Goal: Task Accomplishment & Management: Manage account settings

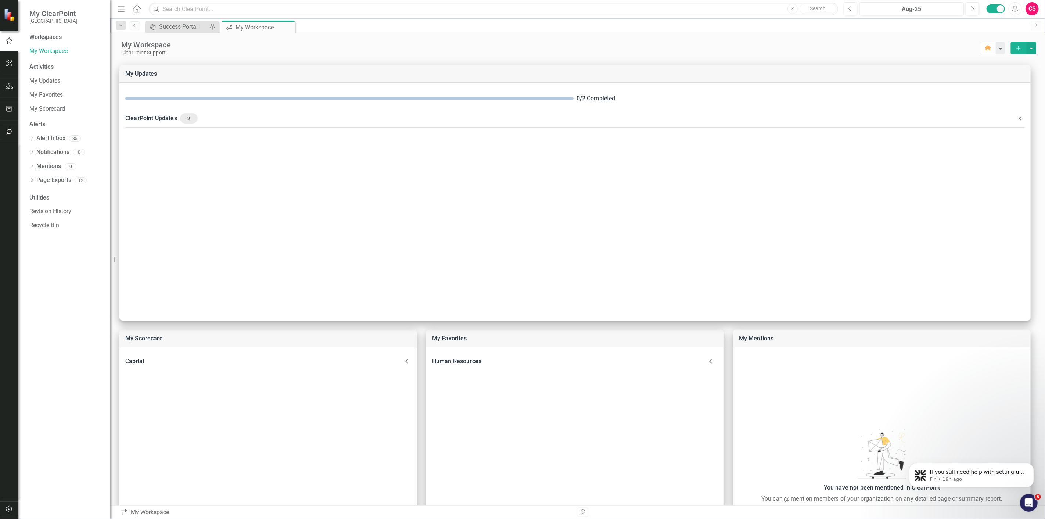
click at [370, 52] on div "ClearPoint Support" at bounding box center [550, 53] width 859 height 6
click at [45, 209] on link "Revision History" at bounding box center [66, 211] width 74 height 8
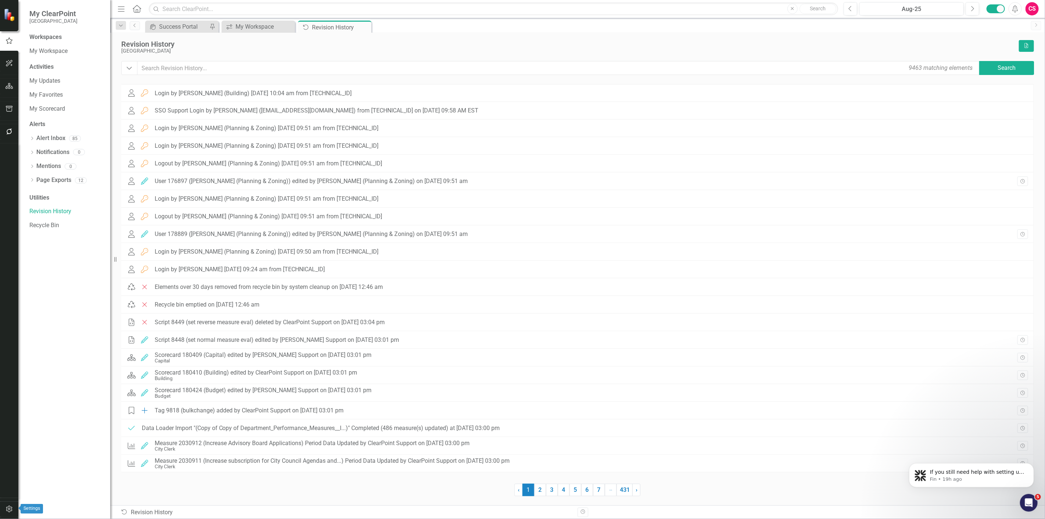
click at [8, 512] on button "button" at bounding box center [9, 509] width 17 height 15
click at [50, 53] on link "Manage Users" at bounding box center [66, 51] width 74 height 8
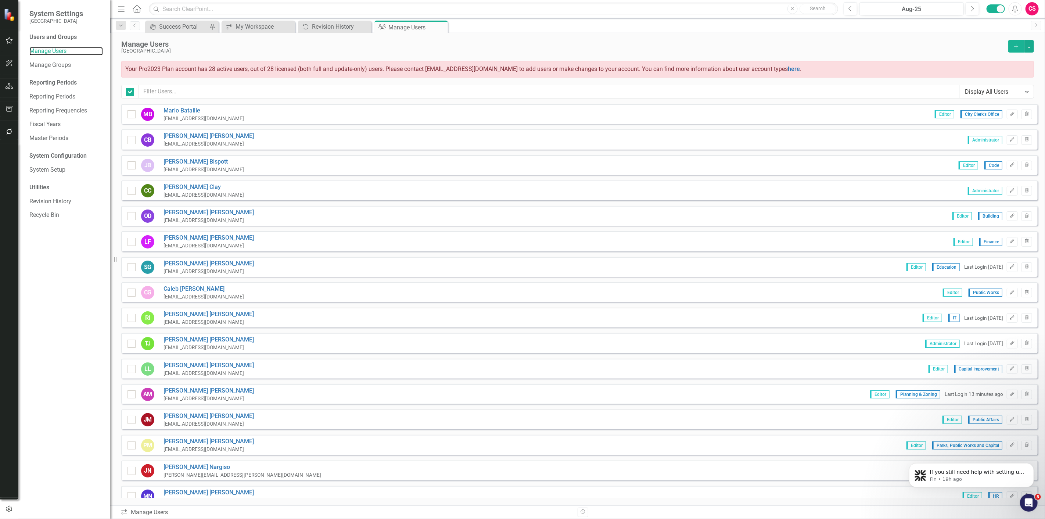
checkbox input "false"
click at [188, 92] on input "text" at bounding box center [549, 92] width 821 height 14
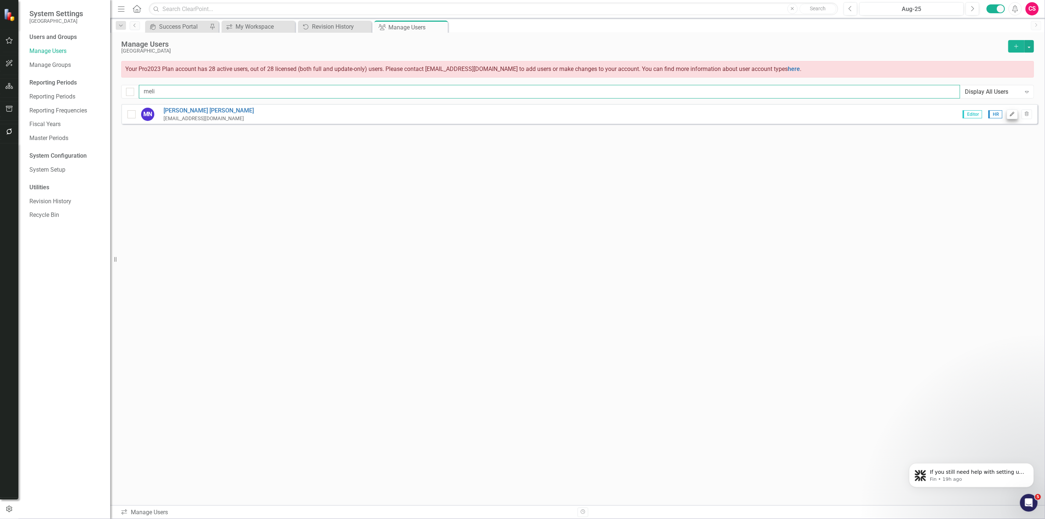
type input "meli"
click at [1012, 115] on icon "Edit" at bounding box center [1013, 114] width 6 height 4
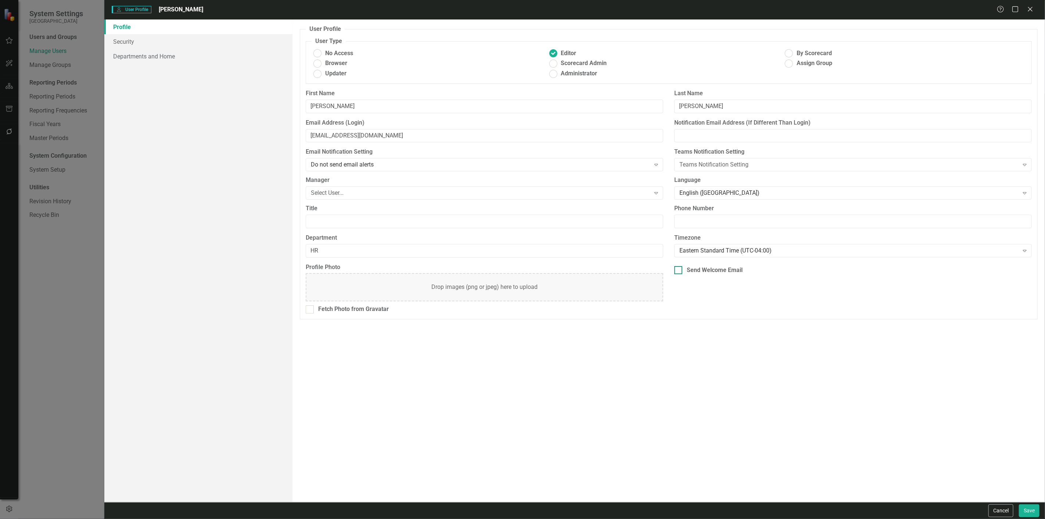
click at [687, 269] on div "Send Welcome Email" at bounding box center [715, 270] width 56 height 8
click at [679, 269] on input "Send Welcome Email" at bounding box center [676, 268] width 5 height 5
checkbox input "true"
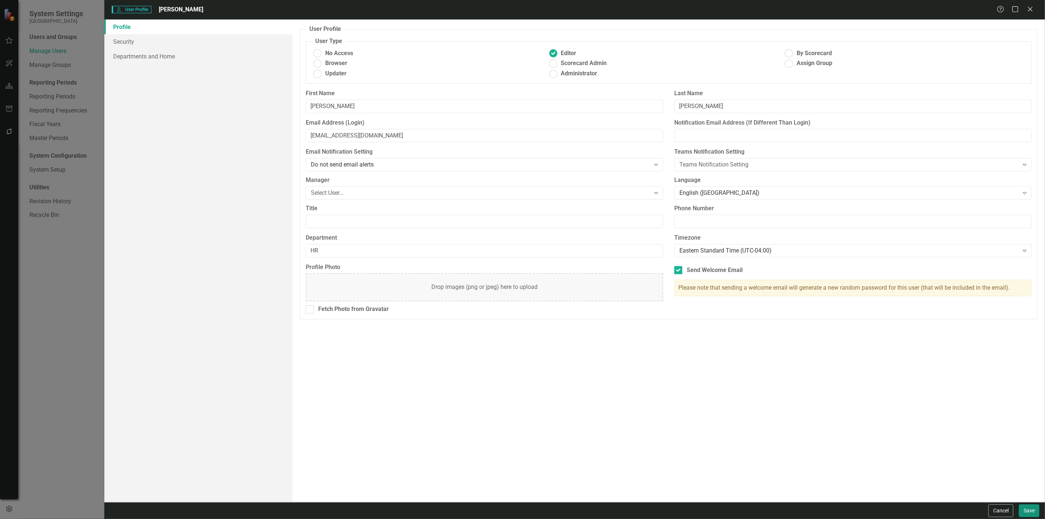
click at [1031, 509] on button "Save" at bounding box center [1029, 510] width 21 height 13
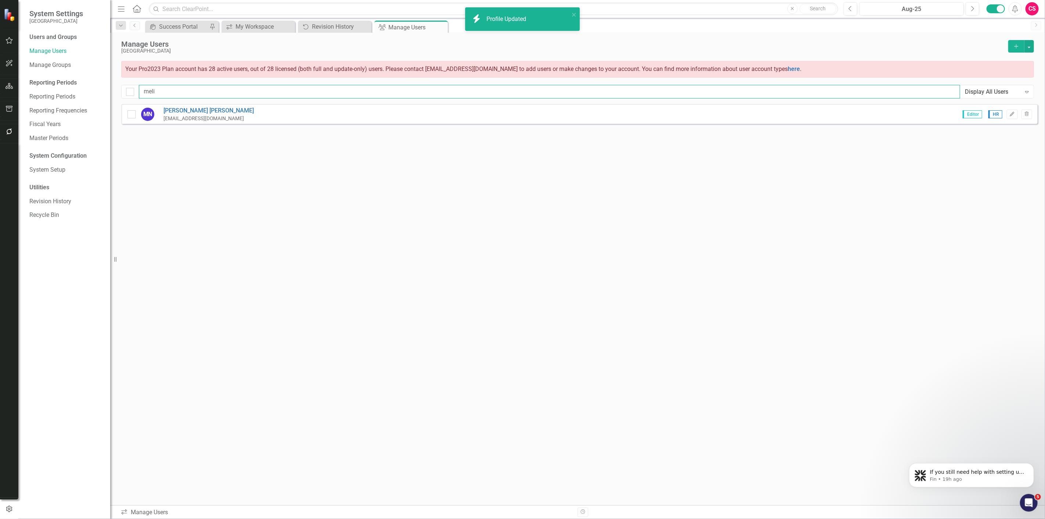
drag, startPoint x: 166, startPoint y: 93, endPoint x: 124, endPoint y: 93, distance: 41.9
click at [124, 93] on div "meli Display All Users Expand" at bounding box center [577, 92] width 913 height 14
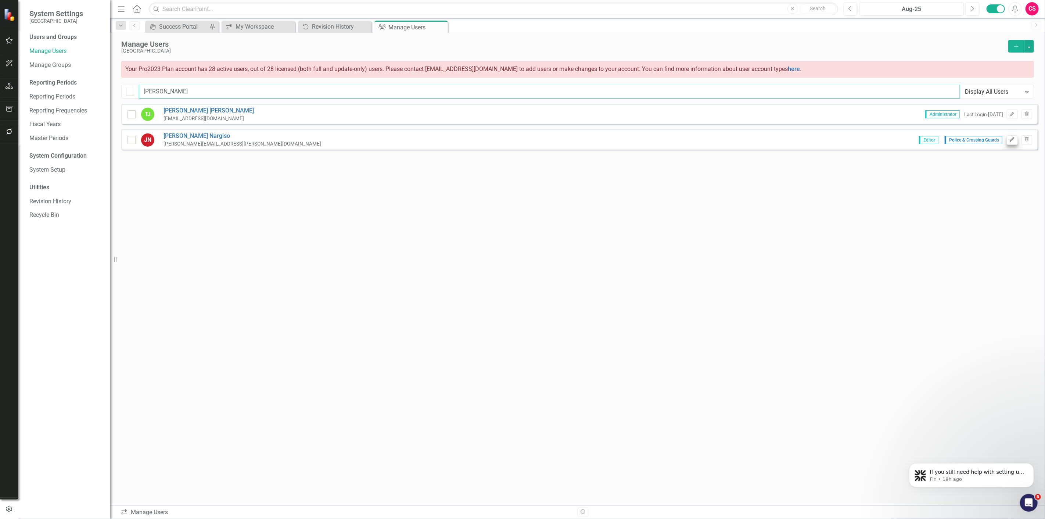
type input "[PERSON_NAME]"
click at [1013, 137] on icon "Edit" at bounding box center [1013, 139] width 6 height 4
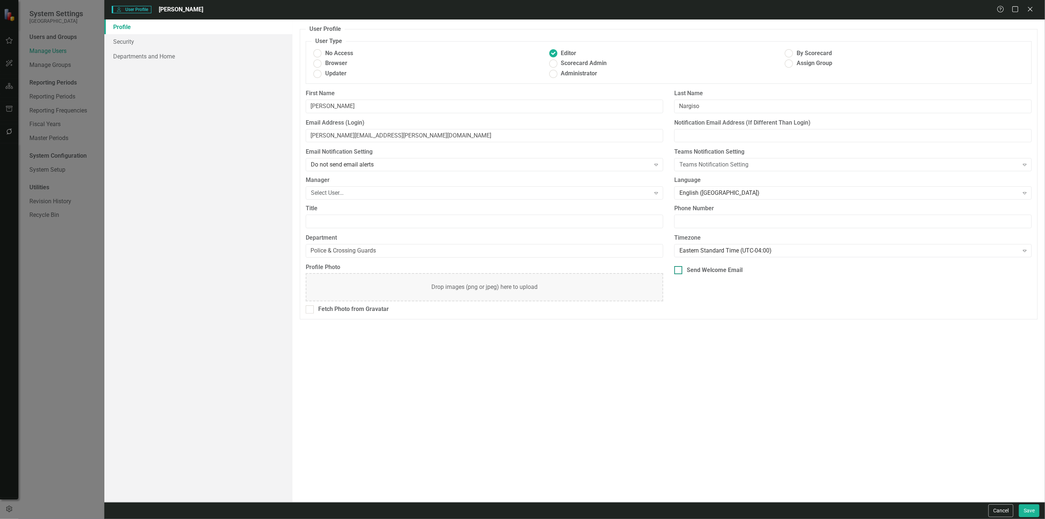
click at [675, 270] on input "Send Welcome Email" at bounding box center [676, 268] width 5 height 5
checkbox input "true"
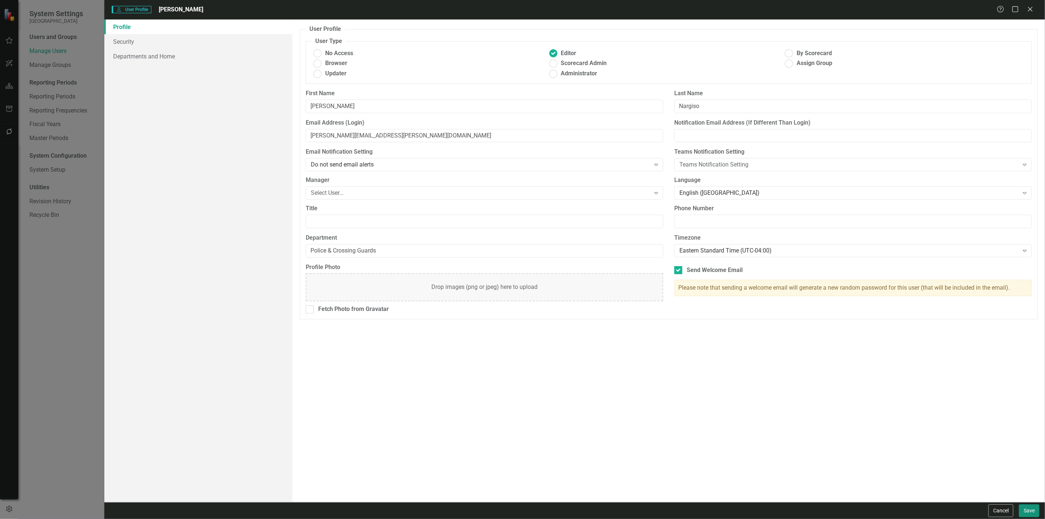
click at [1036, 516] on button "Save" at bounding box center [1029, 510] width 21 height 13
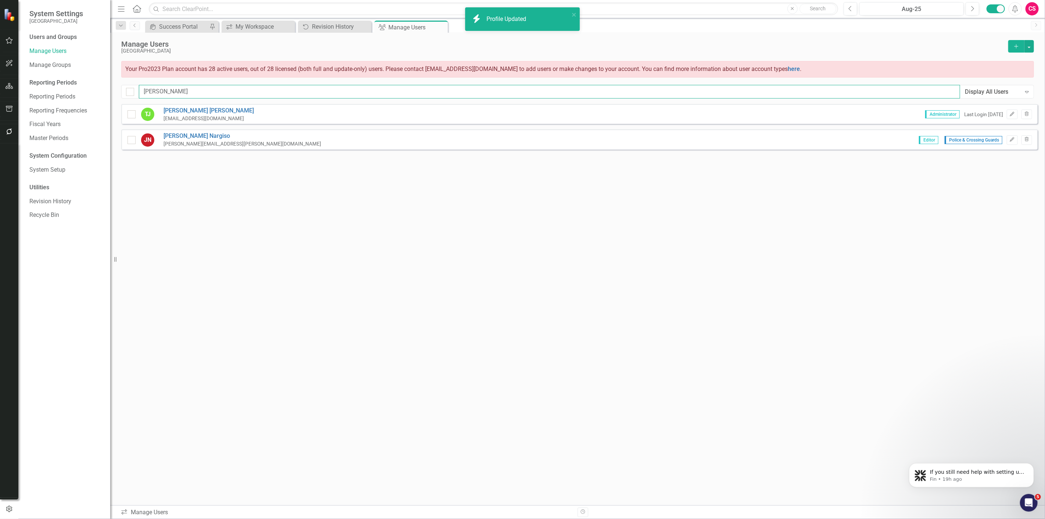
drag, startPoint x: 164, startPoint y: 97, endPoint x: 127, endPoint y: 100, distance: 36.8
click at [127, 100] on div "Manage Users Miami Gardens Add Your Pro2023 Plan account has 28 active users, o…" at bounding box center [577, 68] width 935 height 71
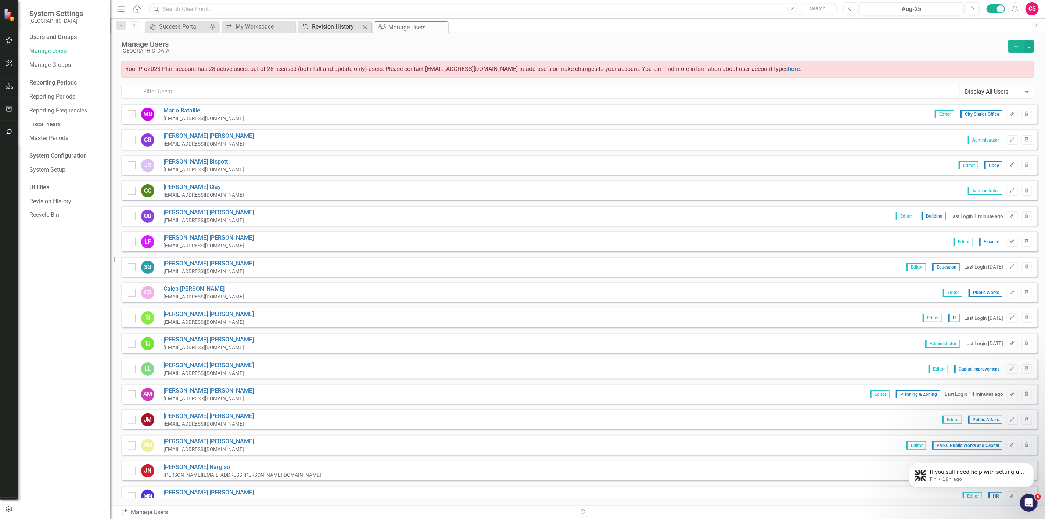
click at [325, 25] on div "Revision History" at bounding box center [336, 26] width 49 height 9
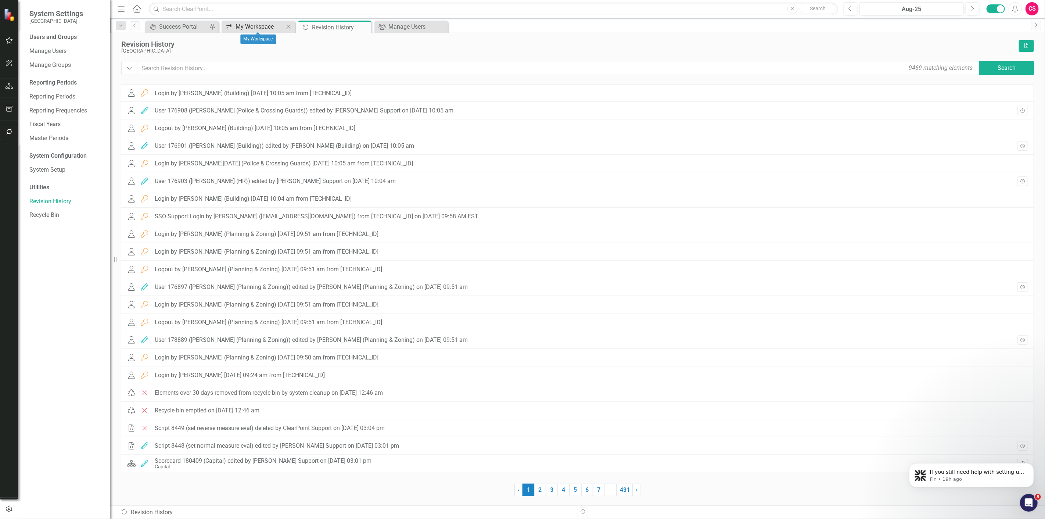
click at [265, 23] on div "My Workspace" at bounding box center [260, 26] width 49 height 9
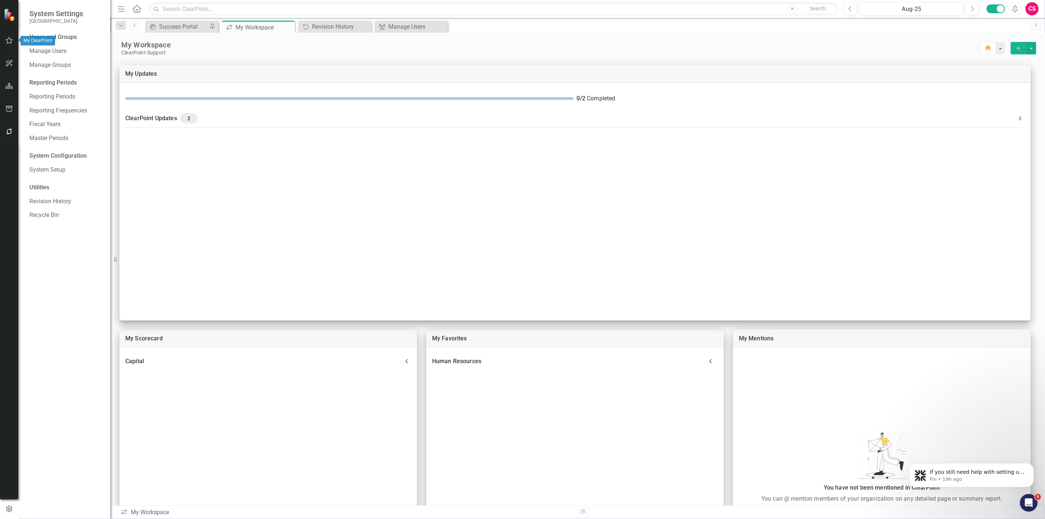
click at [10, 40] on icon "button" at bounding box center [10, 40] width 8 height 6
click at [43, 49] on link "My Workspace" at bounding box center [66, 51] width 74 height 8
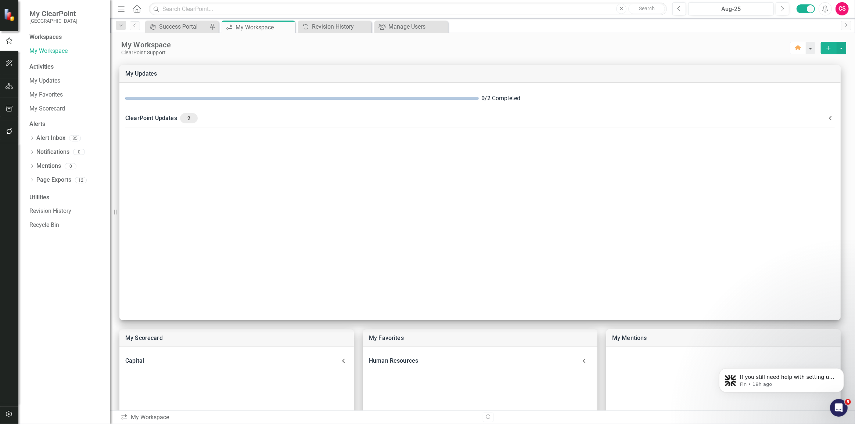
drag, startPoint x: 921, startPoint y: 1, endPoint x: 596, endPoint y: 50, distance: 328.5
click at [596, 50] on div "ClearPoint Support" at bounding box center [455, 53] width 669 height 6
click at [120, 9] on icon "Menu" at bounding box center [122, 9] width 10 height 8
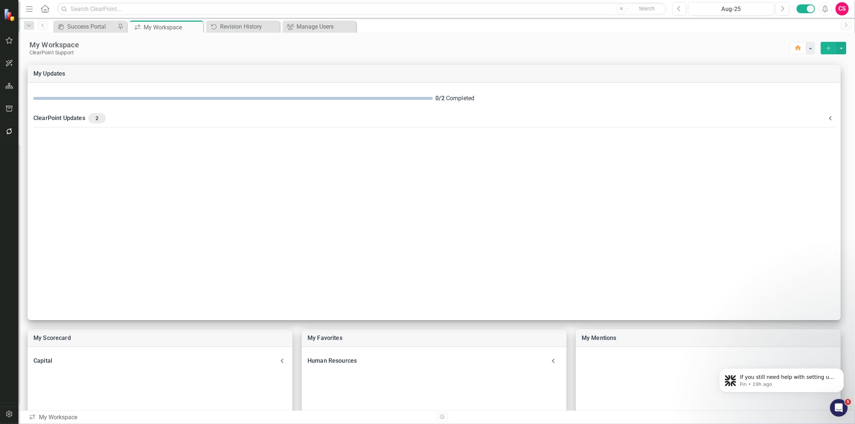
click at [29, 10] on icon "Menu" at bounding box center [30, 9] width 10 height 8
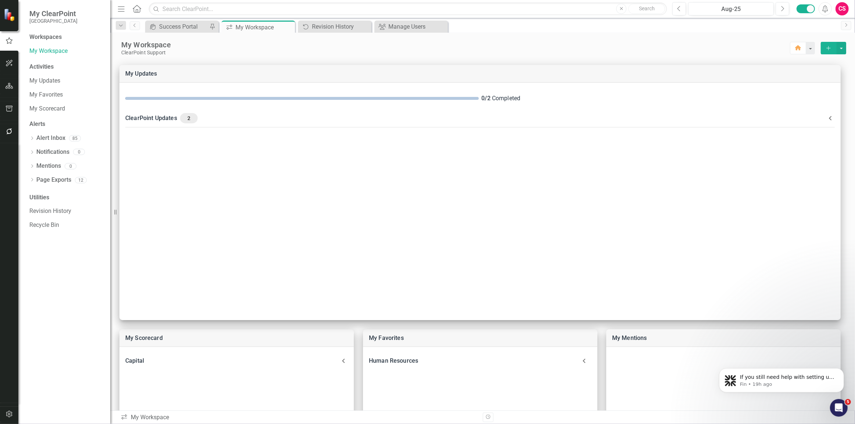
click at [123, 8] on icon "Menu" at bounding box center [122, 9] width 10 height 8
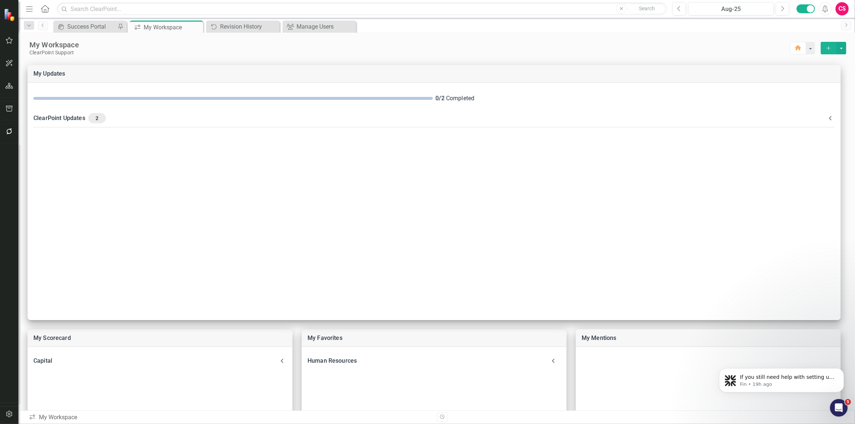
click at [29, 9] on icon "Menu" at bounding box center [30, 9] width 10 height 8
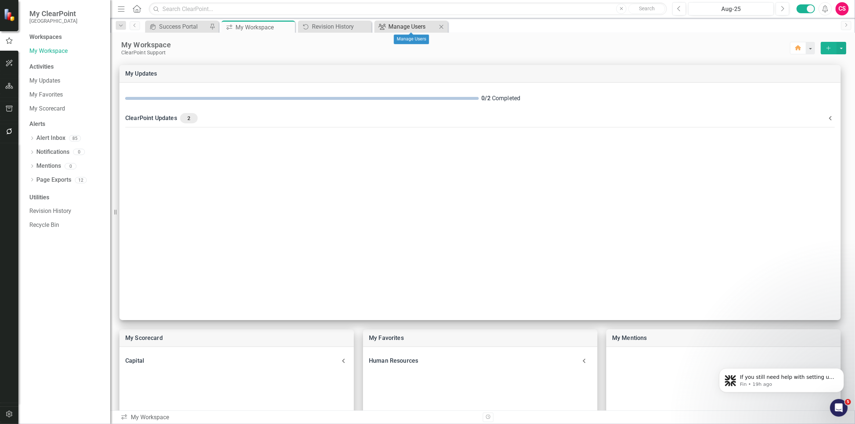
click at [396, 28] on div "Manage Users" at bounding box center [412, 26] width 49 height 9
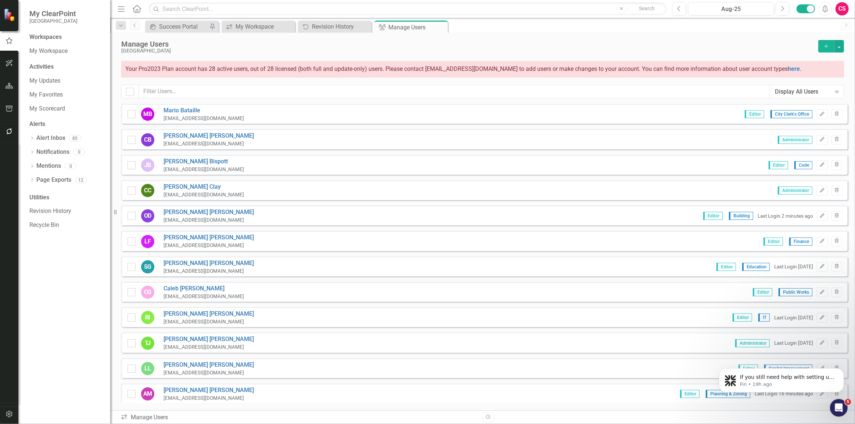
checkbox input "false"
click at [316, 26] on div "Revision History" at bounding box center [336, 26] width 49 height 9
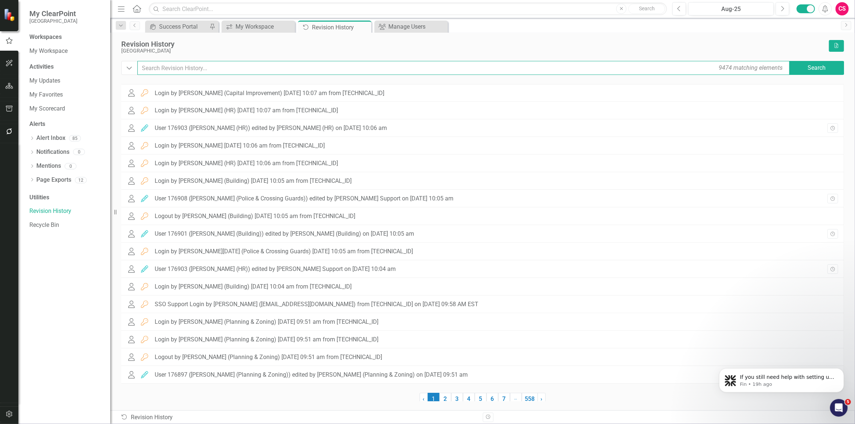
click at [221, 74] on input "text" at bounding box center [463, 68] width 653 height 14
type input "j"
click at [381, 29] on icon "Group" at bounding box center [382, 27] width 7 height 6
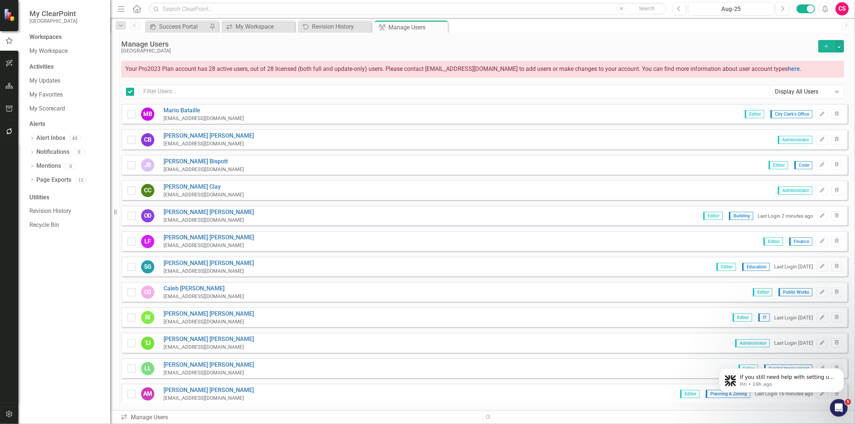
checkbox input "false"
click at [214, 92] on input "text" at bounding box center [454, 92] width 631 height 14
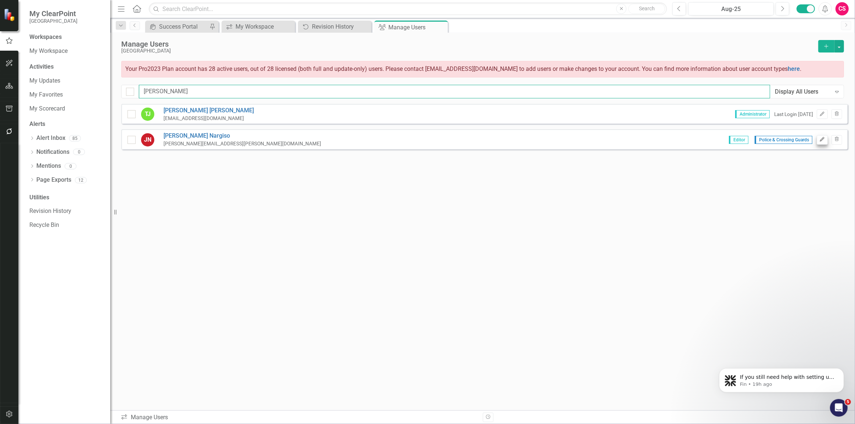
type input "[PERSON_NAME]"
click at [820, 138] on icon "Edit" at bounding box center [823, 139] width 6 height 4
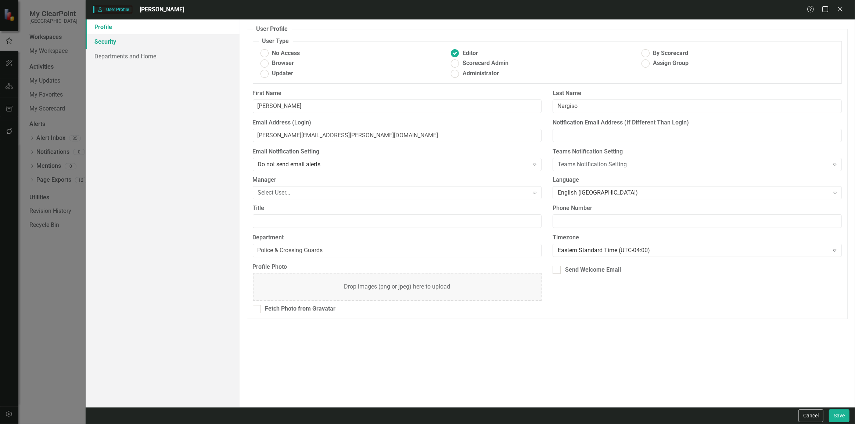
click at [162, 40] on link "Security" at bounding box center [163, 41] width 154 height 15
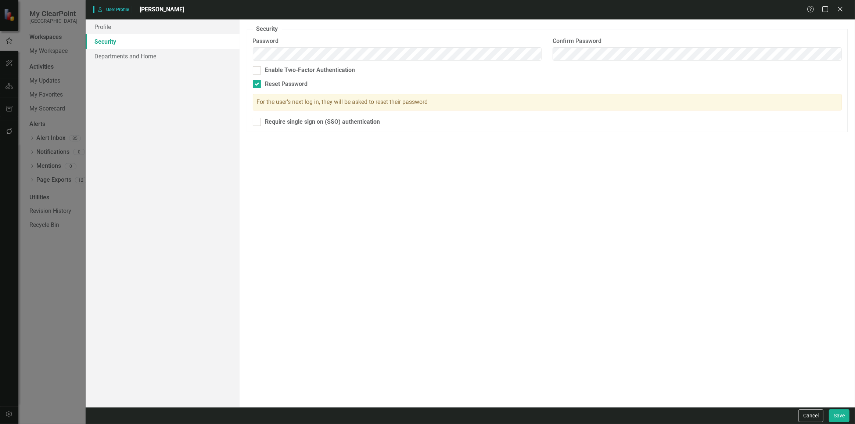
click at [588, 278] on div "Security As an administrator, you can use this page to set the user's password,…" at bounding box center [548, 213] width 616 height 388
click at [848, 420] on button "Save" at bounding box center [839, 416] width 21 height 13
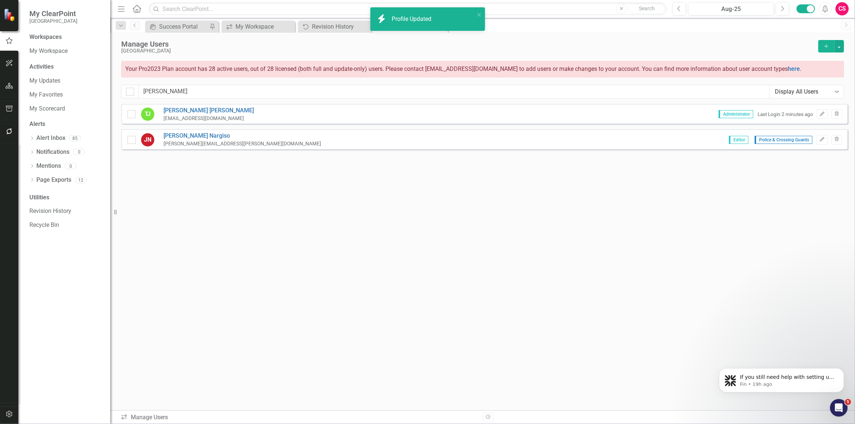
drag, startPoint x: 230, startPoint y: 143, endPoint x: 169, endPoint y: 146, distance: 60.3
click at [171, 145] on div "[PERSON_NAME] Nargiso [EMAIL_ADDRESS][PERSON_NAME][DOMAIN_NAME] Editor Police &…" at bounding box center [484, 139] width 727 height 20
click at [821, 139] on icon "Edit" at bounding box center [823, 139] width 6 height 4
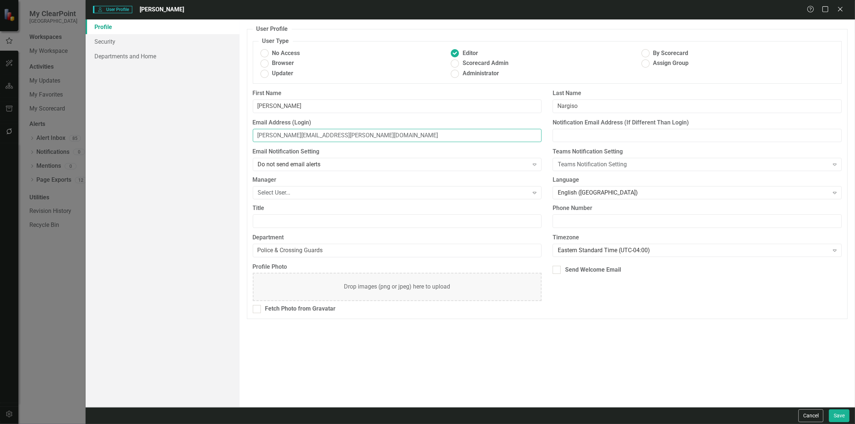
drag, startPoint x: 346, startPoint y: 137, endPoint x: 196, endPoint y: 119, distance: 151.3
click at [196, 119] on div "Profile Security Departments and Home User Profile ClearPoint has a wealth of o…" at bounding box center [471, 213] width 770 height 388
click at [812, 415] on button "Cancel" at bounding box center [811, 416] width 25 height 13
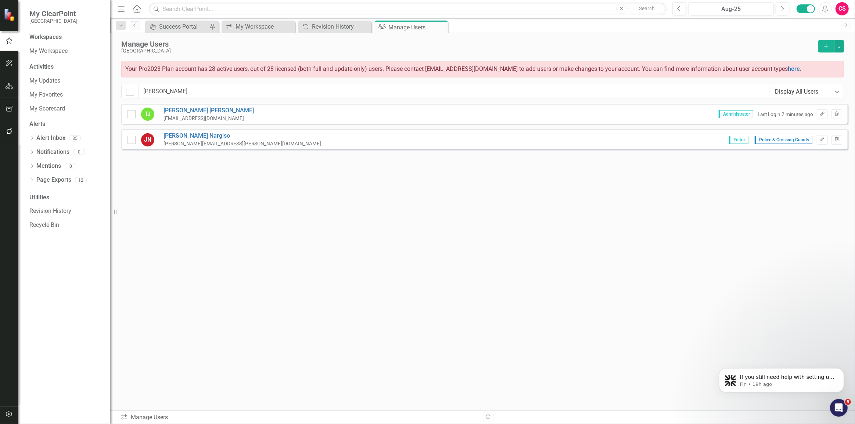
click at [141, 10] on icon "Home" at bounding box center [137, 9] width 10 height 8
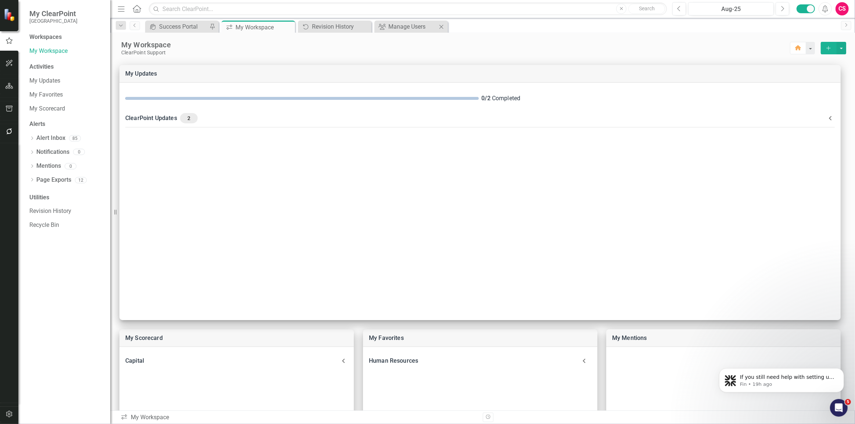
click at [412, 21] on div "Group Manage Users Close" at bounding box center [411, 27] width 74 height 12
click at [410, 26] on div "Manage Users" at bounding box center [412, 26] width 49 height 9
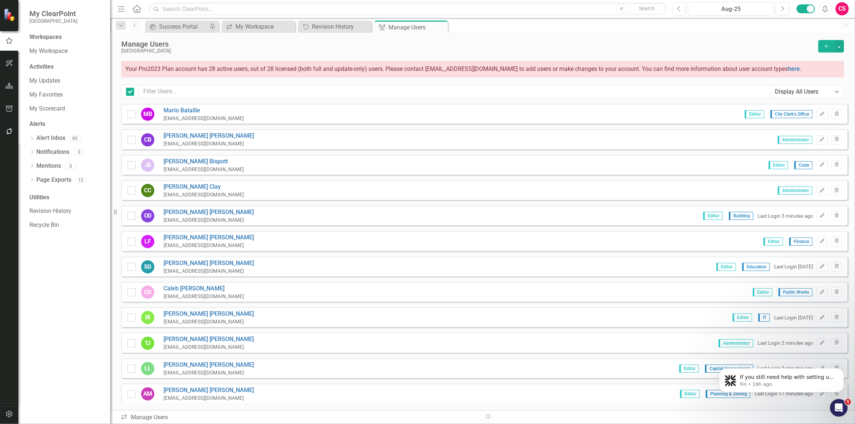
checkbox input "false"
click at [235, 94] on input "text" at bounding box center [454, 92] width 631 height 14
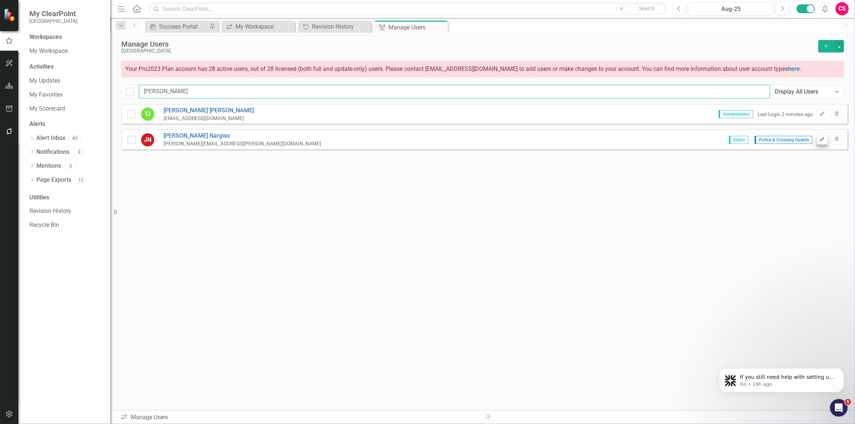
type input "[PERSON_NAME]"
click at [825, 142] on button "Edit" at bounding box center [822, 140] width 11 height 10
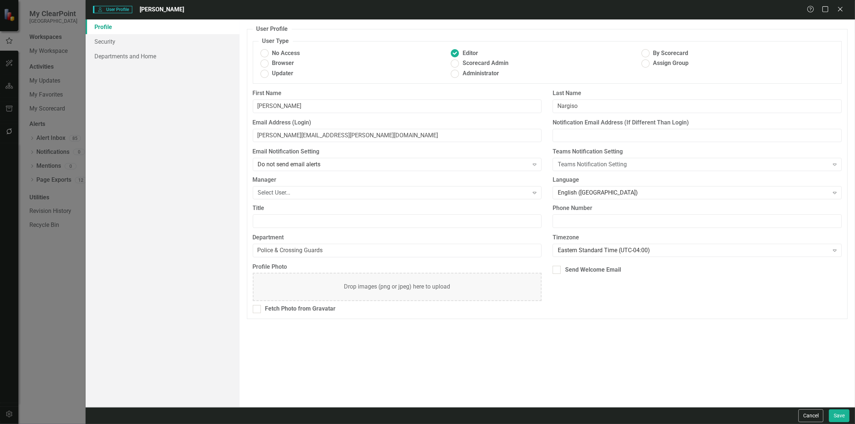
click at [349, 142] on div "Email Address (Login) [PERSON_NAME][EMAIL_ADDRESS][PERSON_NAME][DOMAIN_NAME]" at bounding box center [397, 133] width 300 height 29
click at [345, 136] on input "[PERSON_NAME][EMAIL_ADDRESS][PERSON_NAME][DOMAIN_NAME]" at bounding box center [397, 136] width 289 height 14
type input "[PERSON_NAME][EMAIL_ADDRESS][PERSON_NAME][DOMAIN_NAME]"
click at [837, 412] on button "Save" at bounding box center [839, 416] width 21 height 13
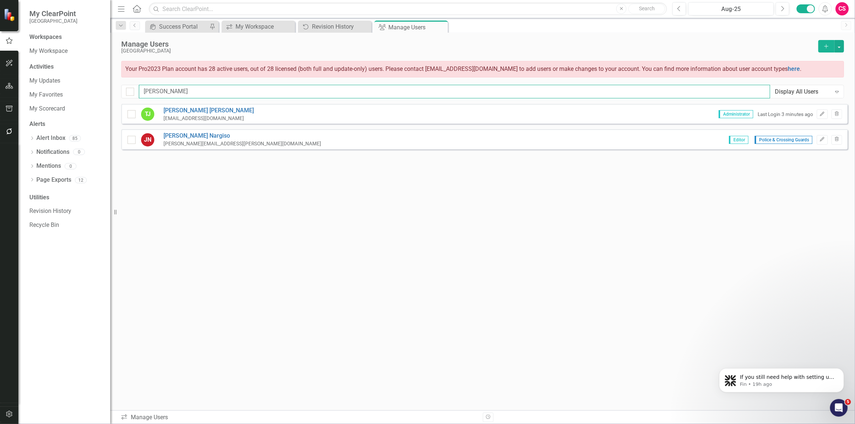
click at [153, 89] on input "[PERSON_NAME]" at bounding box center [454, 92] width 631 height 14
type input "j"
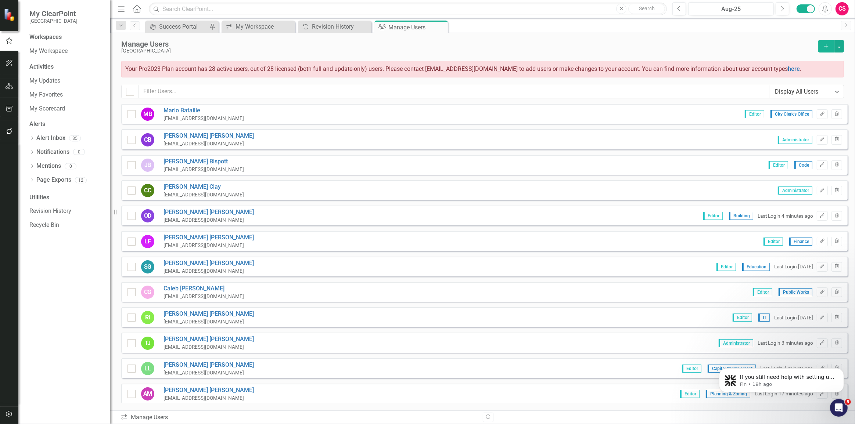
click at [341, 44] on div "Manage Users" at bounding box center [467, 44] width 693 height 8
drag, startPoint x: 136, startPoint y: 7, endPoint x: 145, endPoint y: 28, distance: 23.4
click at [136, 7] on icon "Home" at bounding box center [137, 9] width 10 height 8
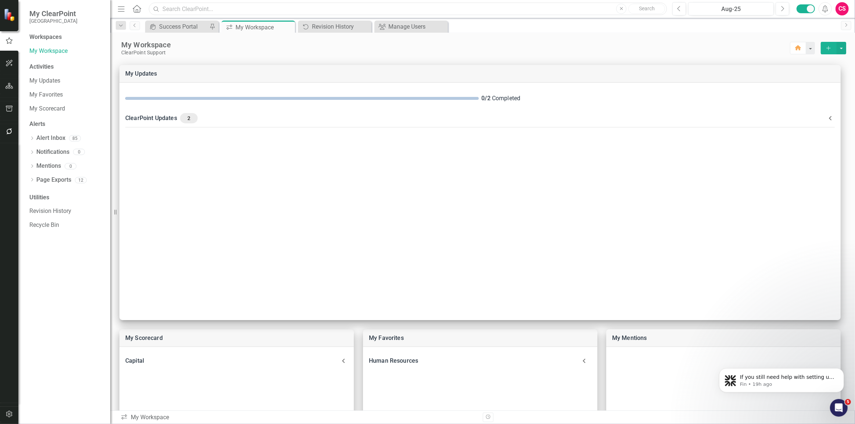
click at [262, 7] on input "text" at bounding box center [408, 9] width 518 height 13
click at [242, 7] on input "text" at bounding box center [408, 9] width 518 height 13
click at [274, 43] on div "My Workspace" at bounding box center [455, 45] width 669 height 10
click at [277, 7] on input "text" at bounding box center [408, 9] width 518 height 13
type input "l"
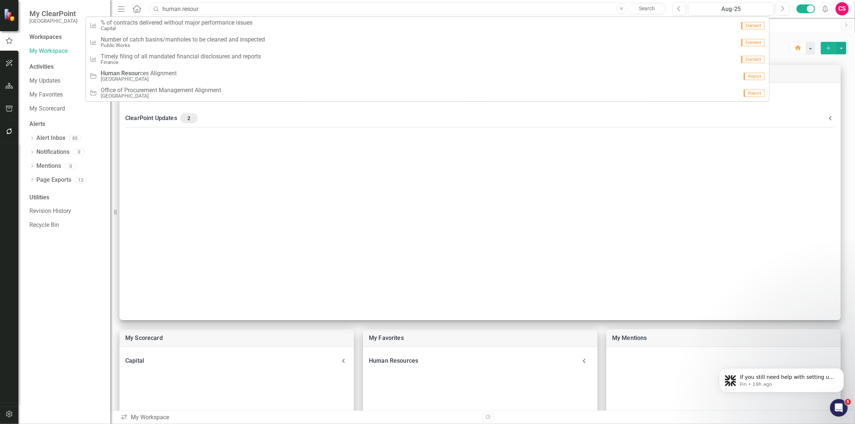
type input "human resourc"
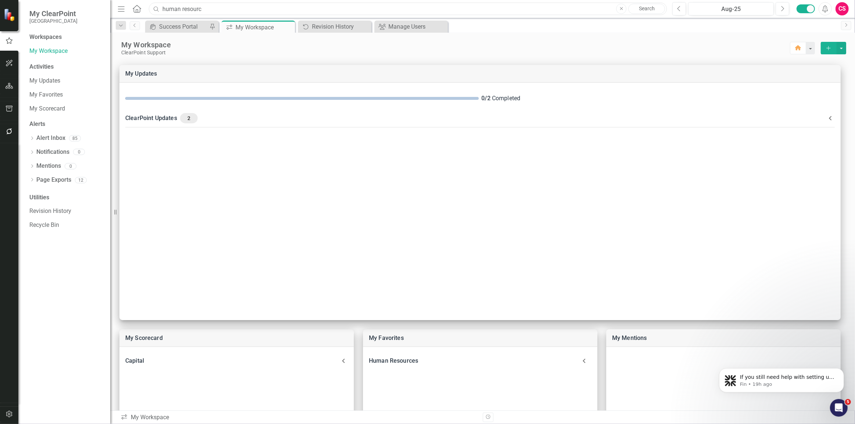
drag, startPoint x: 205, startPoint y: 11, endPoint x: 92, endPoint y: 12, distance: 113.2
click at [92, 12] on div "My ClearPoint Miami Gardens Workspaces My Workspace Activities My Updates My Fa…" at bounding box center [427, 212] width 855 height 424
click at [731, 7] on div "Aug-25" at bounding box center [731, 9] width 80 height 9
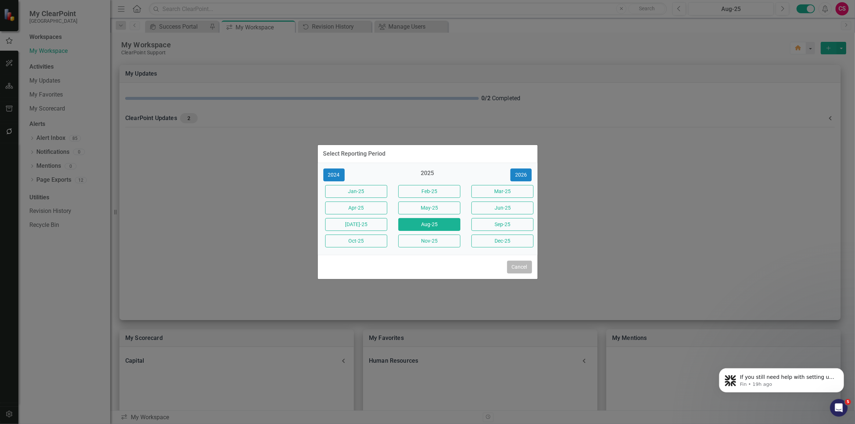
click at [522, 266] on button "Cancel" at bounding box center [519, 267] width 25 height 13
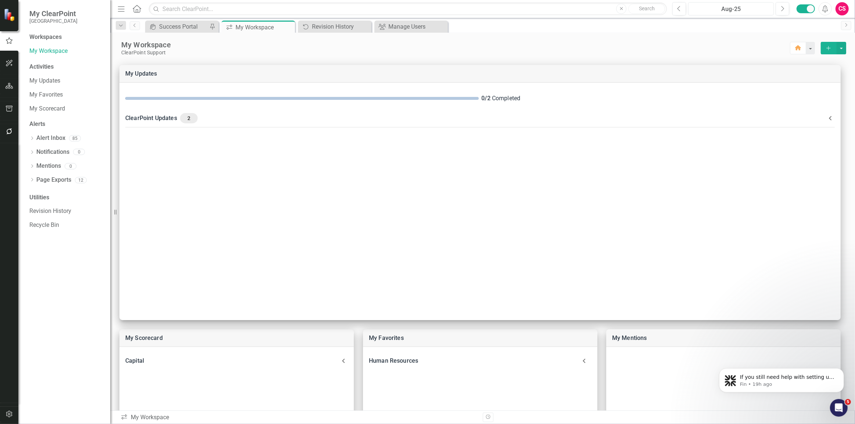
click at [745, 8] on div "Aug-25" at bounding box center [731, 9] width 80 height 9
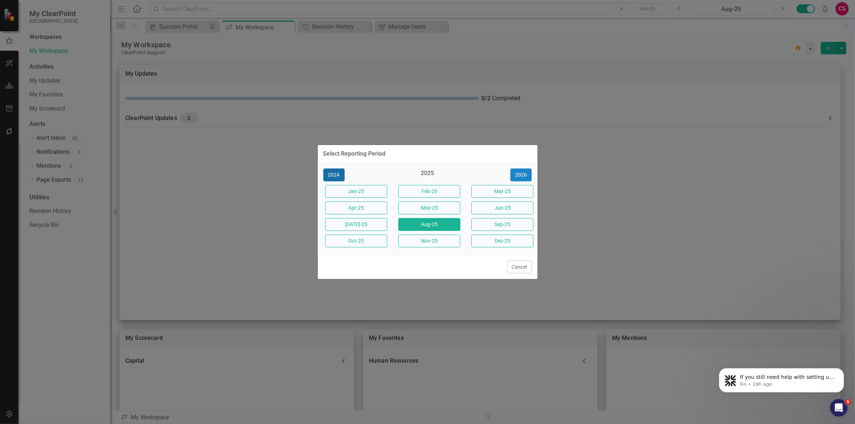
click at [338, 171] on button "2024" at bounding box center [333, 175] width 21 height 13
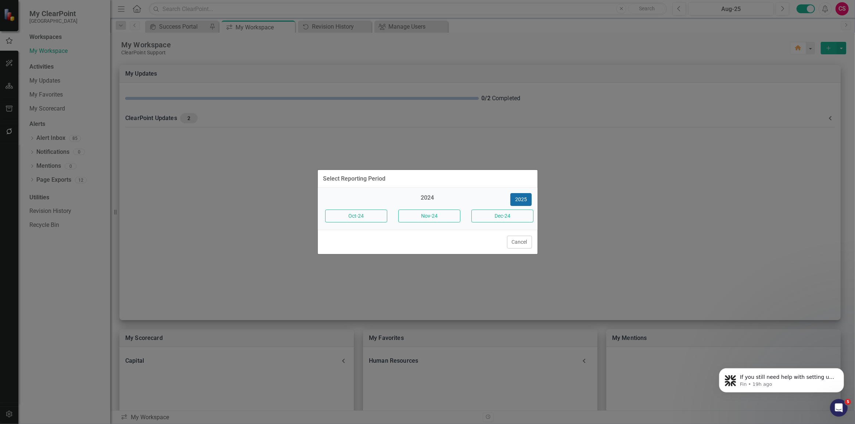
click at [515, 200] on button "2025" at bounding box center [520, 199] width 21 height 13
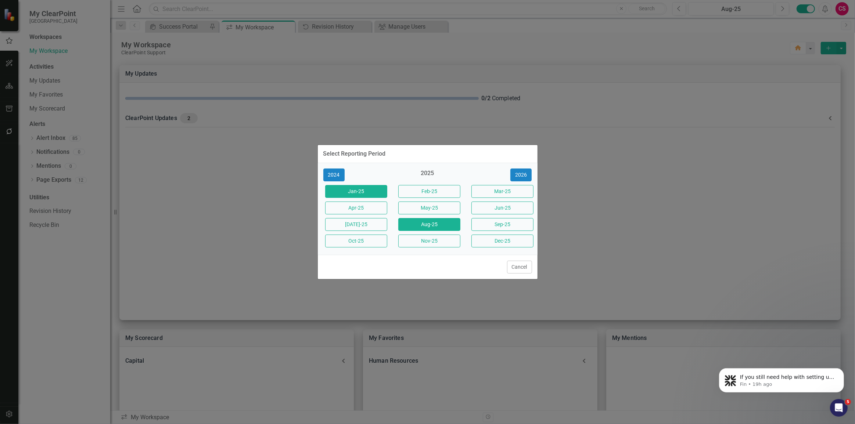
click at [363, 192] on button "Jan-25" at bounding box center [356, 191] width 62 height 13
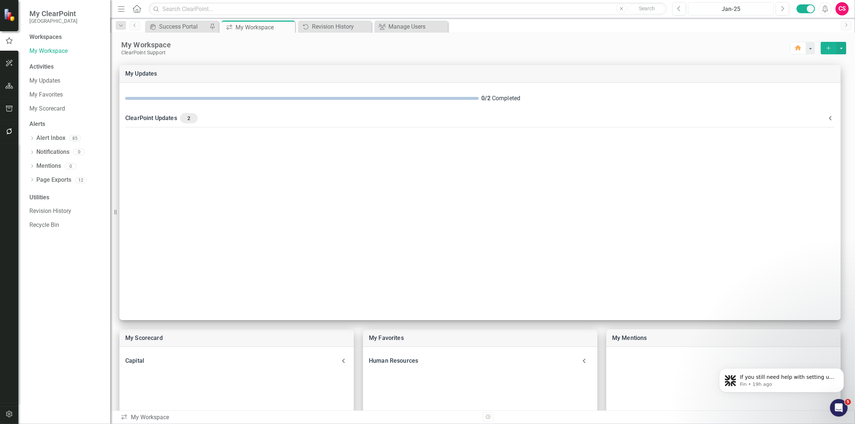
click at [738, 14] on button "Jan-25" at bounding box center [731, 8] width 86 height 13
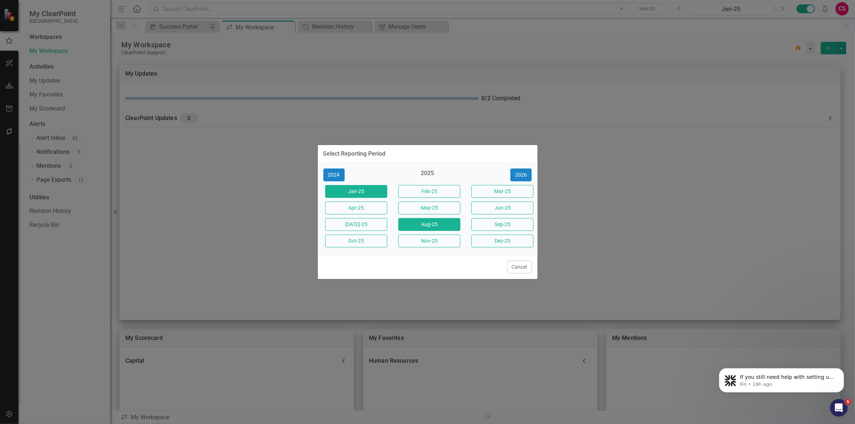
click at [407, 221] on button "Aug-25" at bounding box center [429, 224] width 62 height 13
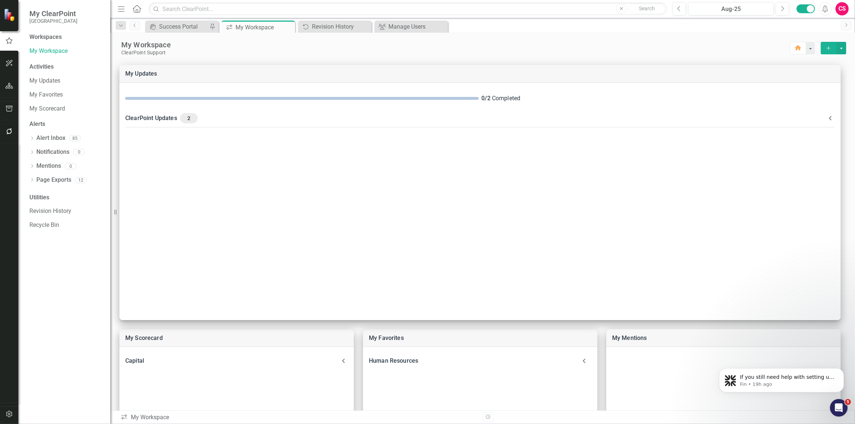
click at [827, 7] on icon "Alerts" at bounding box center [825, 8] width 8 height 7
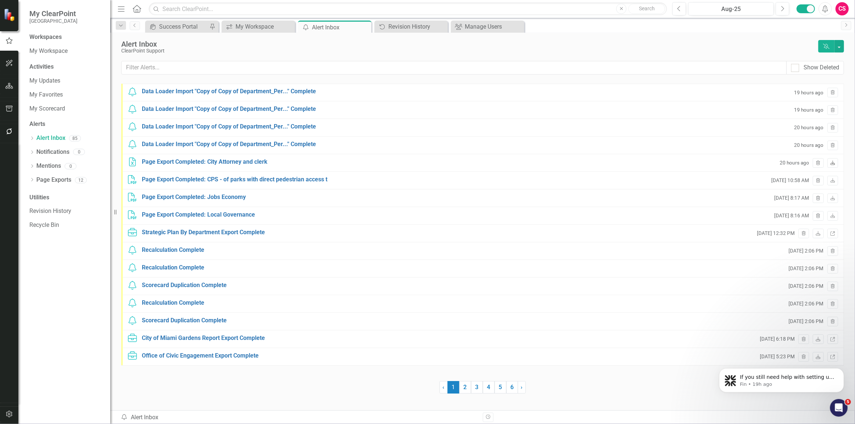
click at [836, 162] on link "Download" at bounding box center [833, 163] width 11 height 10
click at [842, 6] on div "CS" at bounding box center [842, 8] width 13 height 13
click at [805, 21] on link "User Edit Profile" at bounding box center [820, 23] width 58 height 14
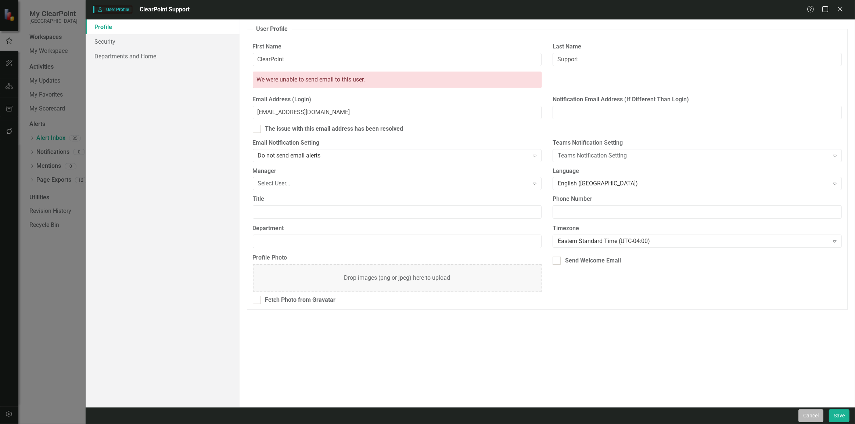
click at [807, 417] on button "Cancel" at bounding box center [811, 416] width 25 height 13
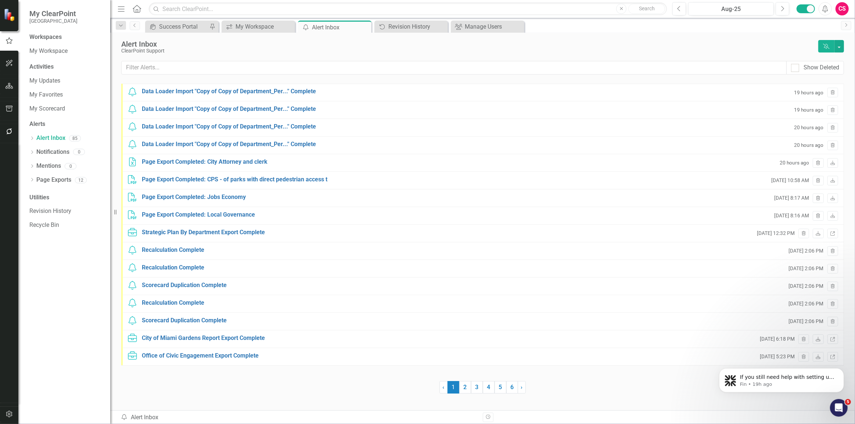
click at [842, 9] on div "CS" at bounding box center [842, 8] width 13 height 13
click at [814, 49] on link "Help Support Center" at bounding box center [820, 51] width 58 height 14
click at [845, 8] on div "CS" at bounding box center [842, 8] width 13 height 13
click at [823, 66] on link "icon.tutorial Show Tutorials" at bounding box center [820, 65] width 58 height 14
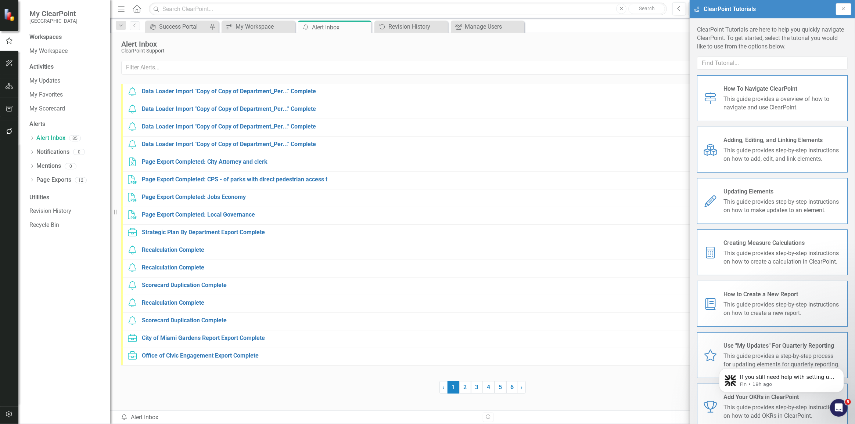
click at [773, 94] on div "How To Navigate ClearPoint This guide provides a overview of how to navigate an…" at bounding box center [783, 98] width 118 height 27
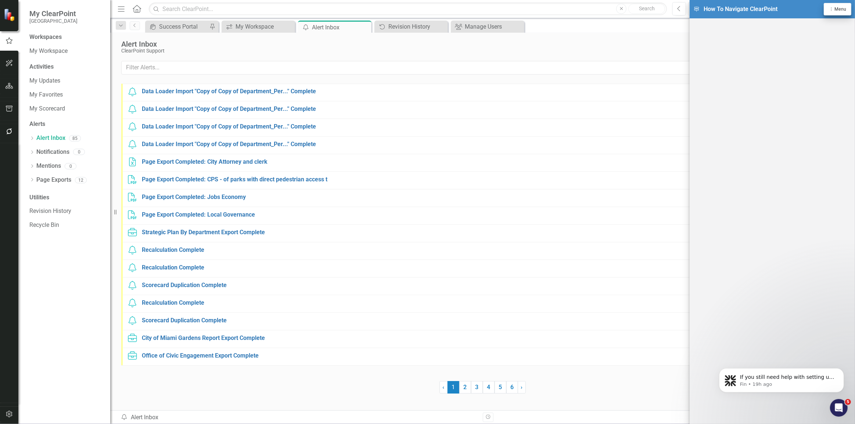
click at [841, 8] on span "Menu" at bounding box center [841, 9] width 12 height 5
click at [806, 63] on link "Close Close Tutorial Window" at bounding box center [813, 64] width 76 height 14
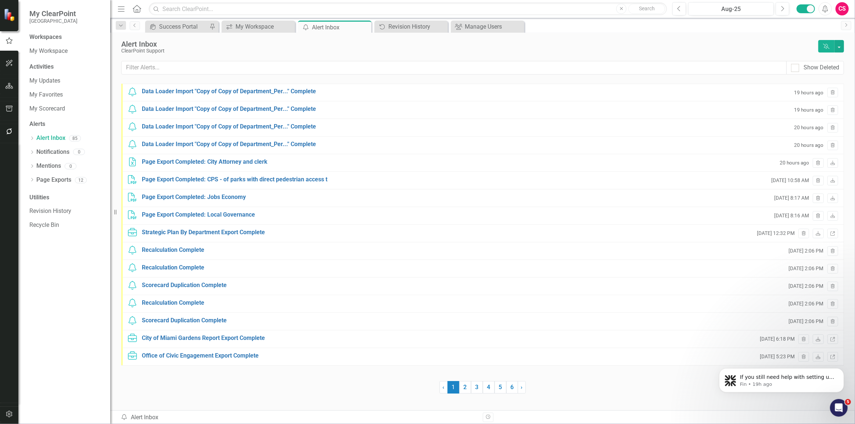
click at [655, 28] on div "icon.portal Success Portal Pin icon.workspace My Workspace Close icon.alertInbo…" at bounding box center [491, 27] width 694 height 12
click at [500, 25] on div "Manage Users" at bounding box center [489, 26] width 49 height 9
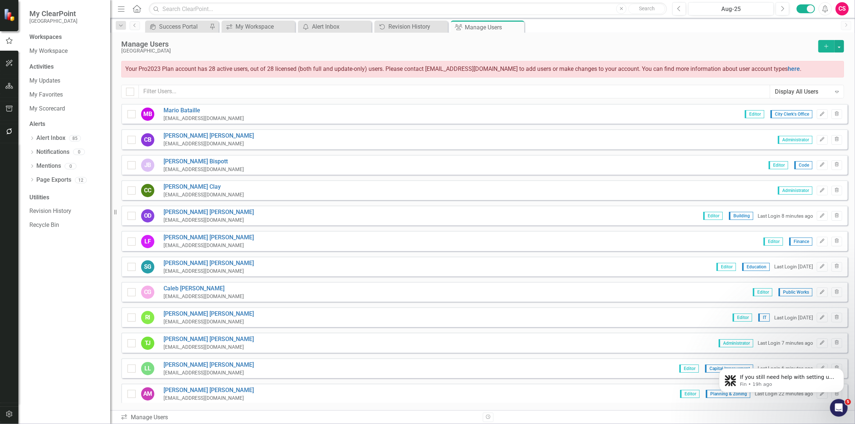
checkbox input "false"
click at [408, 28] on div "Revision History" at bounding box center [412, 26] width 49 height 9
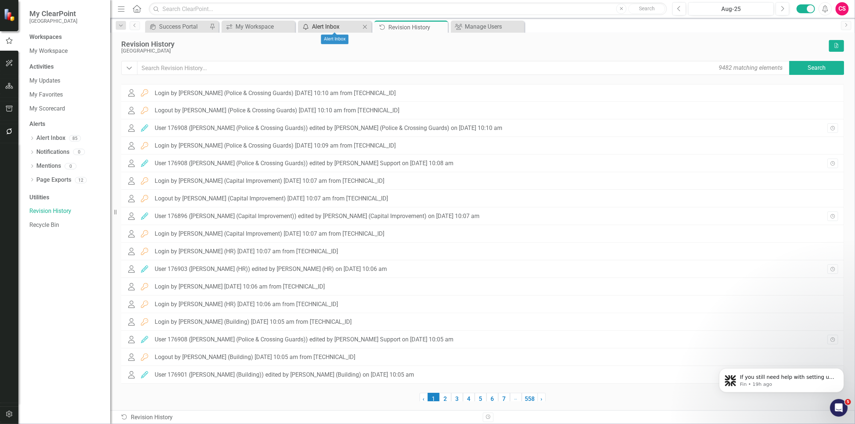
click at [307, 26] on icon "icon.alertInbox" at bounding box center [305, 27] width 7 height 6
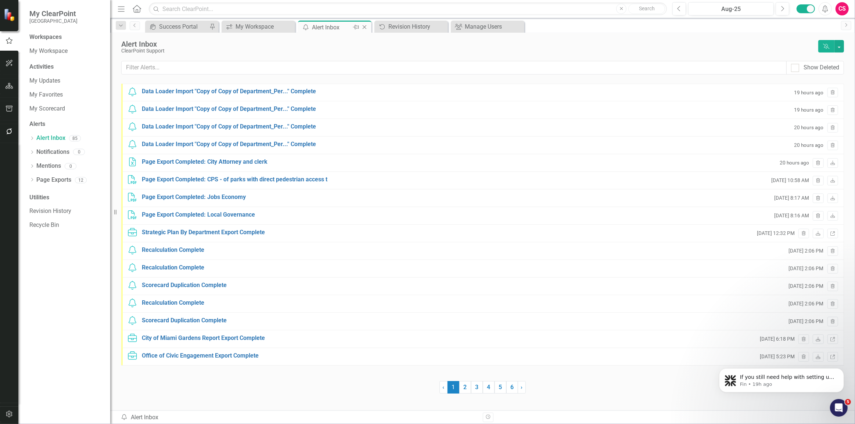
click at [356, 29] on icon "Pin" at bounding box center [356, 27] width 6 height 7
click at [290, 30] on icon "Pin" at bounding box center [288, 27] width 6 height 7
click at [121, 24] on icon "Dropdown" at bounding box center [121, 25] width 7 height 5
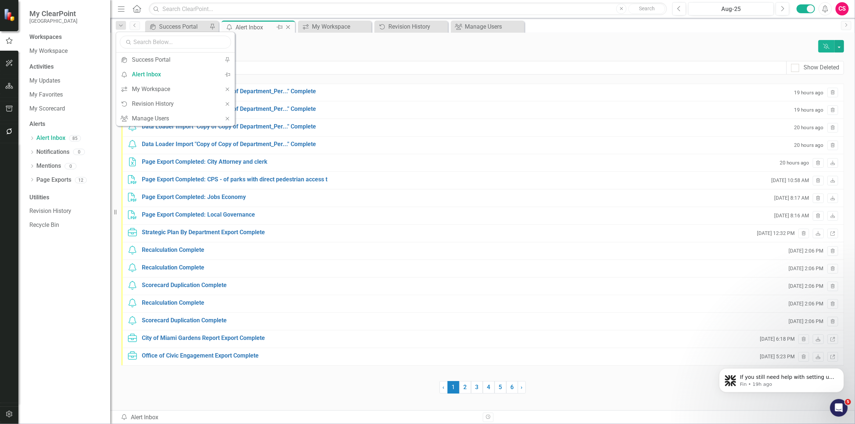
click at [148, 39] on input "text" at bounding box center [175, 42] width 111 height 13
click at [338, 55] on div "Alert Inbox ClearPoint Support Dismiss Alerts Show Deleted Notification Data Lo…" at bounding box center [482, 203] width 745 height 340
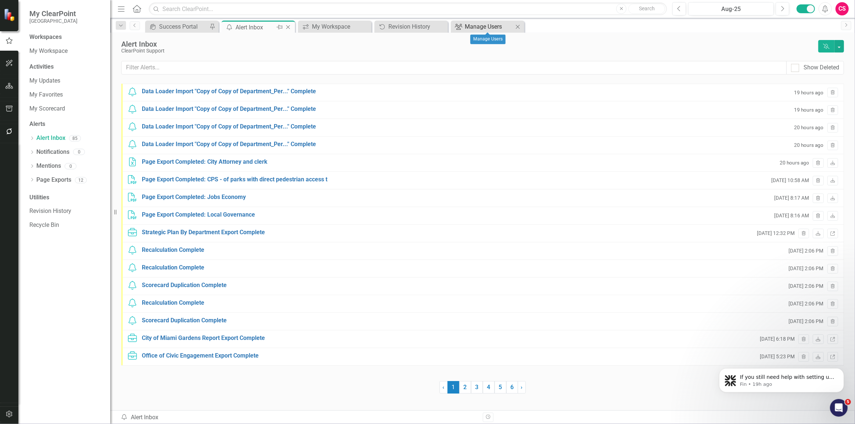
click at [483, 28] on div "Manage Users" at bounding box center [489, 26] width 49 height 9
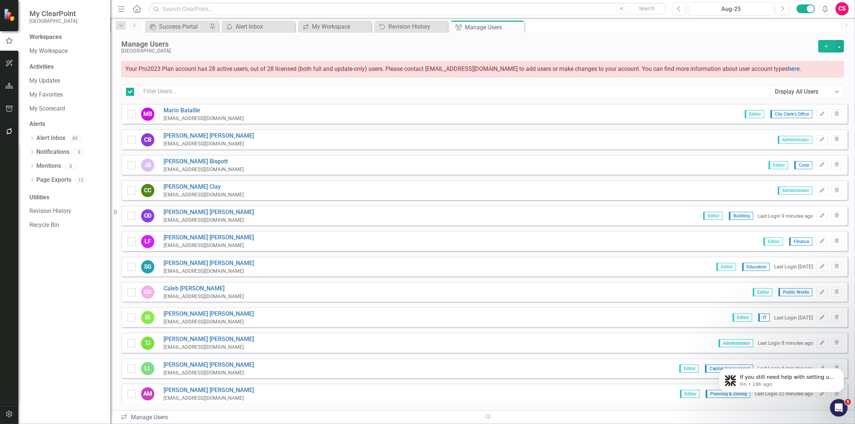
checkbox input "false"
click at [217, 90] on input "text" at bounding box center [454, 92] width 631 height 14
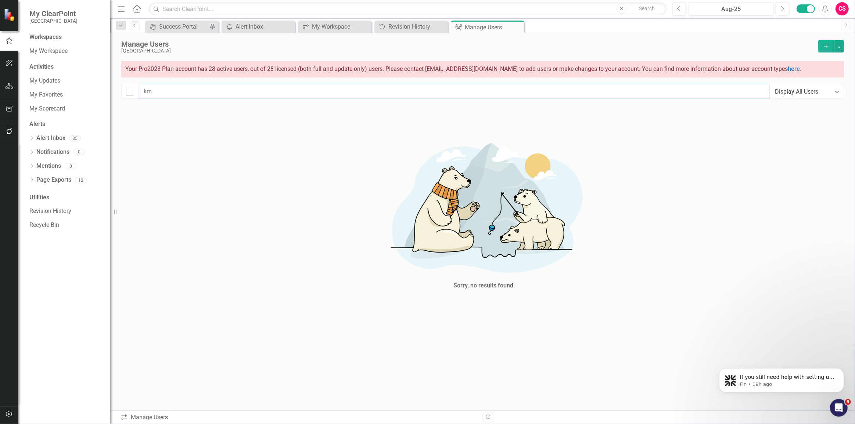
type input "k"
checkbox input "false"
type input "k"
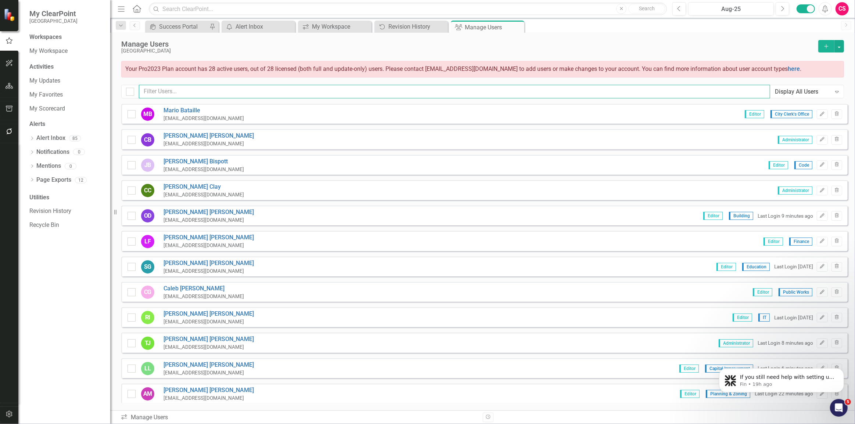
checkbox input "false"
click at [165, 86] on input "text" at bounding box center [454, 92] width 631 height 14
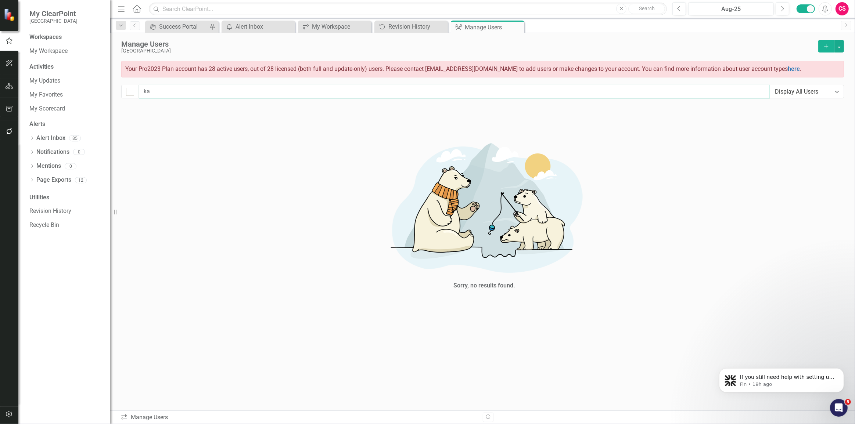
type input "k"
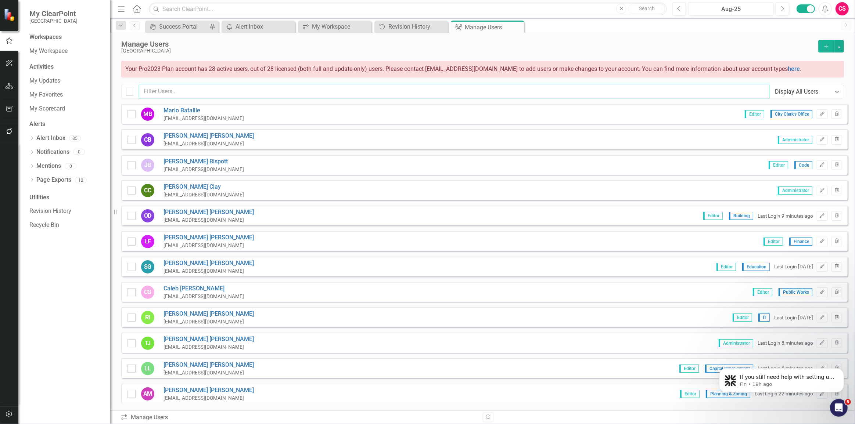
checkbox input "false"
drag, startPoint x: 341, startPoint y: 26, endPoint x: 320, endPoint y: 125, distance: 101.1
click at [341, 26] on div "My Workspace" at bounding box center [341, 26] width 58 height 9
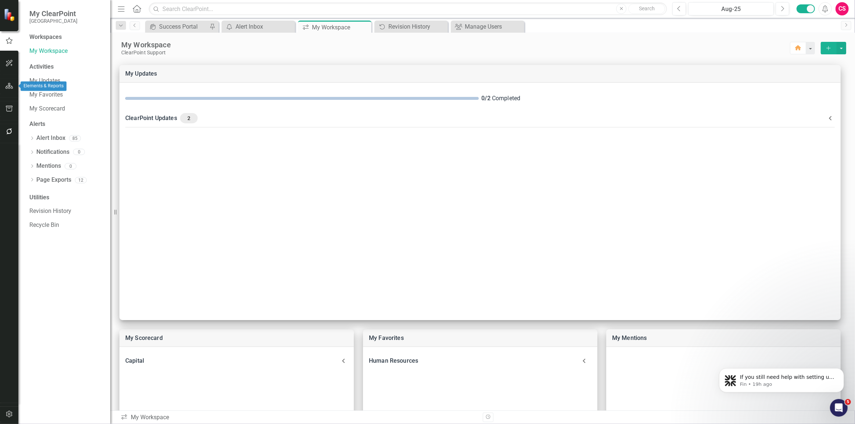
click at [7, 82] on button "button" at bounding box center [9, 86] width 17 height 15
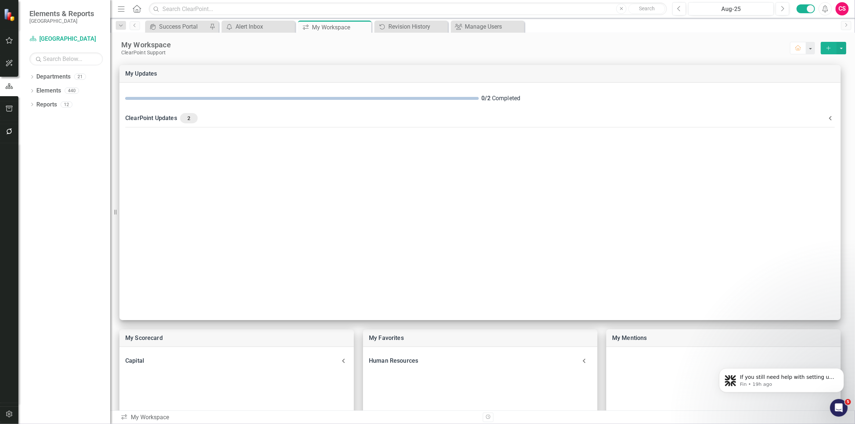
click at [12, 37] on icon "button" at bounding box center [10, 40] width 8 height 6
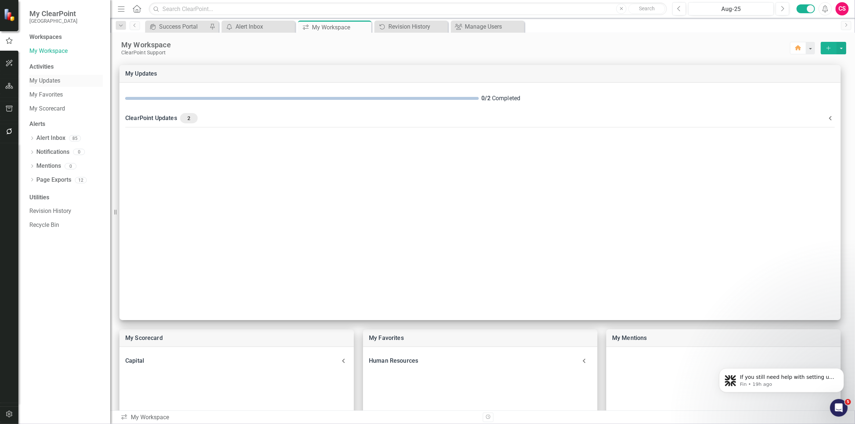
click at [43, 82] on link "My Updates" at bounding box center [66, 81] width 74 height 8
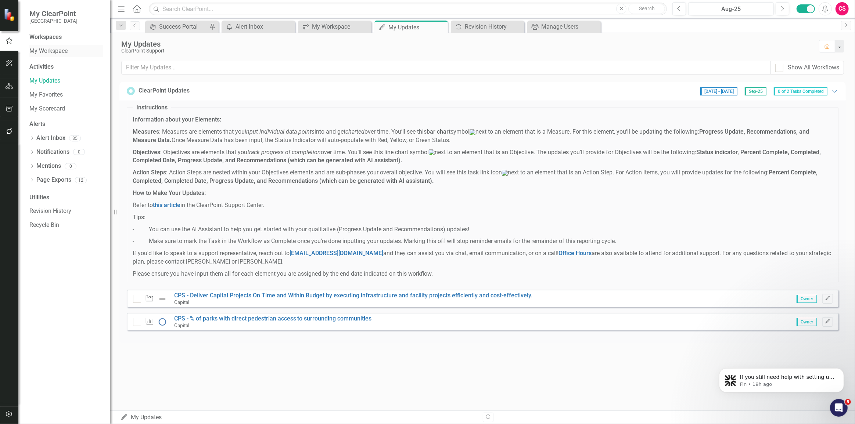
click at [49, 48] on link "My Workspace" at bounding box center [66, 51] width 74 height 8
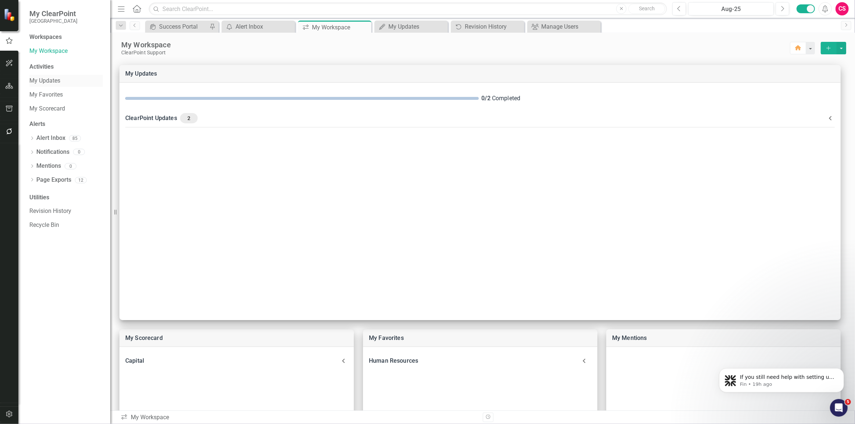
click at [40, 82] on link "My Updates" at bounding box center [66, 81] width 74 height 8
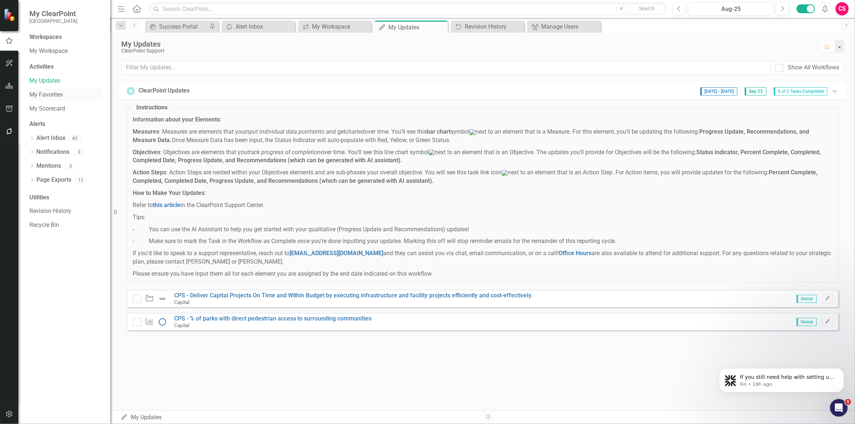
click at [47, 97] on link "My Favorites" at bounding box center [66, 95] width 74 height 8
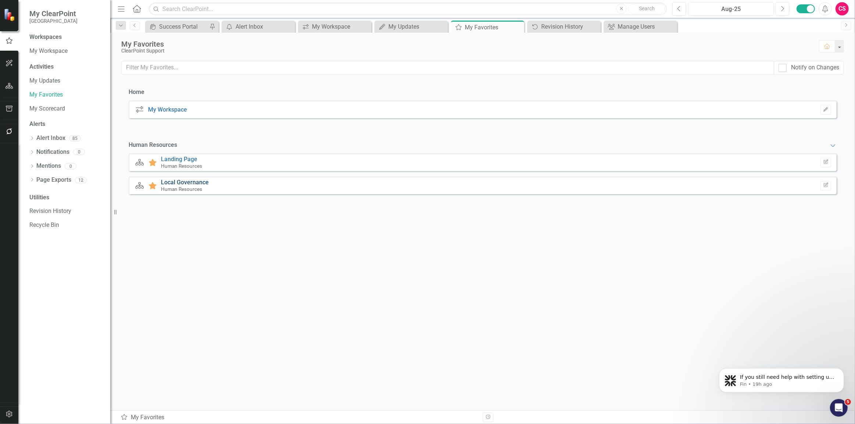
click at [182, 183] on link "Local Governance" at bounding box center [185, 182] width 48 height 7
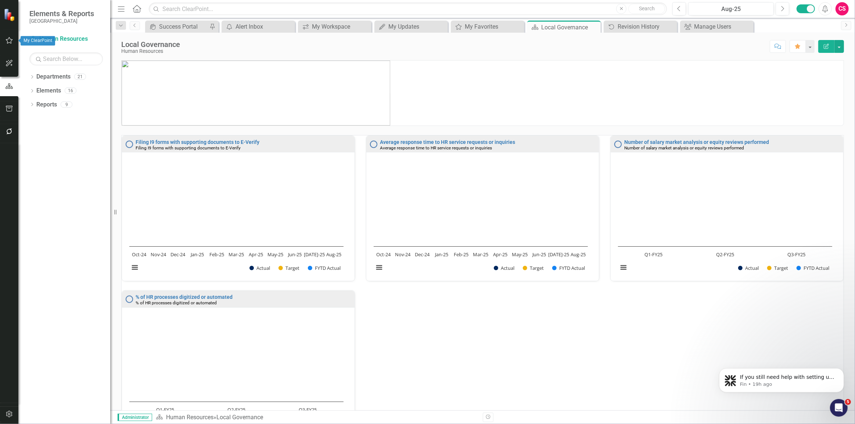
click at [7, 41] on icon "button" at bounding box center [10, 40] width 8 height 6
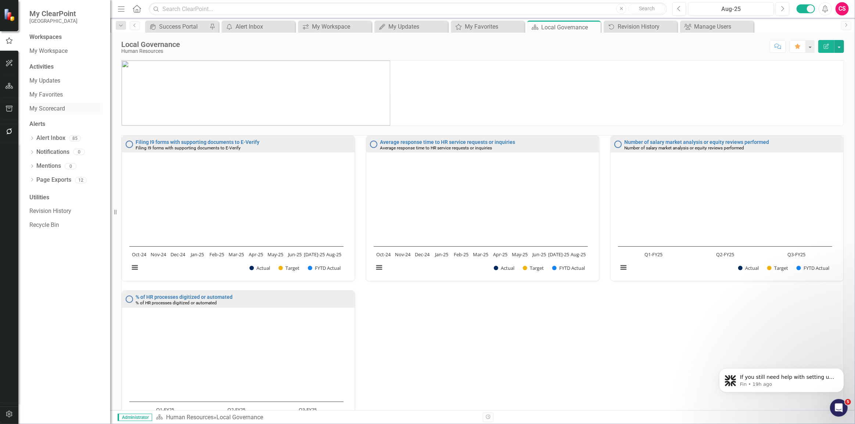
click at [51, 109] on link "My Scorecard" at bounding box center [66, 109] width 74 height 8
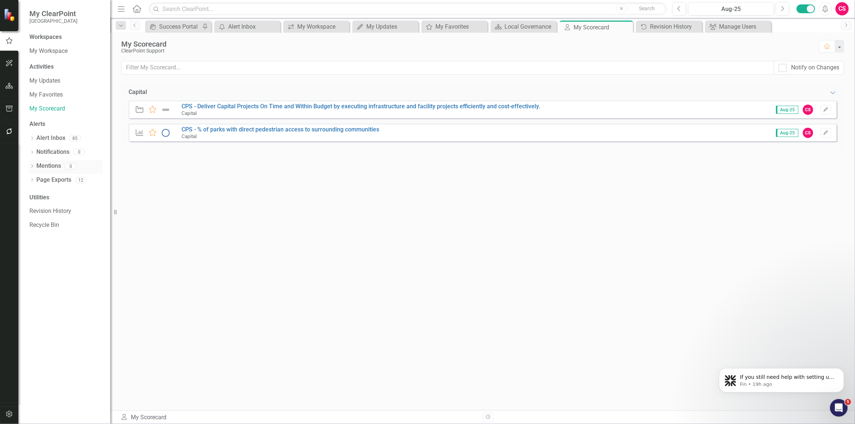
click at [39, 165] on link "Mentions" at bounding box center [48, 166] width 25 height 8
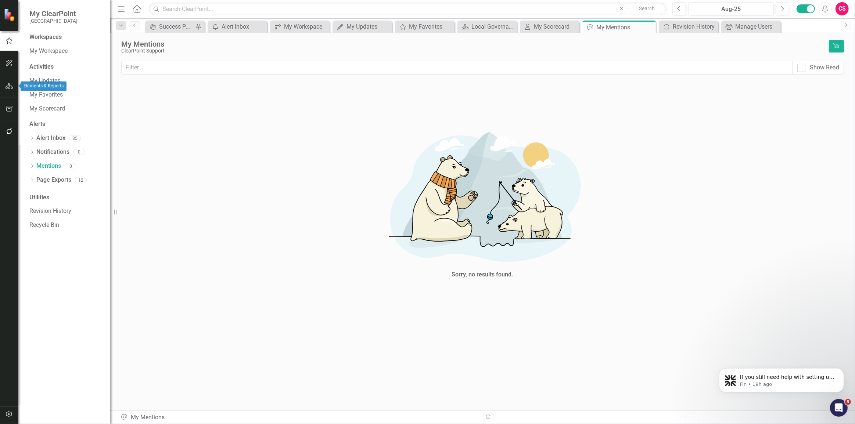
click at [8, 85] on icon "button" at bounding box center [10, 86] width 8 height 6
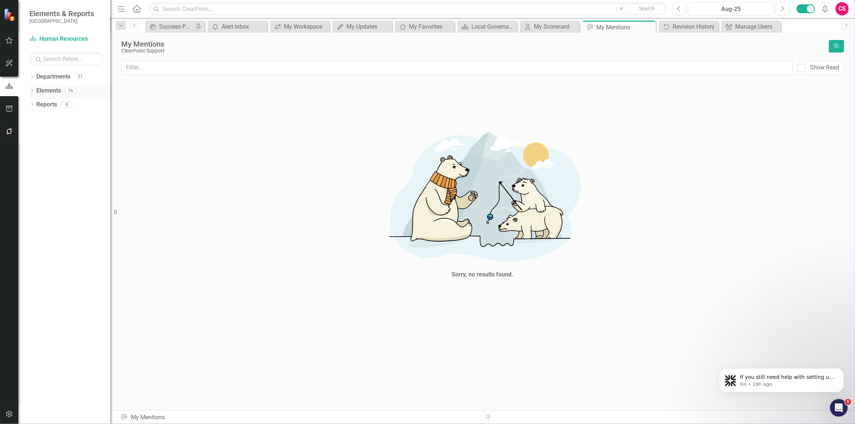
click at [32, 91] on icon "Dropdown" at bounding box center [31, 92] width 5 height 4
click at [31, 148] on icon at bounding box center [32, 146] width 2 height 3
click at [33, 78] on icon "Dropdown" at bounding box center [31, 78] width 5 height 4
click at [35, 93] on div "Dropdown" at bounding box center [36, 91] width 6 height 6
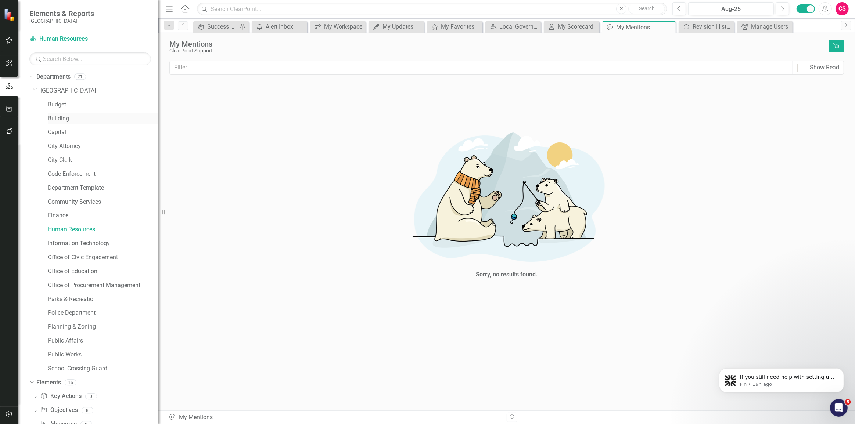
drag, startPoint x: 114, startPoint y: 121, endPoint x: 145, endPoint y: 117, distance: 31.9
click at [158, 119] on div "Resize" at bounding box center [161, 212] width 6 height 424
click at [53, 103] on link "Budget" at bounding box center [103, 105] width 110 height 8
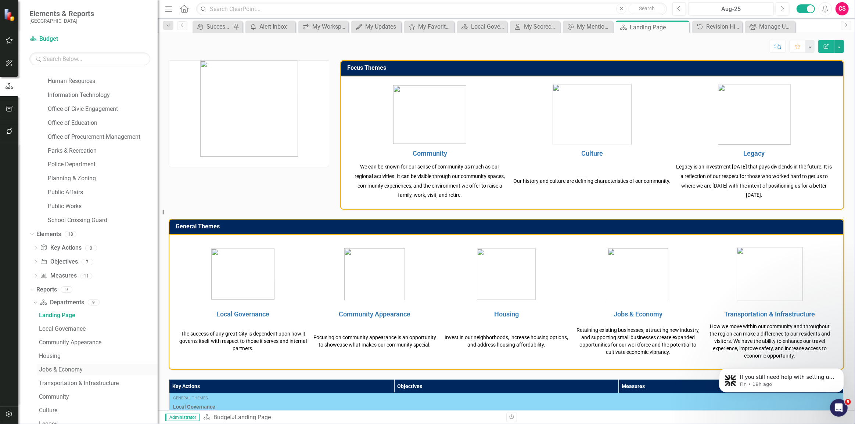
scroll to position [208, 0]
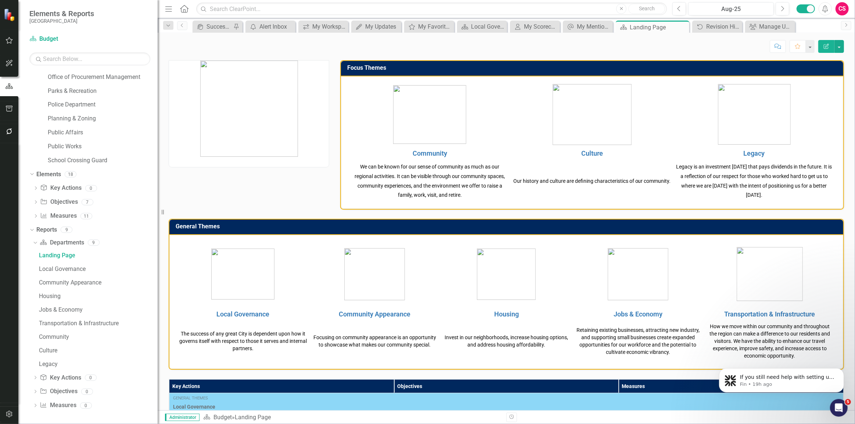
click at [32, 229] on icon "Dropdown" at bounding box center [31, 229] width 4 height 5
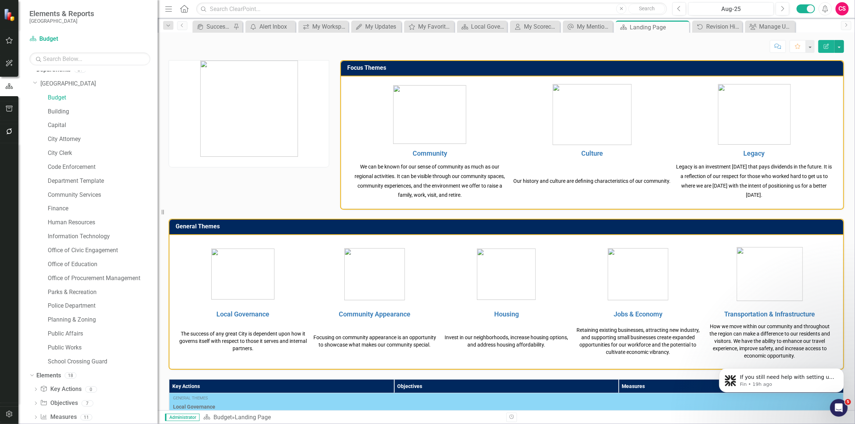
scroll to position [0, 0]
click at [33, 76] on icon "Dropdown" at bounding box center [31, 76] width 4 height 5
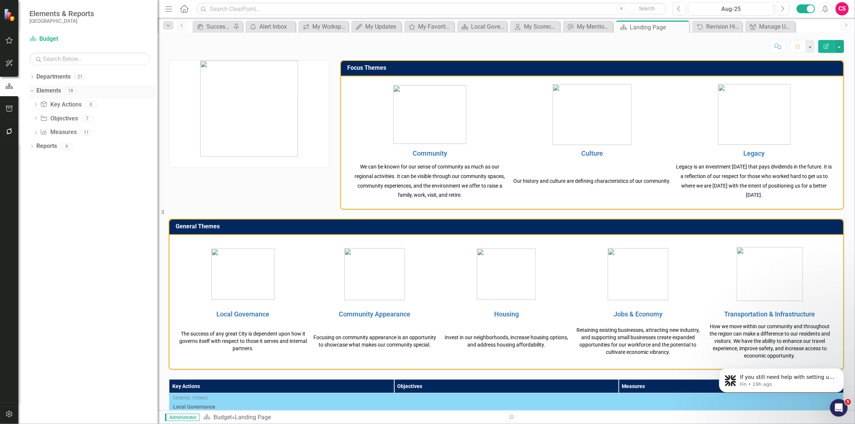
click at [30, 89] on icon "Dropdown" at bounding box center [31, 90] width 4 height 5
click at [31, 93] on icon "Dropdown" at bounding box center [31, 92] width 5 height 4
click at [32, 147] on icon "Dropdown" at bounding box center [31, 147] width 5 height 4
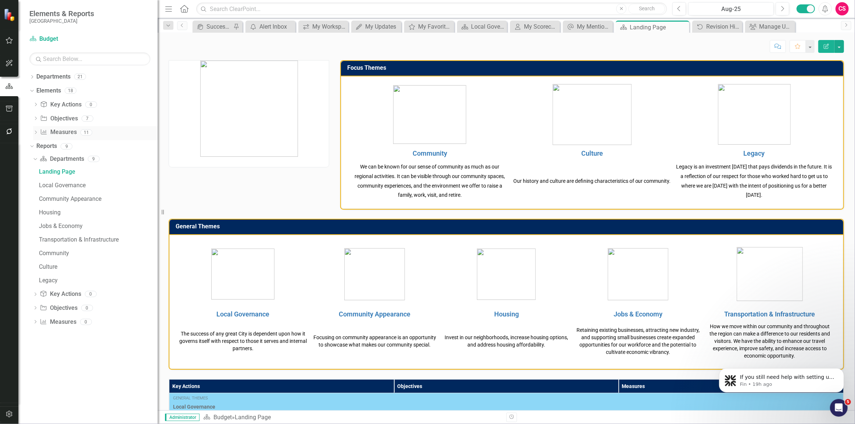
click at [35, 133] on icon "Dropdown" at bounding box center [35, 133] width 5 height 4
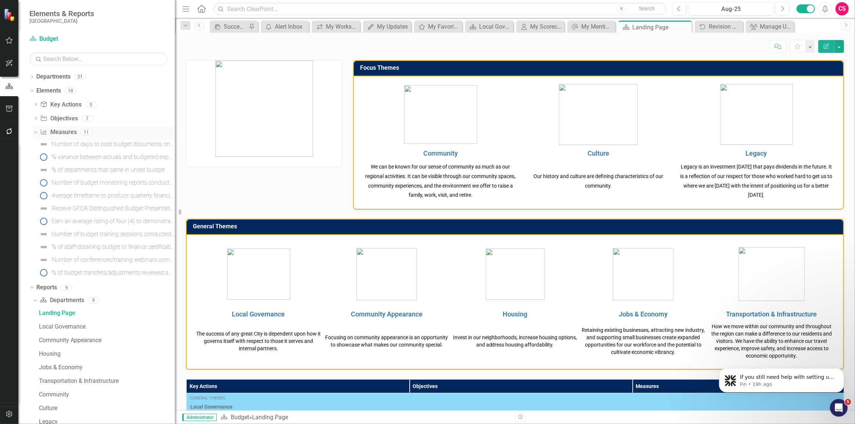
drag, startPoint x: 161, startPoint y: 129, endPoint x: 98, endPoint y: 132, distance: 62.5
click at [175, 131] on div "Resize" at bounding box center [178, 212] width 6 height 424
click at [37, 119] on icon "Dropdown" at bounding box center [35, 119] width 5 height 4
click at [34, 222] on icon "Dropdown" at bounding box center [35, 223] width 5 height 4
click at [78, 144] on div "Number of days to post budget documents on website after approval" at bounding box center [113, 144] width 123 height 7
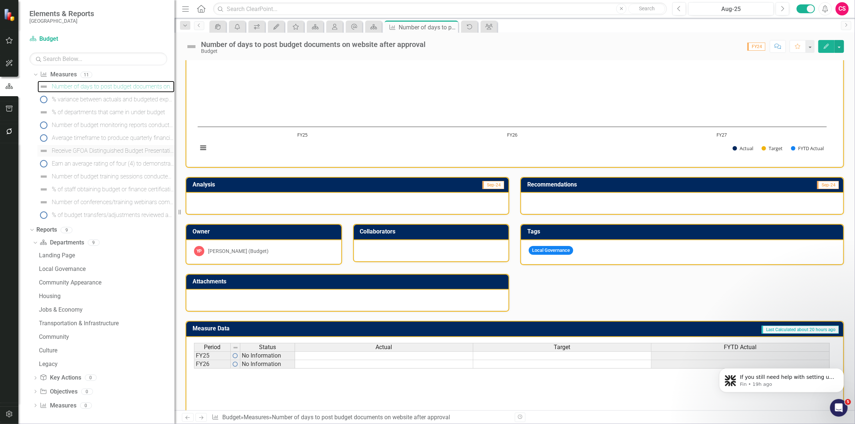
scroll to position [24, 0]
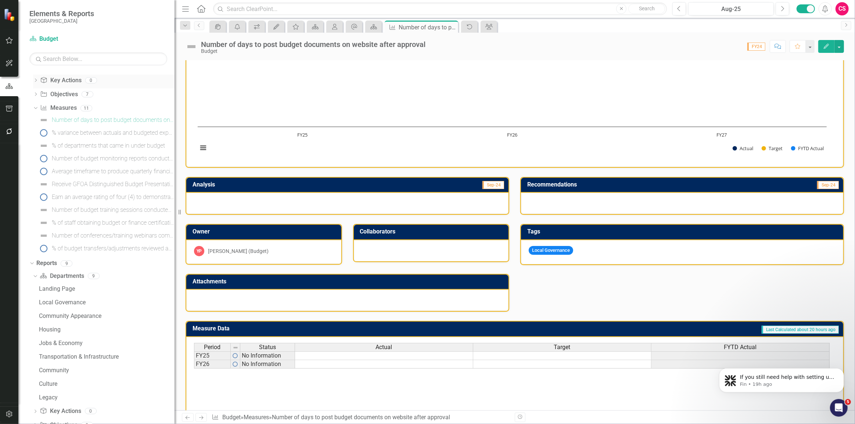
click at [36, 107] on icon "Dropdown" at bounding box center [35, 107] width 4 height 5
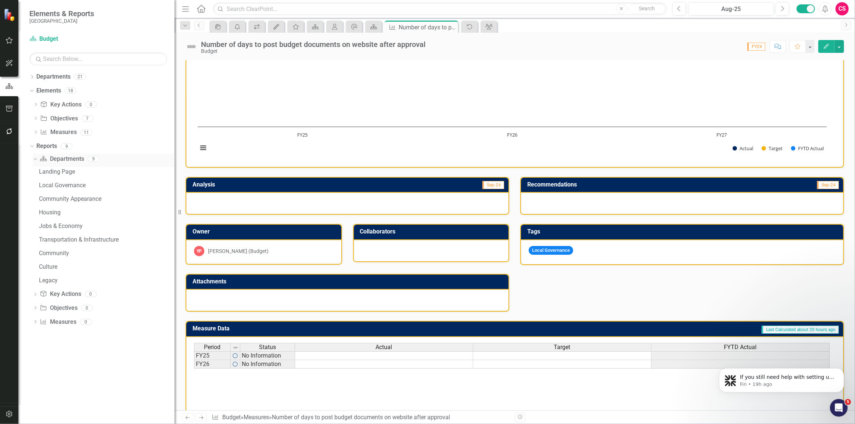
click at [35, 160] on icon "Dropdown" at bounding box center [34, 158] width 4 height 5
click at [35, 160] on icon "Dropdown" at bounding box center [35, 160] width 5 height 4
click at [55, 171] on div "Landing Page" at bounding box center [107, 172] width 136 height 7
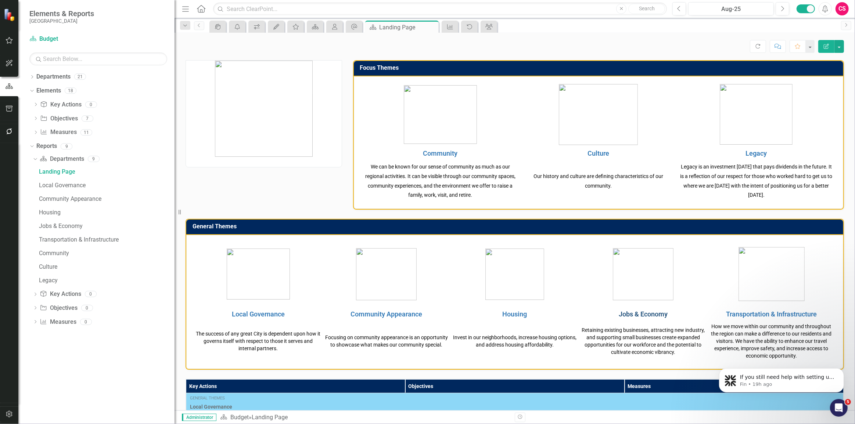
click at [645, 315] on link "Jobs & Economy" at bounding box center [643, 315] width 49 height 8
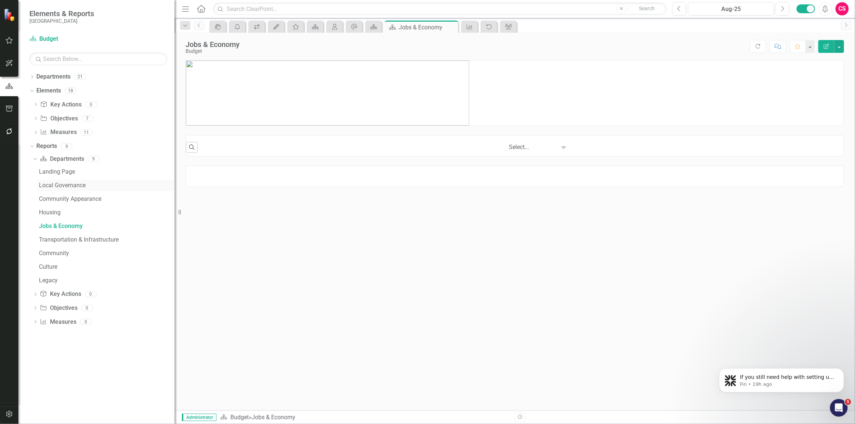
click at [44, 182] on div "Local Governance" at bounding box center [107, 185] width 136 height 7
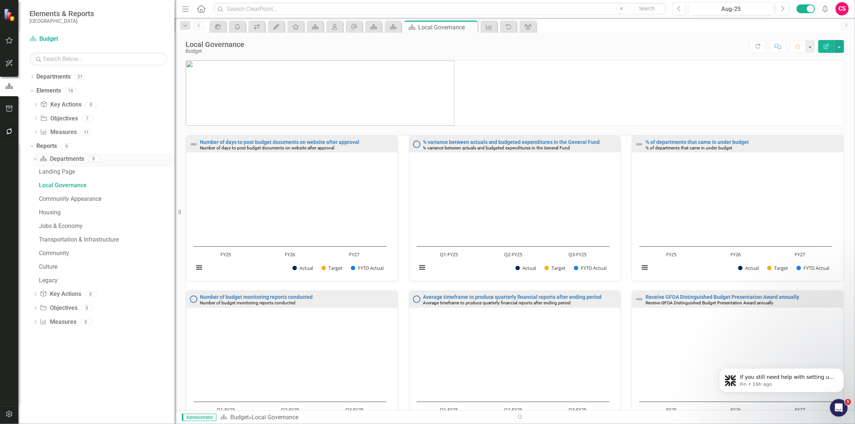
click at [33, 160] on icon "Dropdown" at bounding box center [34, 158] width 4 height 5
click at [29, 147] on icon "Dropdown" at bounding box center [31, 146] width 4 height 5
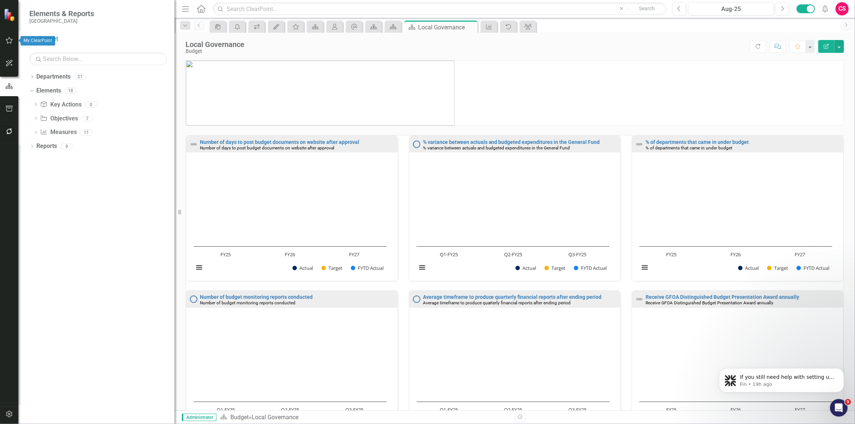
click at [13, 44] on button "button" at bounding box center [9, 40] width 17 height 15
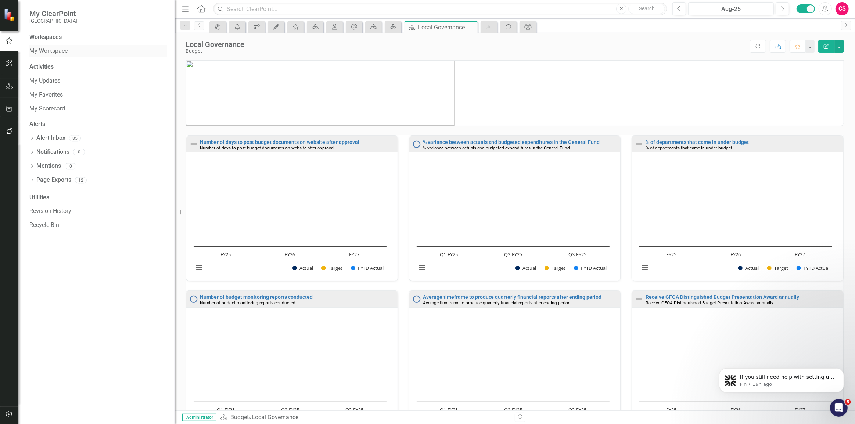
click at [50, 52] on link "My Workspace" at bounding box center [98, 51] width 138 height 8
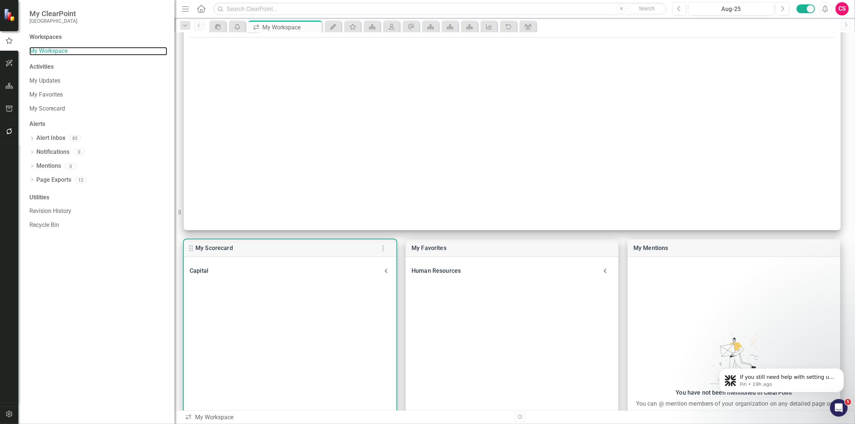
scroll to position [100, 0]
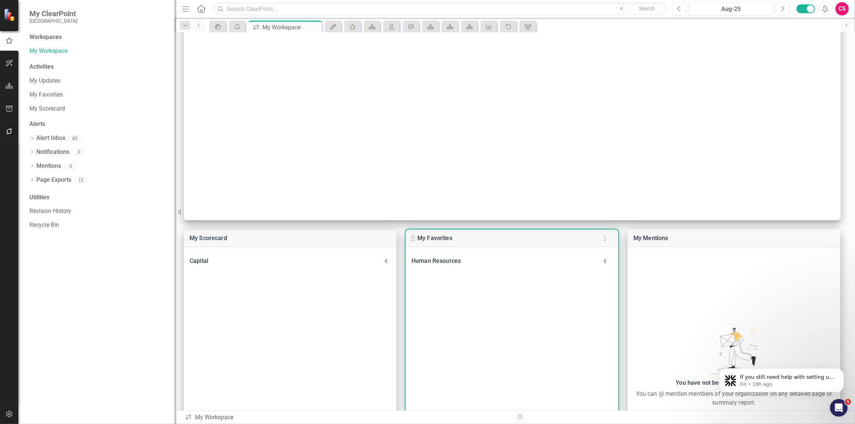
click at [439, 258] on div "Human Resources" at bounding box center [505, 261] width 186 height 10
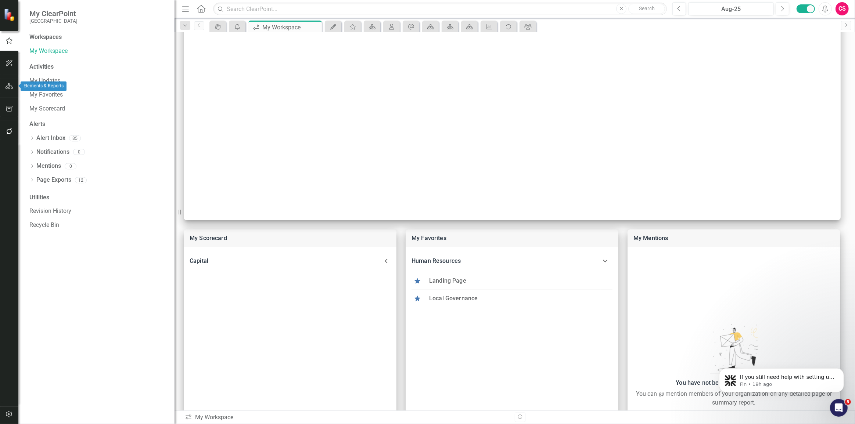
click at [7, 84] on icon "button" at bounding box center [10, 86] width 8 height 6
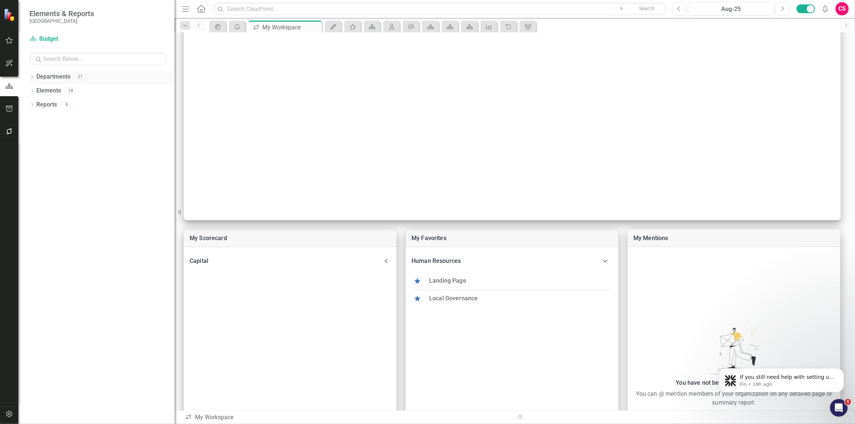
click at [31, 77] on icon "Dropdown" at bounding box center [31, 78] width 5 height 4
click at [36, 90] on icon at bounding box center [36, 91] width 2 height 4
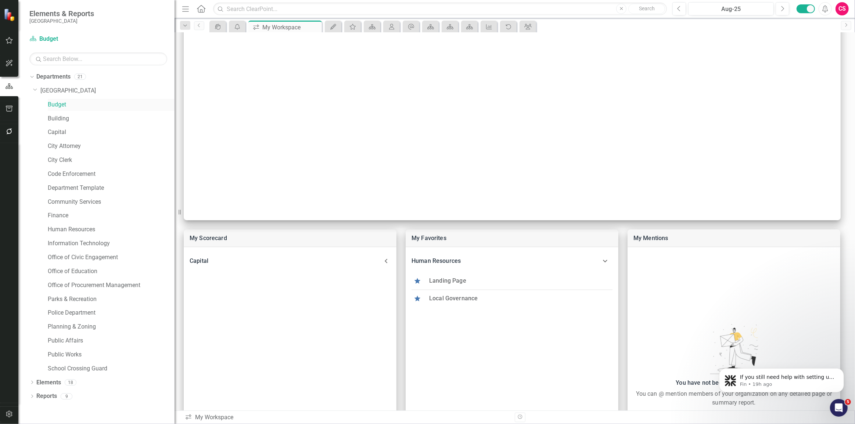
click at [52, 104] on link "Budget" at bounding box center [111, 105] width 127 height 8
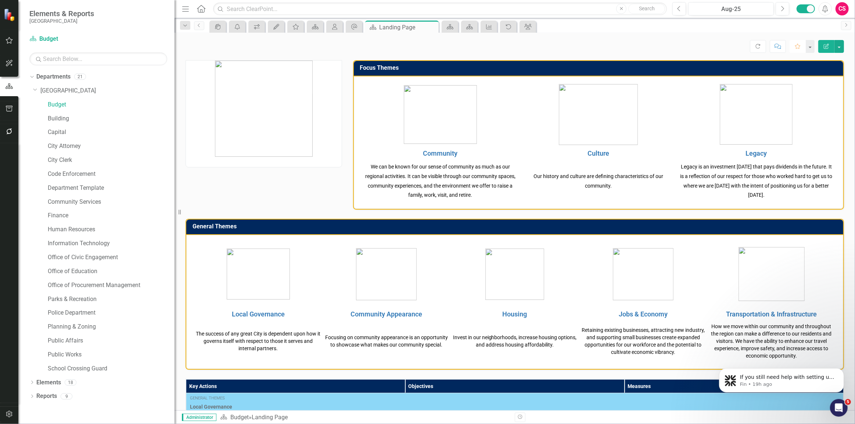
click at [801, 48] on button "Favorite" at bounding box center [798, 46] width 16 height 13
click at [256, 315] on link "Local Governance" at bounding box center [258, 315] width 53 height 8
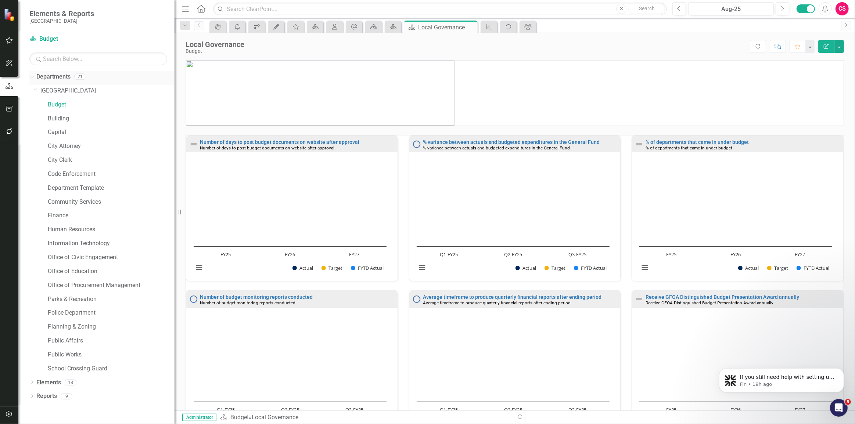
click at [30, 77] on icon "Dropdown" at bounding box center [31, 76] width 4 height 5
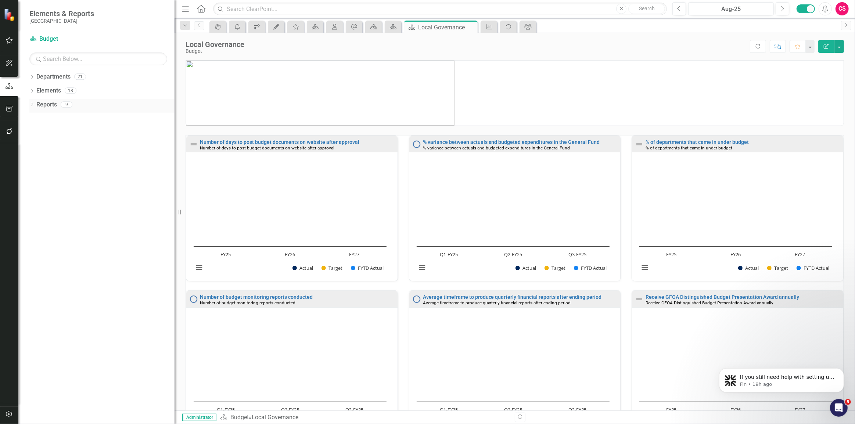
click at [32, 104] on icon "Dropdown" at bounding box center [31, 105] width 5 height 4
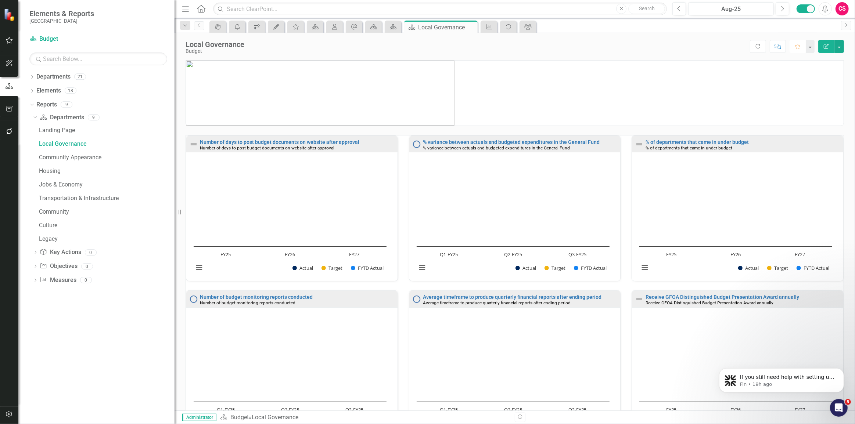
click at [801, 47] on icon "Favorite" at bounding box center [798, 46] width 7 height 5
click at [780, 50] on button "Comment" at bounding box center [778, 46] width 16 height 13
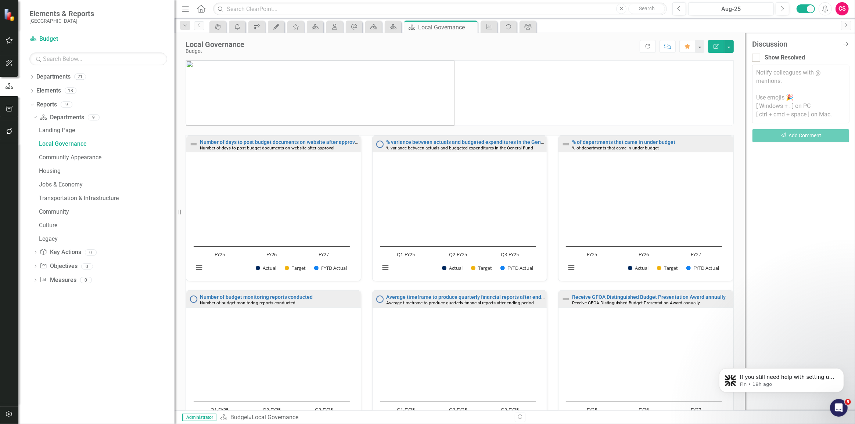
click at [809, 108] on textarea at bounding box center [800, 94] width 97 height 59
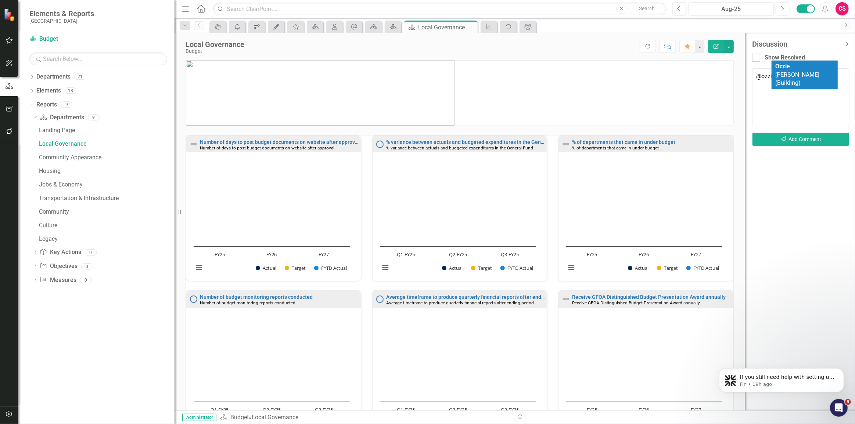
click at [790, 63] on span "[PERSON_NAME] (Building)" at bounding box center [797, 75] width 44 height 24
type textarea "@[PERSON_NAME] (Building) ???"
drag, startPoint x: 839, startPoint y: 76, endPoint x: 738, endPoint y: 75, distance: 100.3
click at [738, 75] on div "Local Governance Budget Score: N/A Aug-25 Completed Refresh Comment Favorite Ed…" at bounding box center [515, 222] width 681 height 378
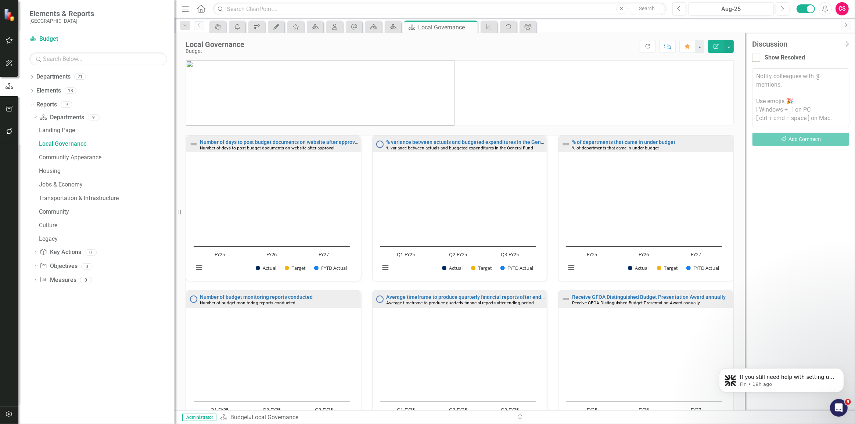
click at [846, 44] on icon "Close Discussion Bar" at bounding box center [845, 43] width 9 height 7
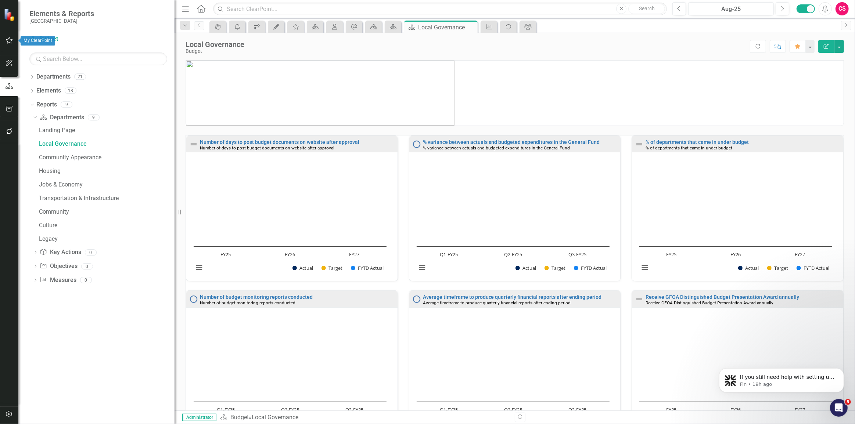
click at [11, 43] on icon "button" at bounding box center [10, 40] width 8 height 6
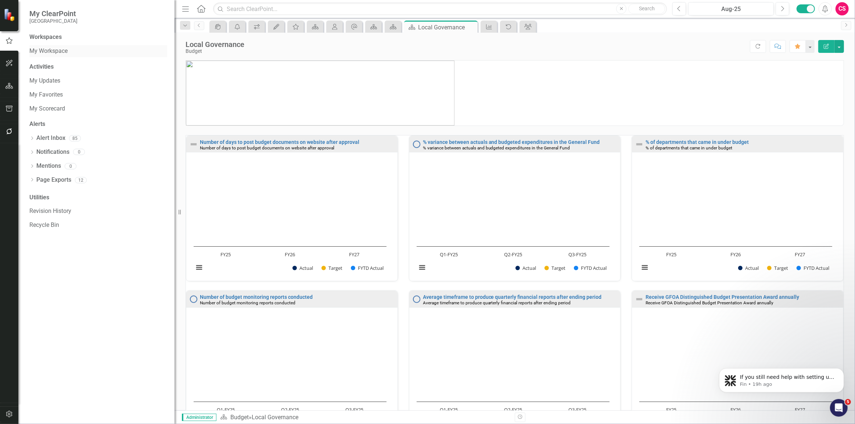
click at [47, 49] on link "My Workspace" at bounding box center [98, 51] width 138 height 8
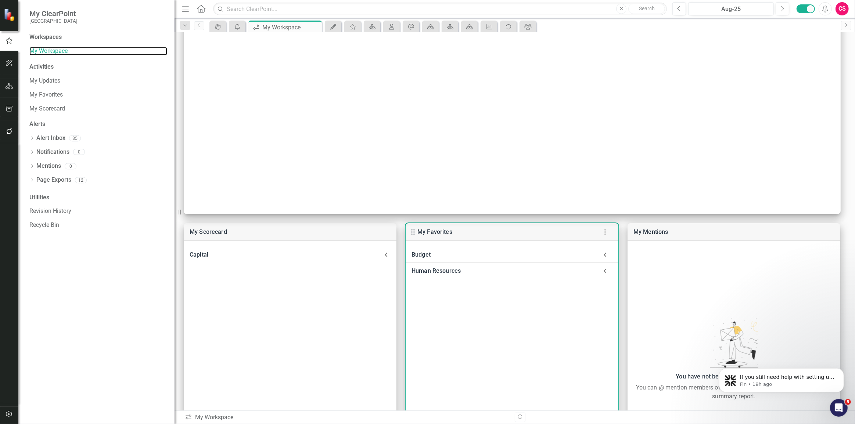
scroll to position [167, 0]
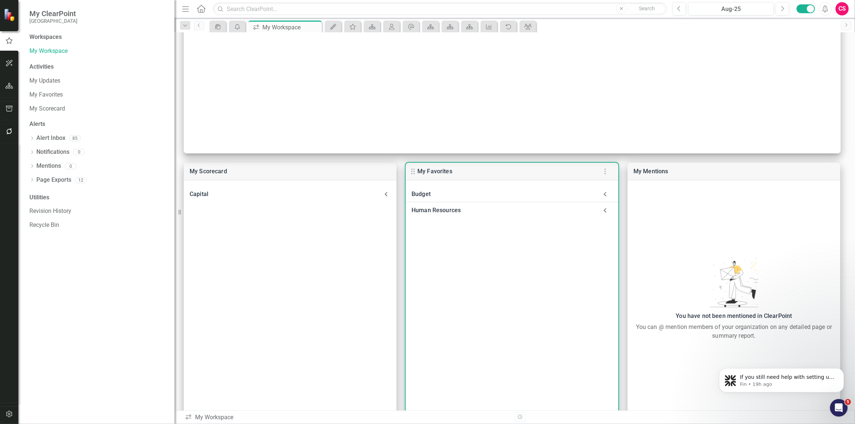
click at [439, 193] on div "Budget" at bounding box center [505, 194] width 186 height 10
click at [430, 194] on div "Budget" at bounding box center [505, 194] width 186 height 10
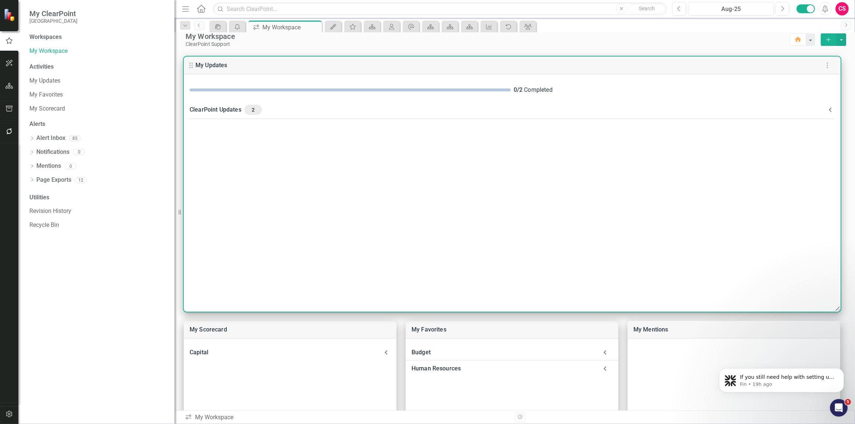
scroll to position [0, 0]
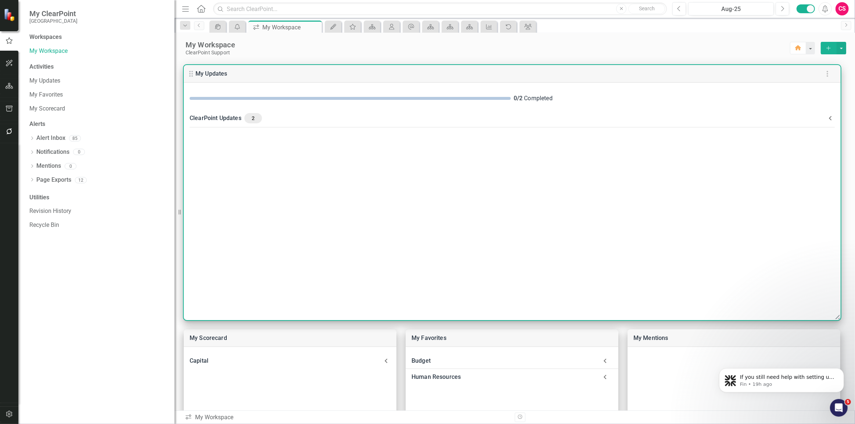
click at [214, 120] on div "ClearPoint Updates 2" at bounding box center [508, 118] width 637 height 10
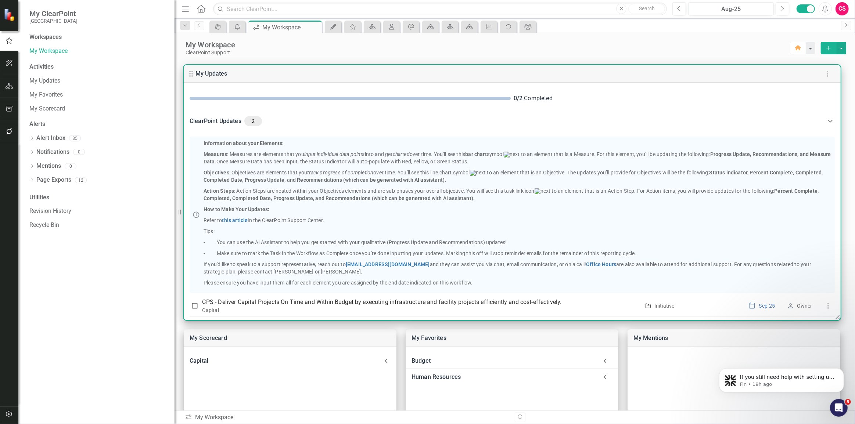
scroll to position [36, 0]
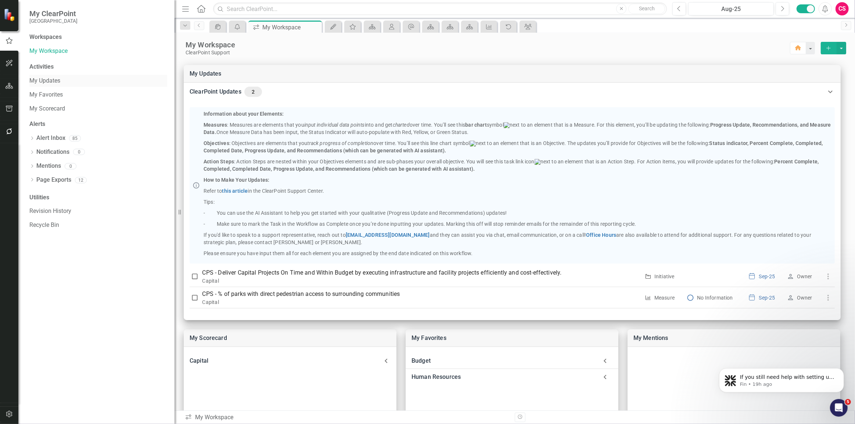
click at [47, 81] on link "My Updates" at bounding box center [98, 81] width 138 height 8
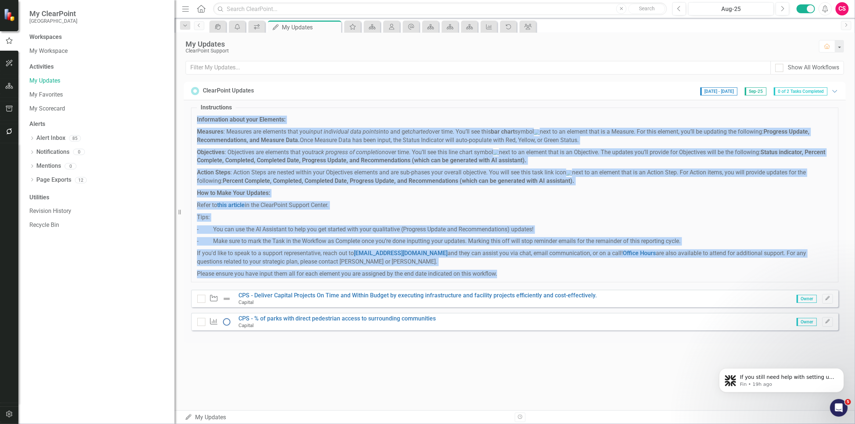
drag, startPoint x: 197, startPoint y: 119, endPoint x: 580, endPoint y: 278, distance: 414.0
click at [580, 278] on span "Information about your Elements: Measures : Measures are elements that you inpu…" at bounding box center [515, 197] width 636 height 163
click at [466, 179] on p "Action Steps : Action Steps are nested within your Objectives elements and are …" at bounding box center [515, 177] width 636 height 17
click at [464, 193] on span "Information about your Elements: Measures : Measures are elements that you inpu…" at bounding box center [515, 197] width 636 height 163
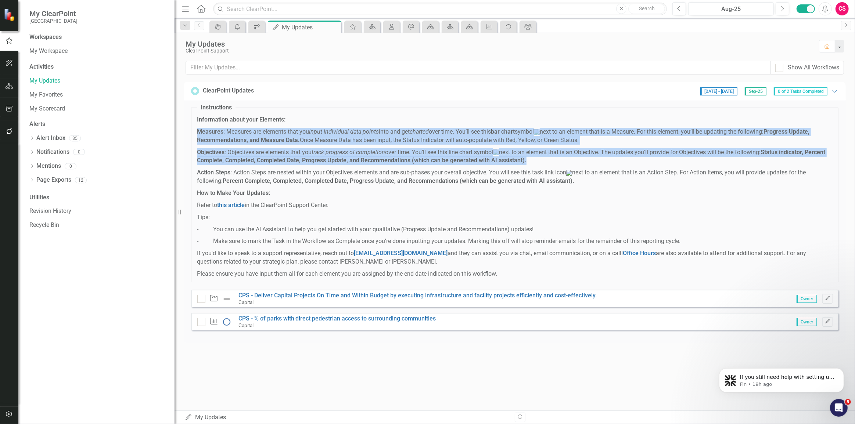
drag, startPoint x: 197, startPoint y: 130, endPoint x: 560, endPoint y: 169, distance: 365.2
click at [567, 164] on span "Information about your Elements: Measures : Measures are elements that you inpu…" at bounding box center [515, 197] width 636 height 163
click at [232, 139] on p "Measures : Measures are elements that you input individual data points into and…" at bounding box center [515, 136] width 636 height 17
click at [209, 131] on strong "Measures" at bounding box center [210, 131] width 26 height 7
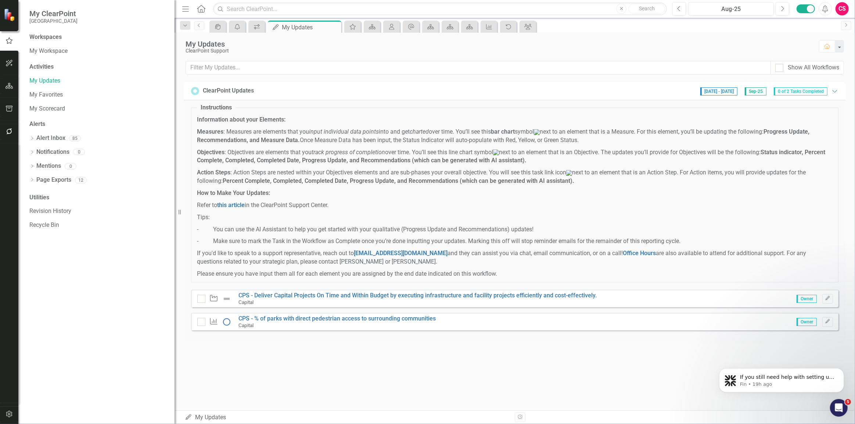
click at [207, 134] on strong "Measures" at bounding box center [210, 131] width 26 height 7
click at [214, 154] on strong "Objectives" at bounding box center [211, 152] width 28 height 7
click at [209, 175] on strong "Action Steps" at bounding box center [213, 172] width 33 height 7
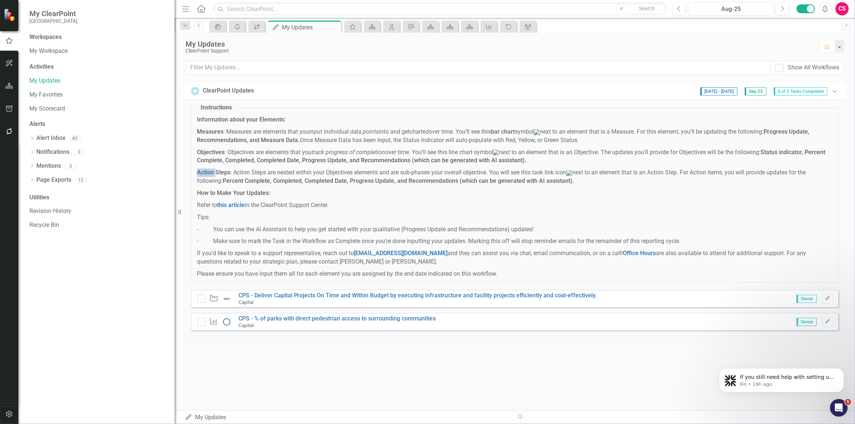
click at [209, 175] on strong "Action Steps" at bounding box center [213, 172] width 33 height 7
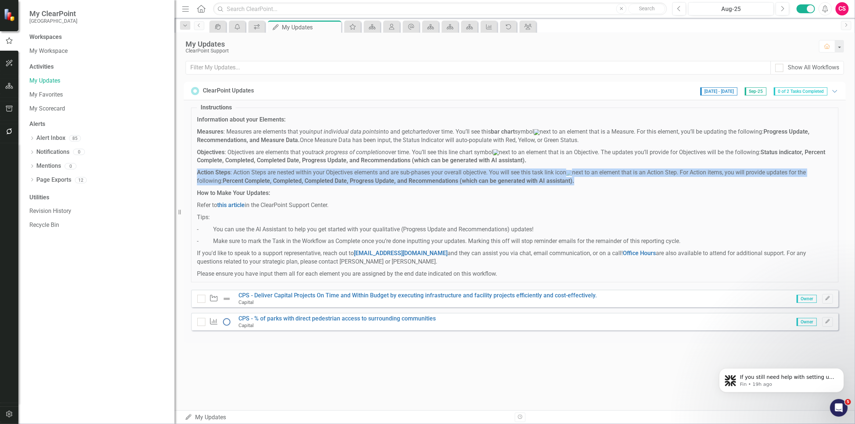
click at [209, 175] on strong "Action Steps" at bounding box center [213, 172] width 33 height 7
click at [209, 174] on strong "Action Steps" at bounding box center [213, 172] width 33 height 7
click at [239, 180] on p "Action Steps : Action Steps are nested within your Objectives elements and are …" at bounding box center [515, 177] width 636 height 17
click at [232, 177] on p "Action Steps : Action Steps are nested within your Objectives elements and are …" at bounding box center [515, 177] width 636 height 17
click at [230, 177] on p "Action Steps : Action Steps are nested within your Objectives elements and are …" at bounding box center [515, 177] width 636 height 17
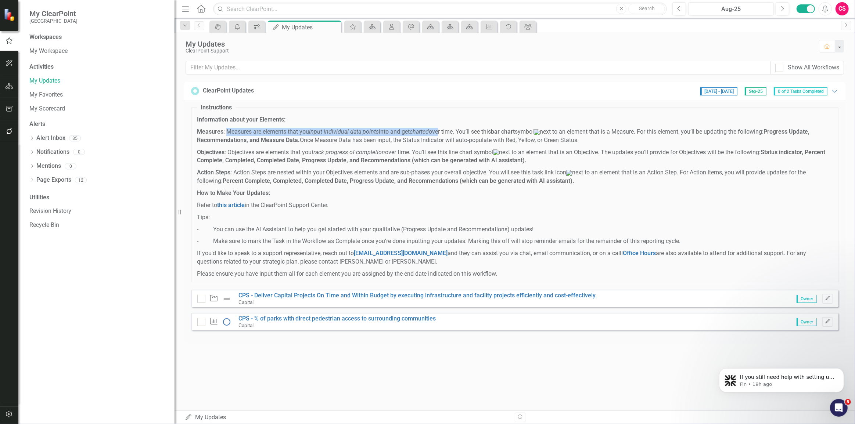
drag, startPoint x: 226, startPoint y: 132, endPoint x: 441, endPoint y: 136, distance: 215.0
click at [441, 136] on p "Measures : Measures are elements that you input individual data points into and…" at bounding box center [515, 136] width 636 height 17
click at [448, 137] on p "Measures : Measures are elements that you input individual data points into and…" at bounding box center [515, 136] width 636 height 17
drag, startPoint x: 541, startPoint y: 133, endPoint x: 556, endPoint y: 134, distance: 14.8
click at [556, 134] on p "Measures : Measures are elements that you input individual data points into and…" at bounding box center [515, 136] width 636 height 17
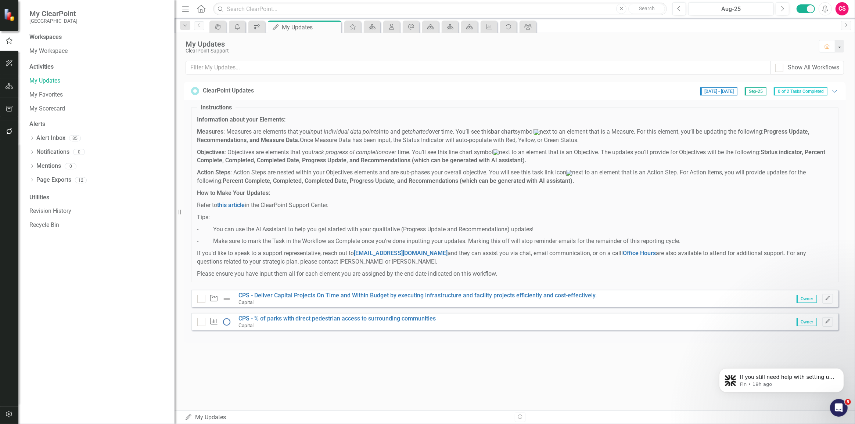
click at [574, 133] on p "Measures : Measures are elements that you input individual data points into and…" at bounding box center [515, 136] width 636 height 17
drag, startPoint x: 781, startPoint y: 130, endPoint x: 297, endPoint y: 144, distance: 484.2
click at [297, 144] on p "Measures : Measures are elements that you input individual data points into and…" at bounding box center [515, 136] width 636 height 17
click at [293, 154] on p "Objectives : Objectives are elements that you track progress of completion over…" at bounding box center [515, 156] width 636 height 17
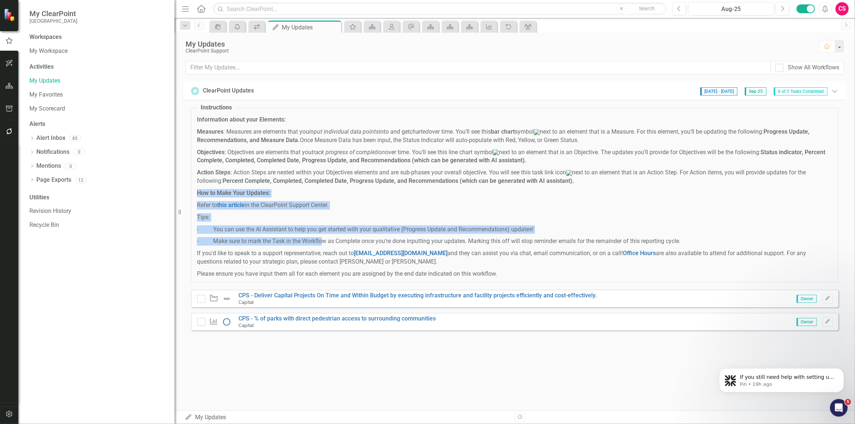
drag, startPoint x: 193, startPoint y: 197, endPoint x: 325, endPoint y: 244, distance: 139.6
click at [329, 251] on fieldset "Instructions Information about your Elements: Measures : Measures are elements …" at bounding box center [515, 193] width 648 height 179
click at [284, 232] on p "- You can use the AI Assistant to help you get started with your qualitative (P…" at bounding box center [515, 230] width 636 height 8
click at [241, 241] on span "Information about your Elements: Measures : Measures are elements that you inpu…" at bounding box center [515, 197] width 636 height 163
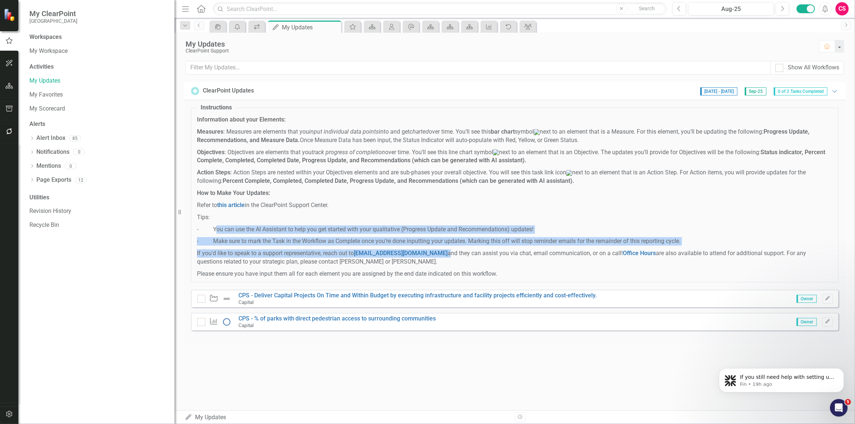
drag, startPoint x: 216, startPoint y: 237, endPoint x: 444, endPoint y: 259, distance: 228.9
click at [444, 259] on span "Information about your Elements: Measures : Measures are elements that you inpu…" at bounding box center [515, 197] width 636 height 163
click at [448, 245] on p "- Make sure to mark the Task in the Workflow as Complete once you’re done input…" at bounding box center [515, 241] width 636 height 8
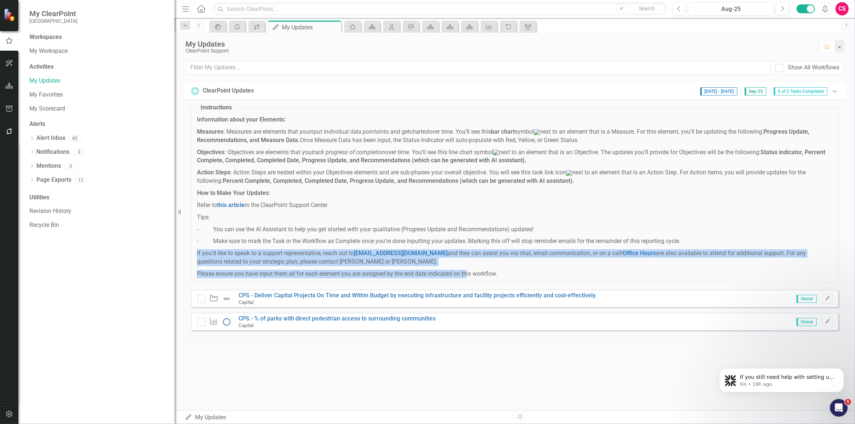
drag, startPoint x: 203, startPoint y: 258, endPoint x: 469, endPoint y: 281, distance: 266.7
click at [469, 281] on fieldset "Instructions Information about your Elements: Measures : Measures are elements …" at bounding box center [515, 193] width 648 height 179
click at [464, 273] on span "Information about your Elements: Measures : Measures are elements that you inpu…" at bounding box center [515, 197] width 636 height 163
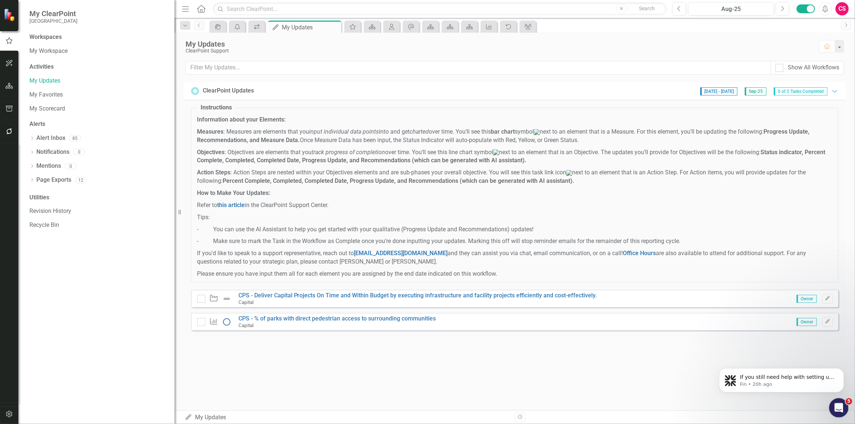
click at [837, 406] on icon "Open Intercom Messenger" at bounding box center [838, 407] width 12 height 12
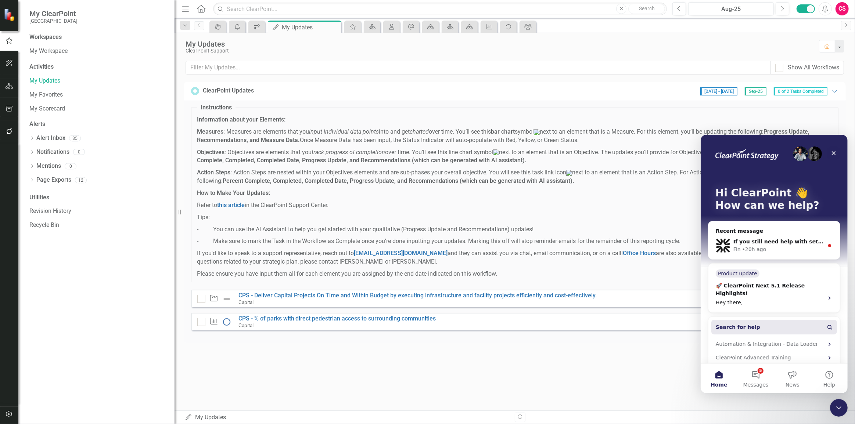
scroll to position [27, 0]
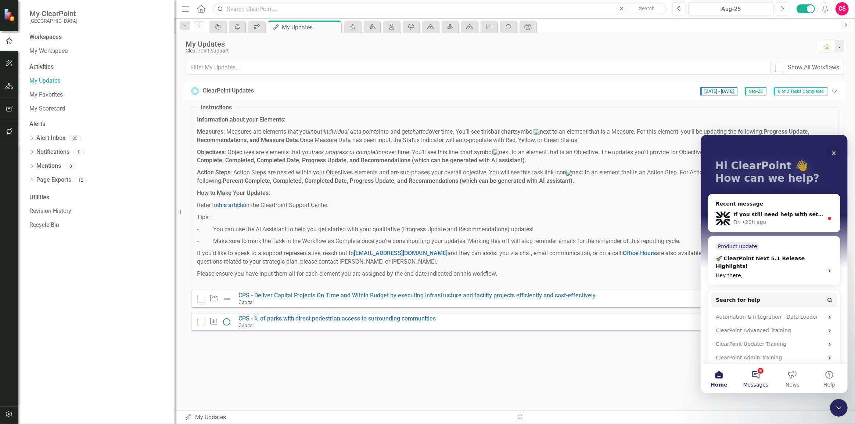
click at [749, 373] on button "5 Messages" at bounding box center [755, 378] width 37 height 29
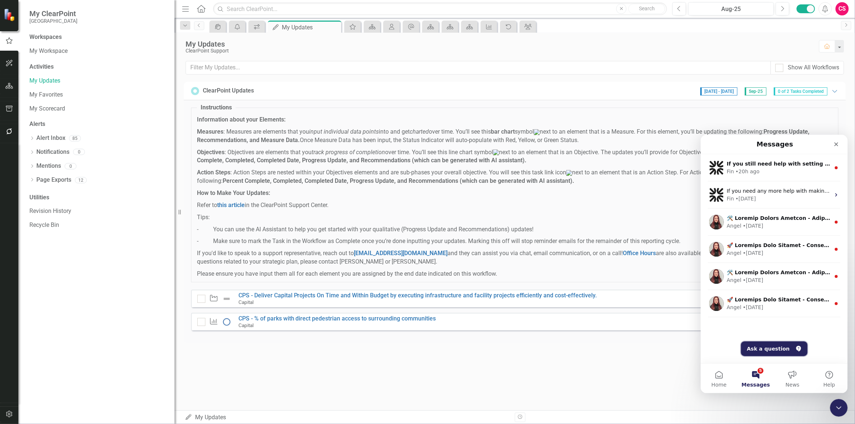
drag, startPoint x: 758, startPoint y: 347, endPoint x: 763, endPoint y: 351, distance: 6.5
click at [759, 347] on button "Ask a question" at bounding box center [774, 348] width 67 height 15
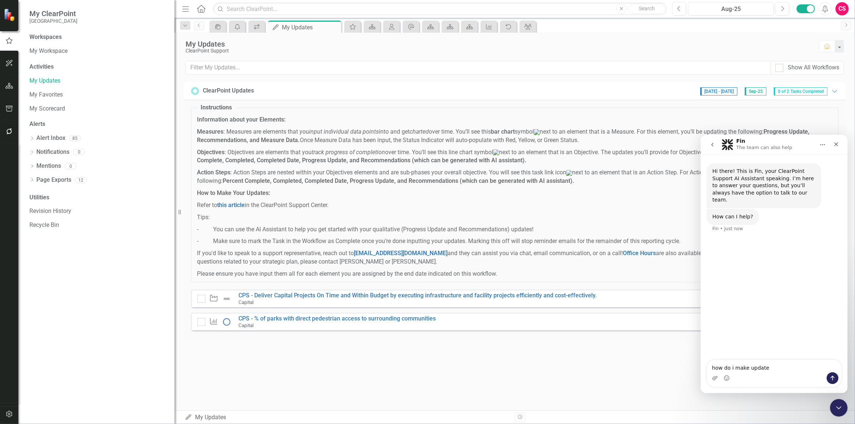
type textarea "how do i make updates"
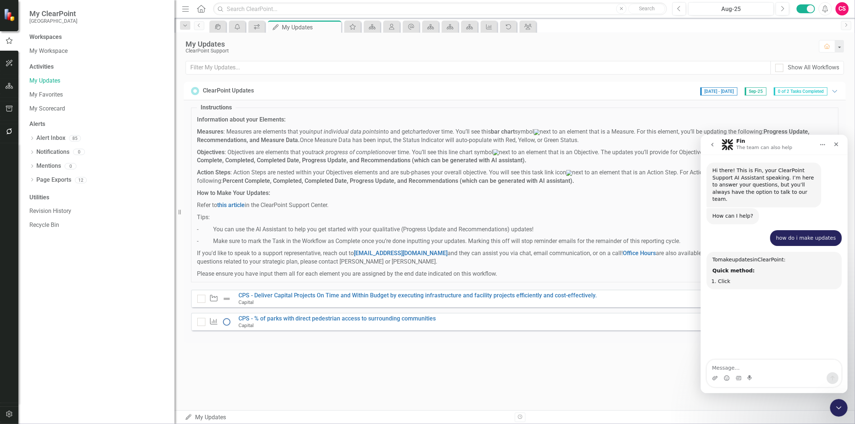
scroll to position [71, 0]
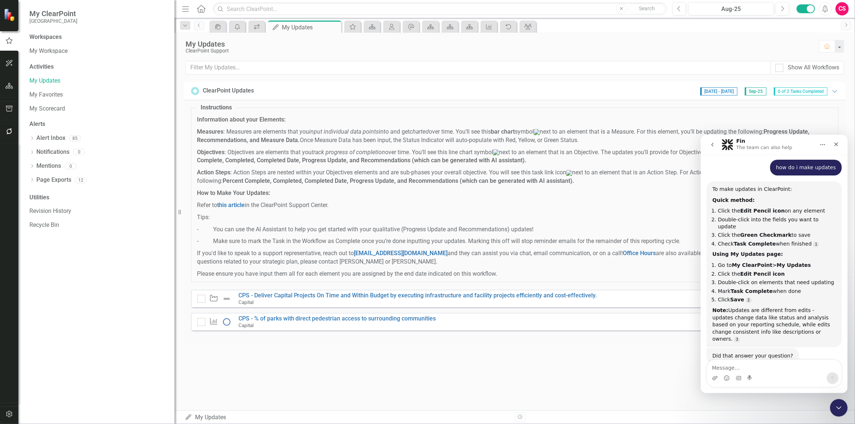
click at [736, 348] on div "Did that answer your question? Fin • Just now" at bounding box center [752, 356] width 93 height 16
click at [735, 352] on div "Did that answer your question?" at bounding box center [752, 355] width 81 height 7
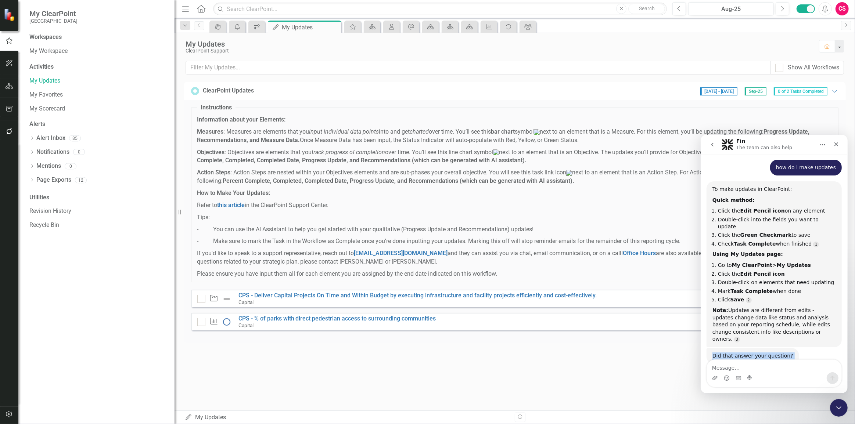
click at [791, 348] on div "Did that answer your question? Fin • Just now" at bounding box center [773, 364] width 135 height 32
click at [839, 407] on icon "Close Intercom Messenger" at bounding box center [837, 407] width 5 height 3
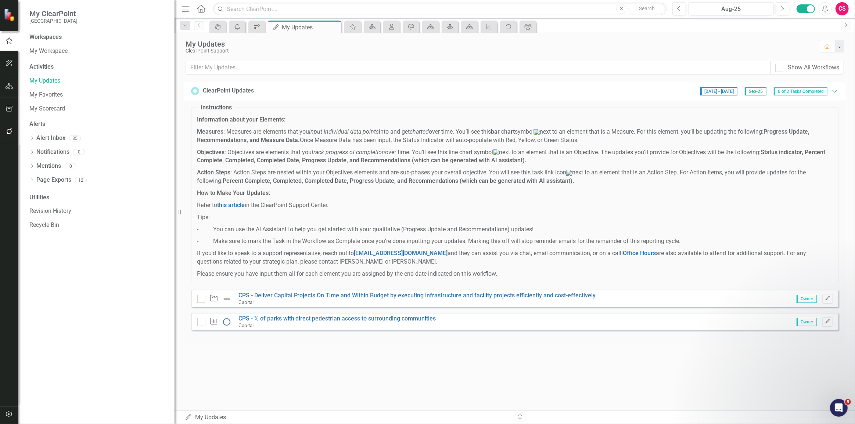
scroll to position [70, 0]
click at [585, 374] on div "My Updates ClearPoint Support Home Show All Workflows ClearPoint Updates [DATE]…" at bounding box center [515, 222] width 681 height 378
click at [388, 395] on div "My Updates ClearPoint Support Home Show All Workflows ClearPoint Updates [DATE]…" at bounding box center [515, 222] width 681 height 378
click at [828, 301] on icon "Edit" at bounding box center [828, 299] width 6 height 4
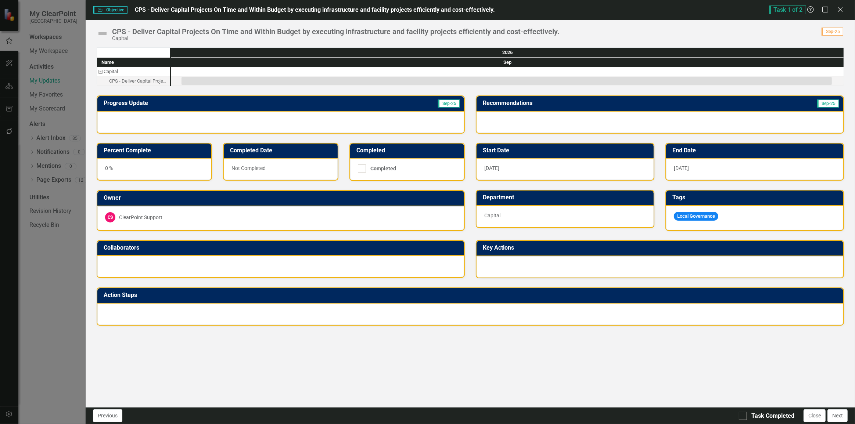
click at [101, 35] on img at bounding box center [103, 34] width 12 height 12
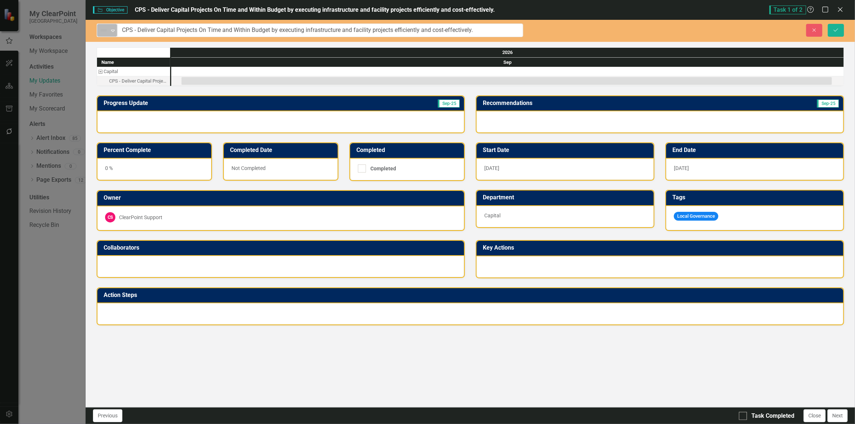
click at [104, 27] on img at bounding box center [103, 30] width 9 height 9
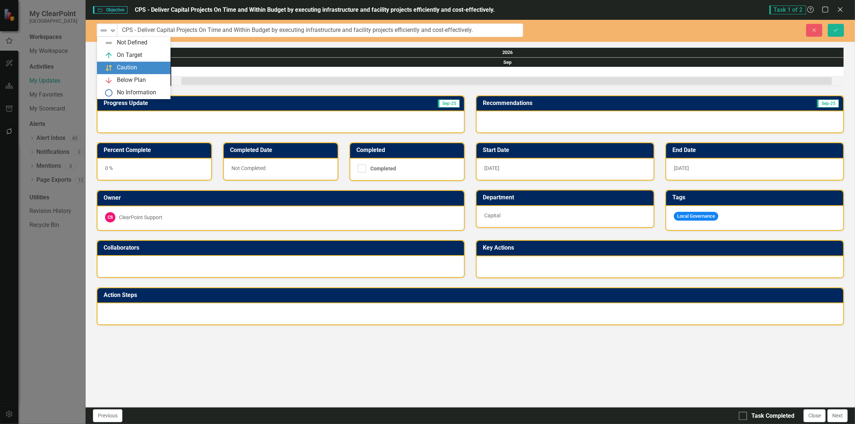
click at [125, 65] on div "Caution" at bounding box center [127, 68] width 20 height 8
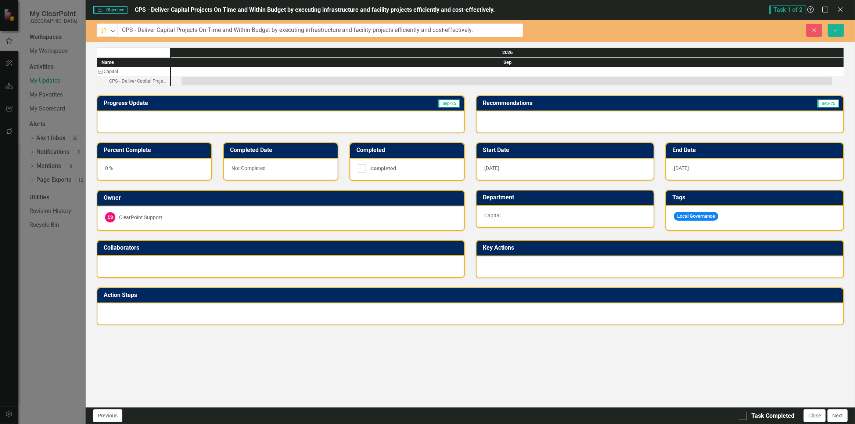
click at [126, 166] on div "0 %" at bounding box center [154, 169] width 114 height 21
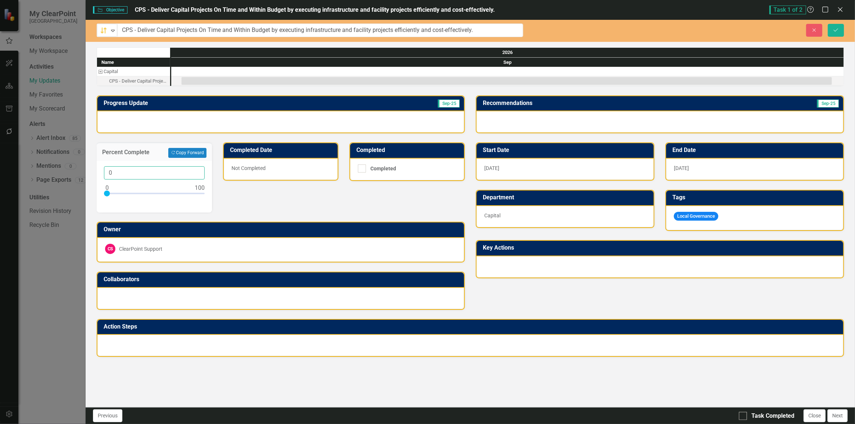
drag, startPoint x: 125, startPoint y: 172, endPoint x: 97, endPoint y: 176, distance: 27.9
click at [98, 172] on div "0" at bounding box center [154, 187] width 115 height 52
click at [119, 191] on div at bounding box center [154, 195] width 101 height 9
type input "16"
drag, startPoint x: 119, startPoint y: 189, endPoint x: 138, endPoint y: 199, distance: 21.2
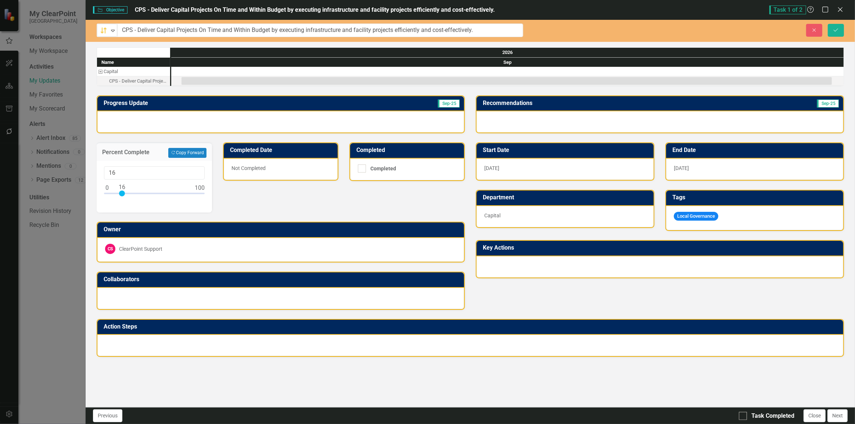
click at [121, 192] on div at bounding box center [122, 194] width 6 height 6
click at [204, 221] on div "Owner CS ClearPoint Support" at bounding box center [280, 238] width 379 height 50
click at [140, 119] on div at bounding box center [280, 121] width 367 height 21
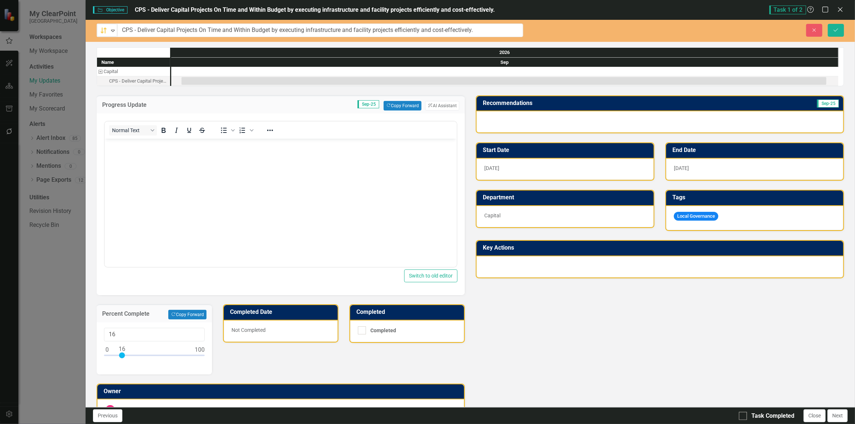
click at [230, 172] on body "Rich Text Area. Press ALT-0 for help." at bounding box center [280, 194] width 352 height 110
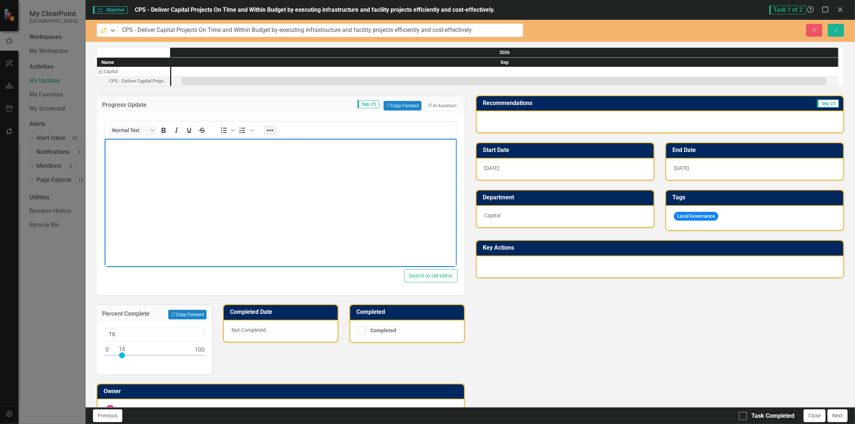
click at [273, 129] on icon "Reveal or hide additional toolbar items" at bounding box center [270, 130] width 9 height 9
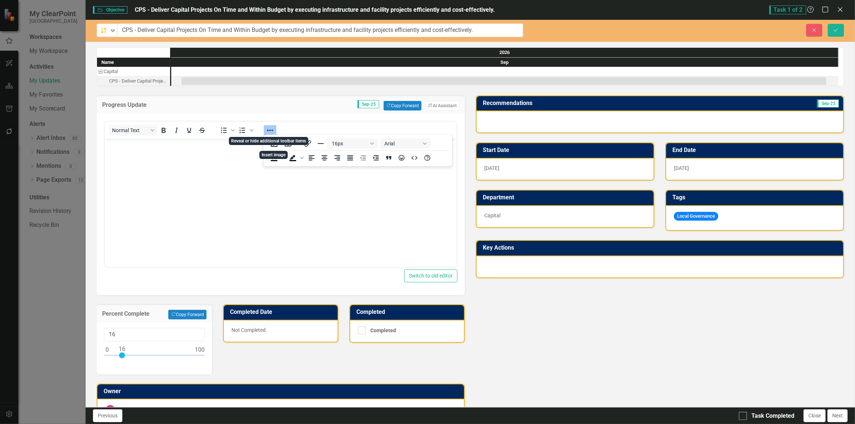
click at [196, 186] on body "Rich Text Area. Press ALT-0 for help." at bounding box center [280, 194] width 352 height 110
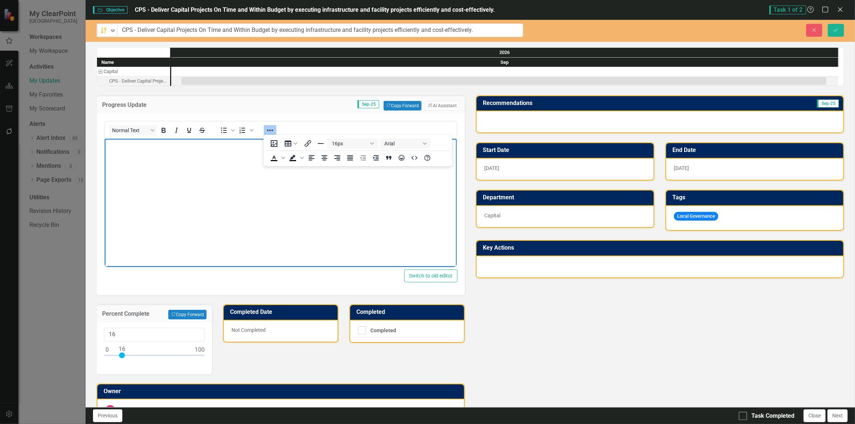
click at [269, 131] on icon "Reveal or hide additional toolbar items" at bounding box center [270, 130] width 9 height 9
click at [148, 164] on body "Rich Text Area. Press ALT-0 for help." at bounding box center [280, 194] width 352 height 110
click at [269, 130] on icon "Reveal or hide additional toolbar items" at bounding box center [270, 130] width 6 height 1
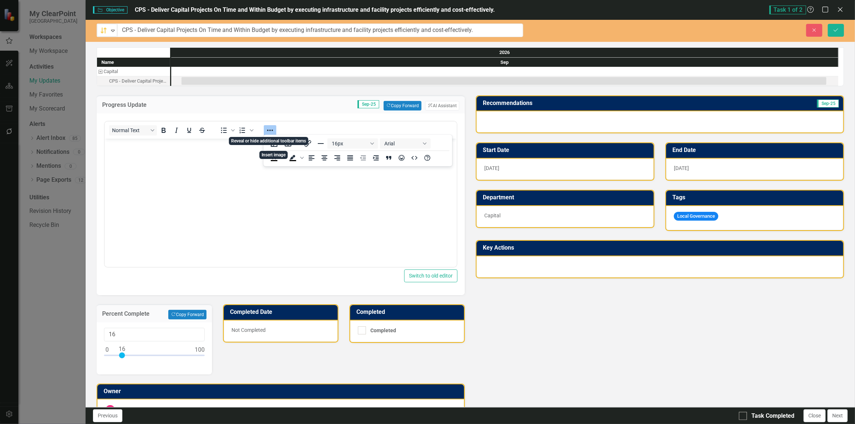
drag, startPoint x: 267, startPoint y: 132, endPoint x: 261, endPoint y: 136, distance: 8.0
click at [265, 134] on button "Reveal or hide additional toolbar items" at bounding box center [270, 130] width 12 height 10
click at [166, 173] on body "Rich Text Area. Press ALT-0 for help." at bounding box center [280, 194] width 352 height 110
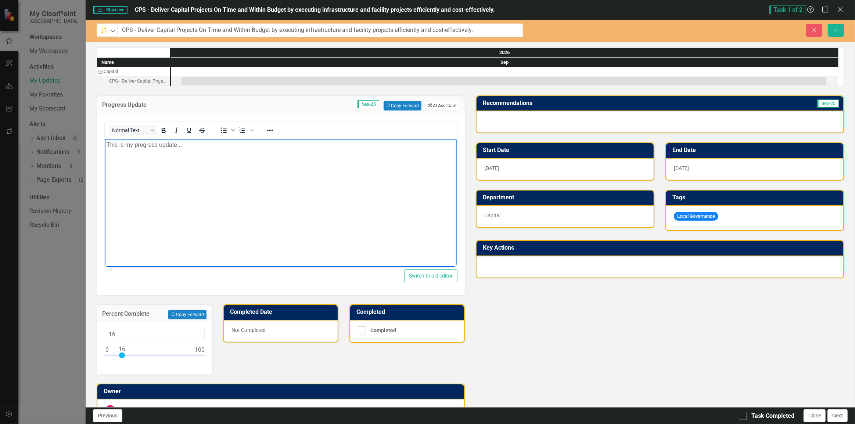
click at [441, 106] on button "ClearPoint AI AI Assistant" at bounding box center [442, 106] width 34 height 10
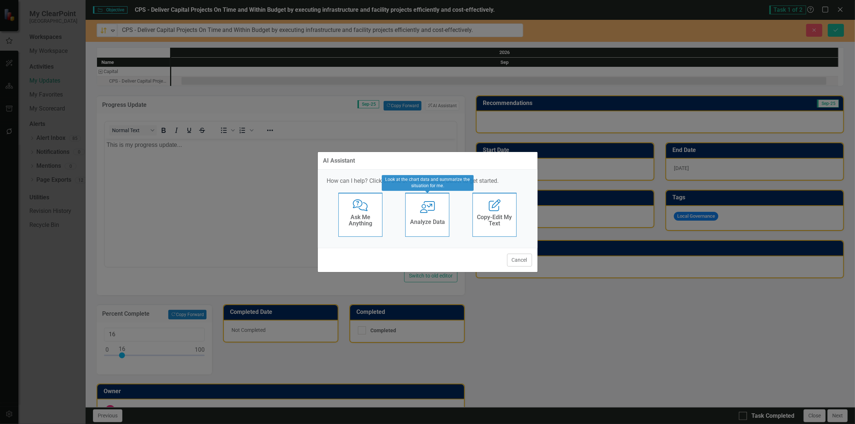
click at [427, 218] on div "Analyze Data" at bounding box center [427, 223] width 35 height 12
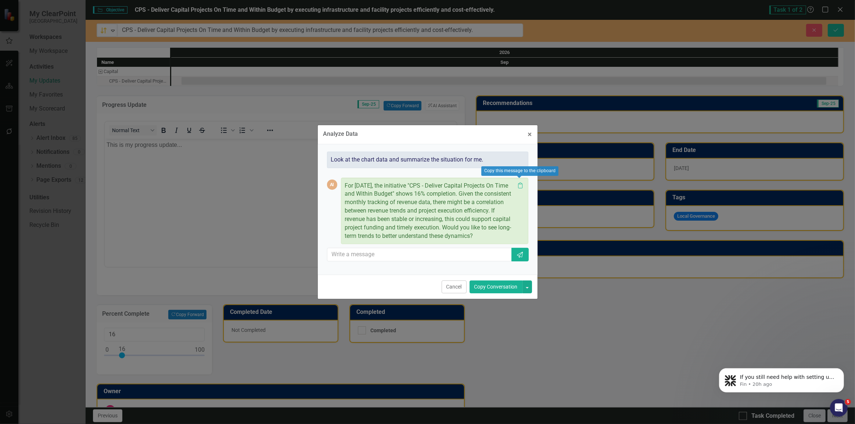
drag, startPoint x: 520, startPoint y: 179, endPoint x: 531, endPoint y: 162, distance: 20.1
click at [520, 183] on icon "Clipboard" at bounding box center [520, 186] width 7 height 6
drag, startPoint x: 530, startPoint y: 131, endPoint x: 150, endPoint y: 28, distance: 393.8
click at [530, 131] on span "×" at bounding box center [530, 134] width 4 height 9
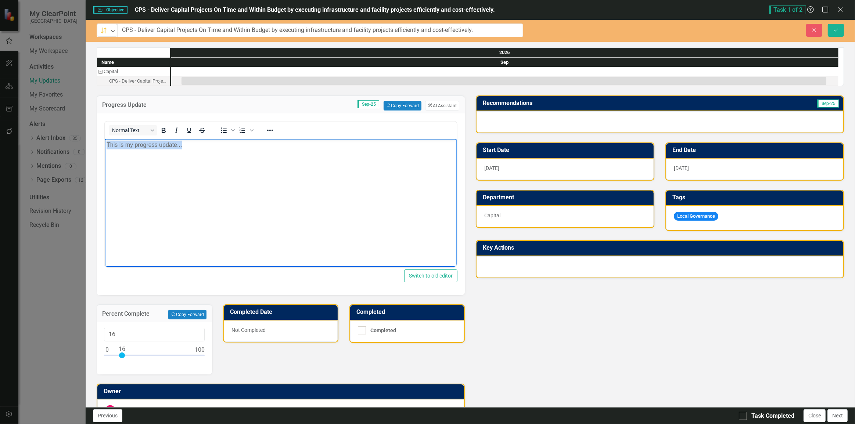
drag, startPoint x: 60, startPoint y: 152, endPoint x: -35, endPoint y: 155, distance: 95.2
click at [104, 155] on html "This is my progress update..." at bounding box center [280, 194] width 352 height 110
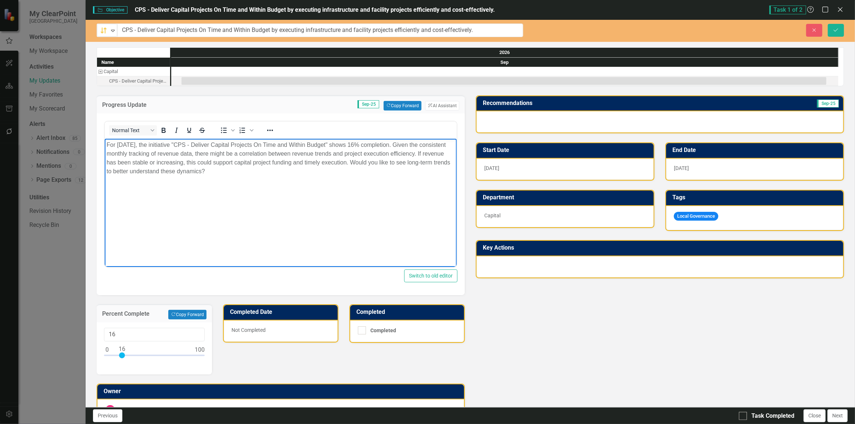
drag, startPoint x: 328, startPoint y: 172, endPoint x: 374, endPoint y: 165, distance: 46.8
click at [374, 165] on p "For [DATE], the initiative "CPS - Deliver Capital Projects On Time and Within B…" at bounding box center [280, 157] width 348 height 35
click at [398, 166] on p "For [DATE], the initiative "CPS - Deliver Capital Projects On Time and Within B…" at bounding box center [280, 153] width 348 height 26
click at [417, 147] on p "For [DATE], the initiative "CPS - Deliver Capital Projects On Time and Within B…" at bounding box center [280, 153] width 348 height 26
click at [404, 183] on body "For [DATE], the initiative "CPS - Deliver Capital Projects On Time and Within B…" at bounding box center [280, 194] width 352 height 110
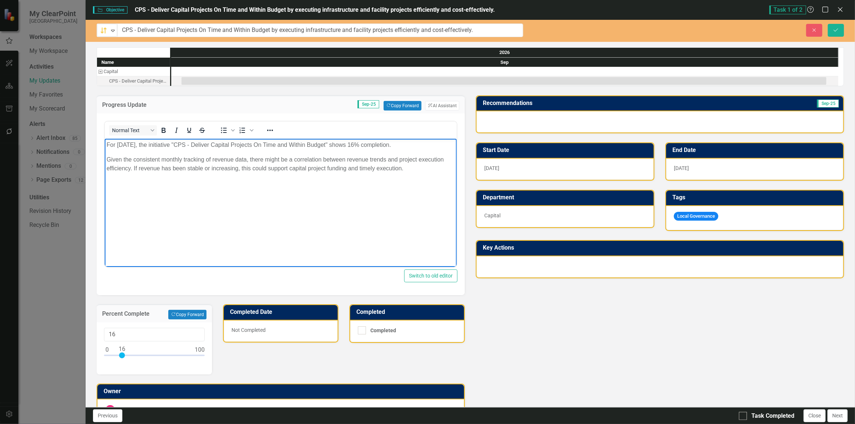
click at [424, 146] on p "For [DATE], the initiative "CPS - Deliver Capital Projects On Time and Within B…" at bounding box center [280, 144] width 348 height 9
drag, startPoint x: 429, startPoint y: 172, endPoint x: 172, endPoint y: 266, distance: 273.8
click at [104, 139] on html "For [DATE], the initiative "CPS - Deliver Capital Projects On Time and Within B…" at bounding box center [280, 194] width 352 height 110
click at [369, 209] on body "For [DATE], the initiative "CPS - Deliver Capital Projects On Time and Within B…" at bounding box center [280, 194] width 352 height 110
click at [413, 170] on p "Given the consistent monthly tracking of revenue data, there might be a correla…" at bounding box center [280, 164] width 348 height 18
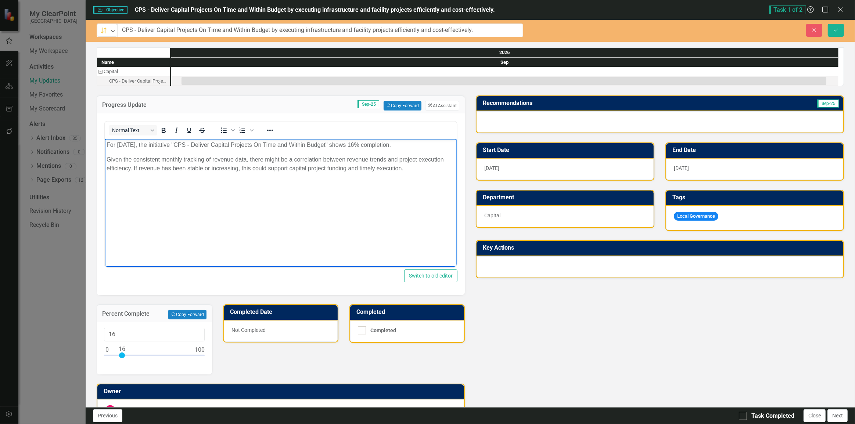
click at [108, 158] on p "Given the consistent monthly tracking of revenue data, there might be a correla…" at bounding box center [280, 164] width 348 height 18
click at [566, 119] on div at bounding box center [660, 121] width 367 height 21
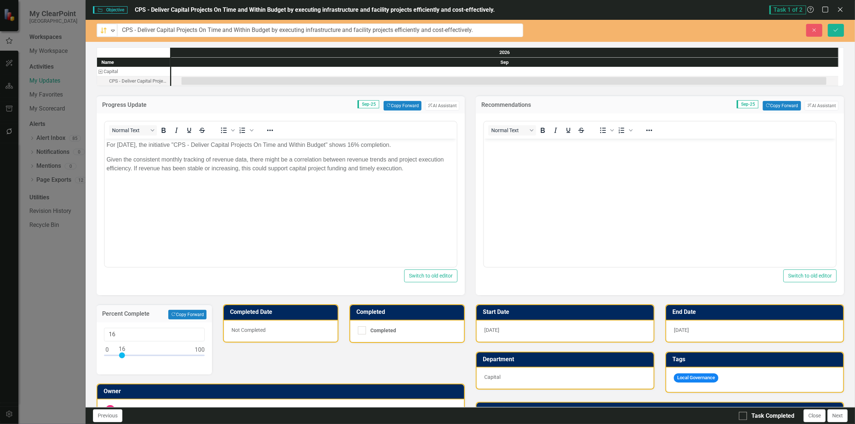
click at [562, 176] on body "Rich Text Area. Press ALT-0 for help." at bounding box center [660, 194] width 352 height 110
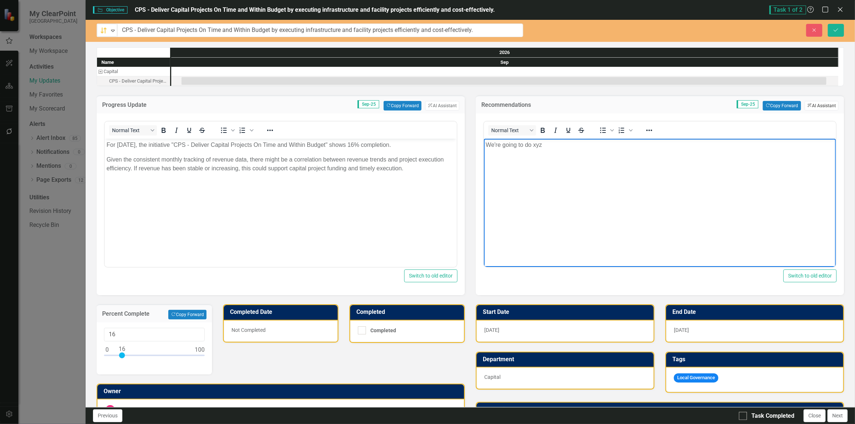
click at [820, 110] on button "ClearPoint AI AI Assistant" at bounding box center [822, 106] width 34 height 10
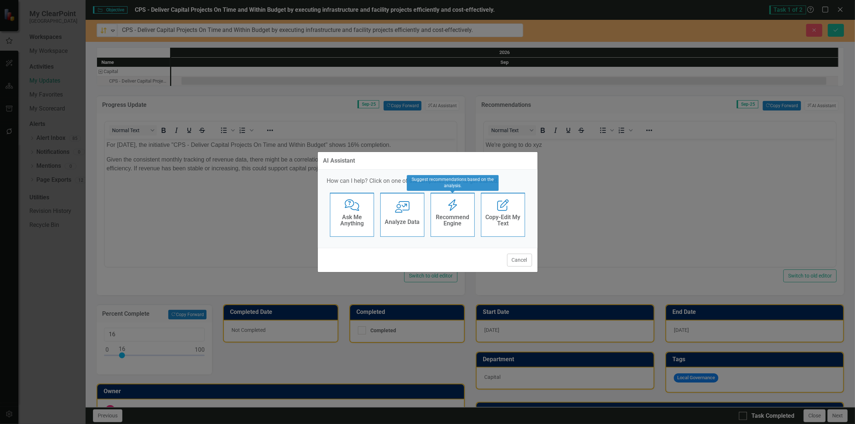
click at [456, 215] on h4 "Recommend Engine" at bounding box center [453, 220] width 36 height 13
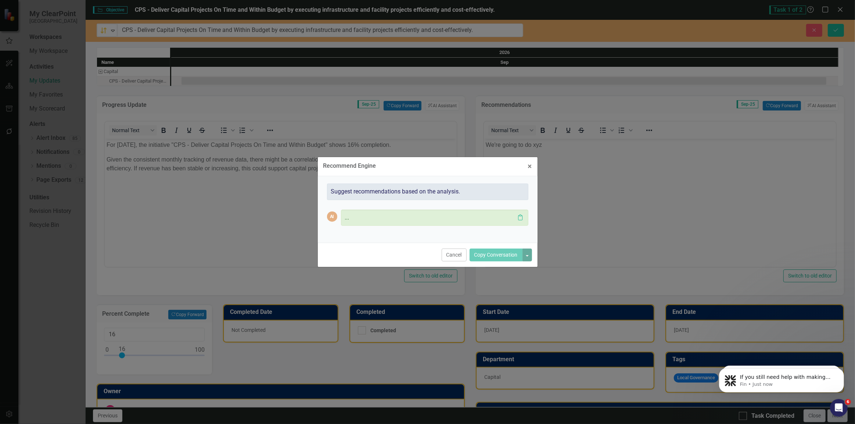
scroll to position [108, 0]
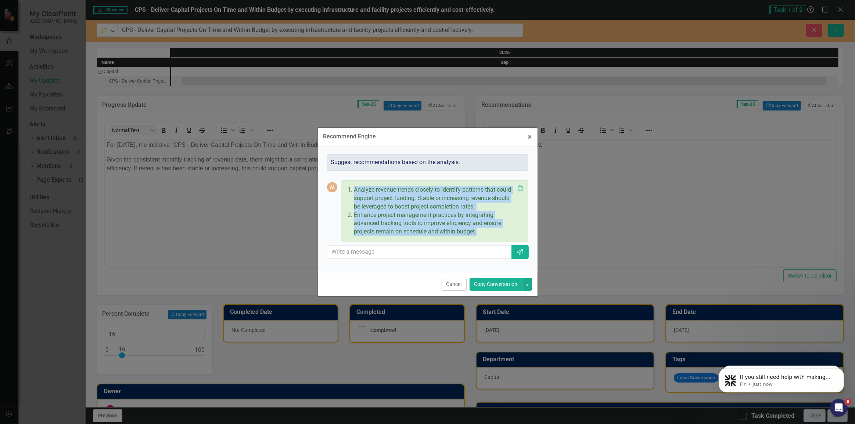
drag, startPoint x: 356, startPoint y: 192, endPoint x: 496, endPoint y: 247, distance: 150.3
click at [496, 247] on div "AI Analyze revenue trends closely to identify patterns that could support proje…" at bounding box center [427, 218] width 201 height 94
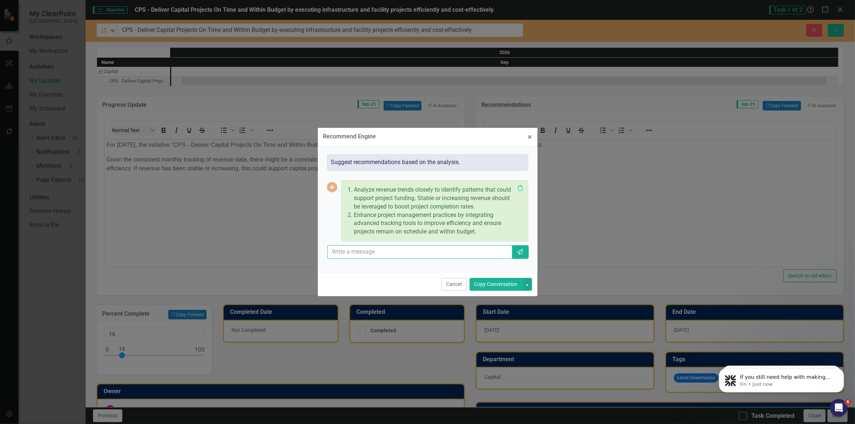
click at [473, 253] on input "text" at bounding box center [419, 252] width 185 height 14
type input "give me 3 more"
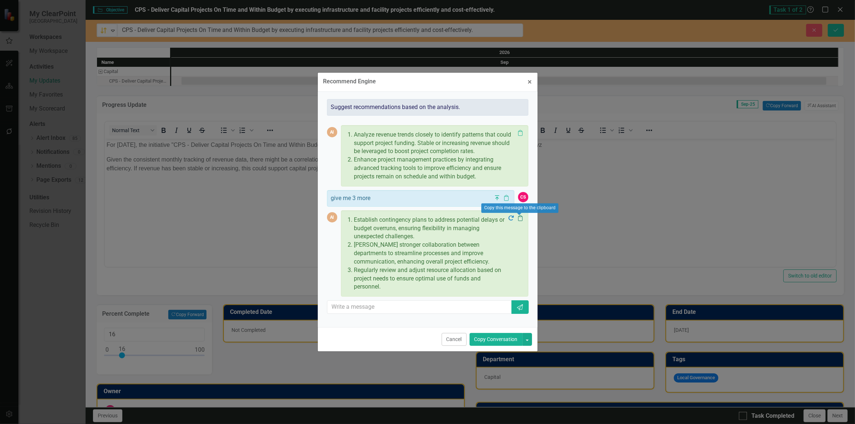
click at [522, 217] on icon "Clipboard" at bounding box center [520, 218] width 7 height 6
drag, startPoint x: 531, startPoint y: 87, endPoint x: 569, endPoint y: 137, distance: 63.3
click at [531, 86] on span "×" at bounding box center [530, 82] width 4 height 9
click at [636, 193] on body "We're going to do xyz" at bounding box center [660, 194] width 352 height 110
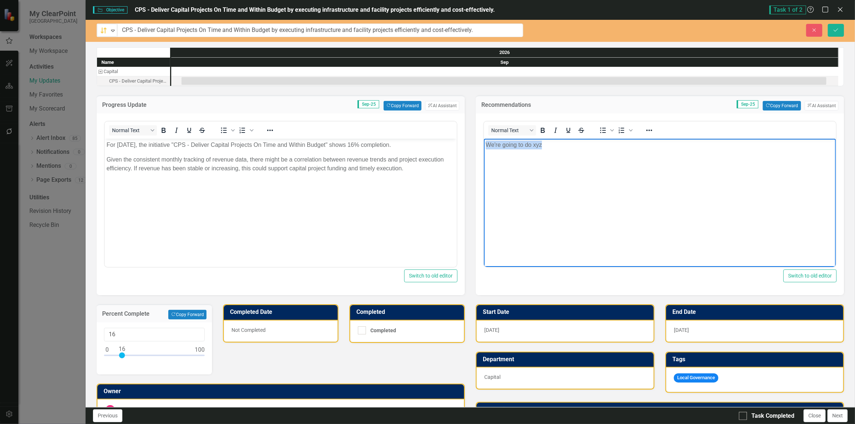
drag, startPoint x: 584, startPoint y: 186, endPoint x: 413, endPoint y: 181, distance: 171.7
click at [484, 181] on html "We're going to do xyz" at bounding box center [660, 194] width 352 height 110
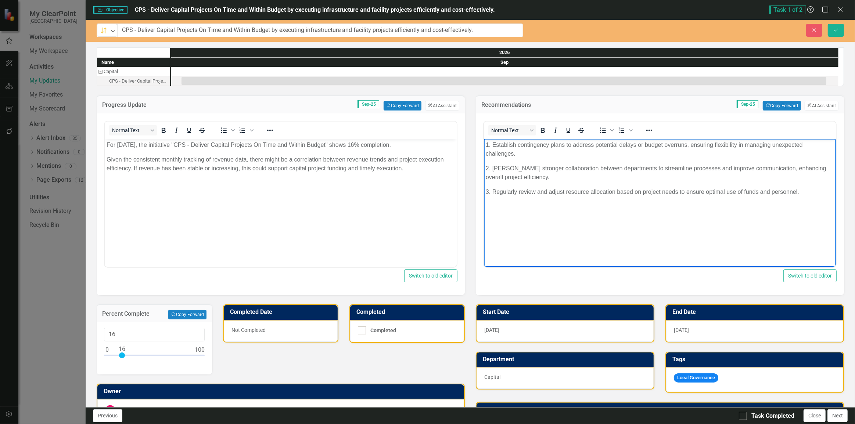
click at [569, 197] on body "1. Establish contingency plans to address potential delays or budget overruns, …" at bounding box center [660, 194] width 352 height 110
click at [559, 169] on p "2. [PERSON_NAME] stronger collaboration between departments to streamline proce…" at bounding box center [659, 173] width 348 height 18
click at [591, 141] on p "1. Establish contingency plans to address potential delays or budget overruns, …" at bounding box center [659, 149] width 348 height 18
click at [594, 187] on p "3. Regularly review and adjust resource allocation based on project needs to en…" at bounding box center [659, 191] width 348 height 9
drag, startPoint x: 601, startPoint y: 210, endPoint x: 604, endPoint y: 214, distance: 4.7
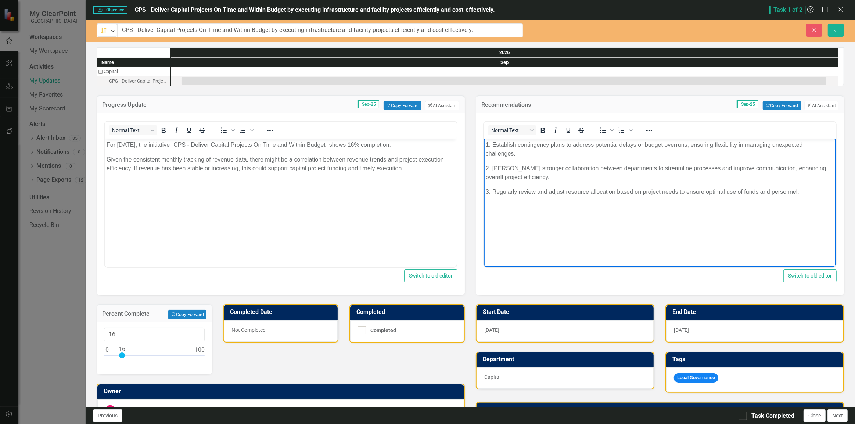
click at [602, 210] on body "1. Establish contingency plans to address potential delays or budget overruns, …" at bounding box center [660, 194] width 352 height 110
click at [704, 212] on body "1. Establish contingency plans to address potential delays or budget overruns, …" at bounding box center [660, 194] width 352 height 110
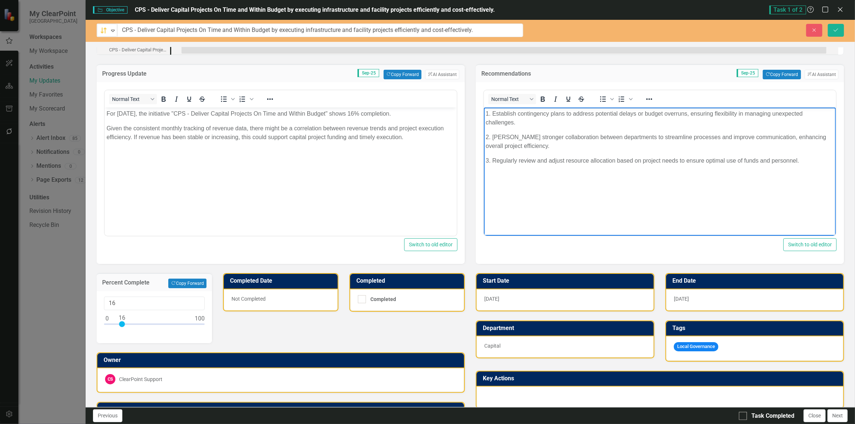
scroll to position [0, 0]
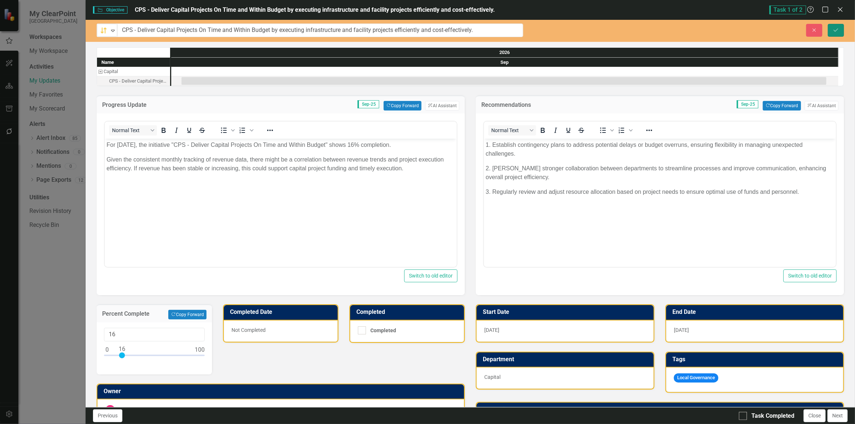
click at [839, 29] on button "Save" at bounding box center [836, 30] width 16 height 13
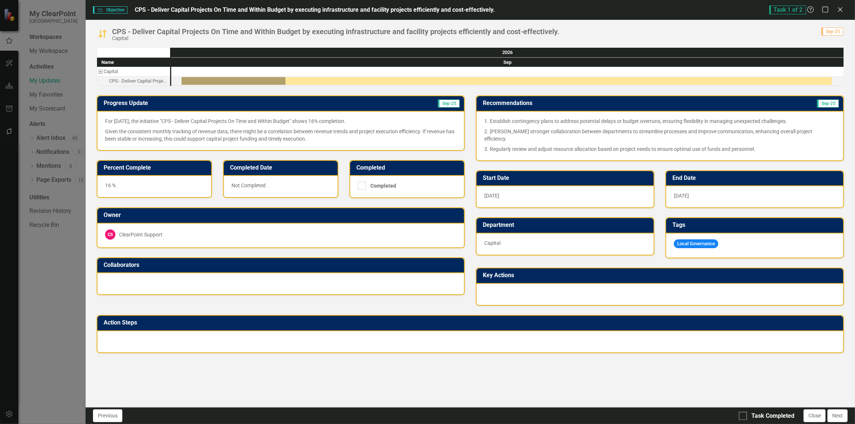
click at [405, 331] on div at bounding box center [470, 341] width 746 height 21
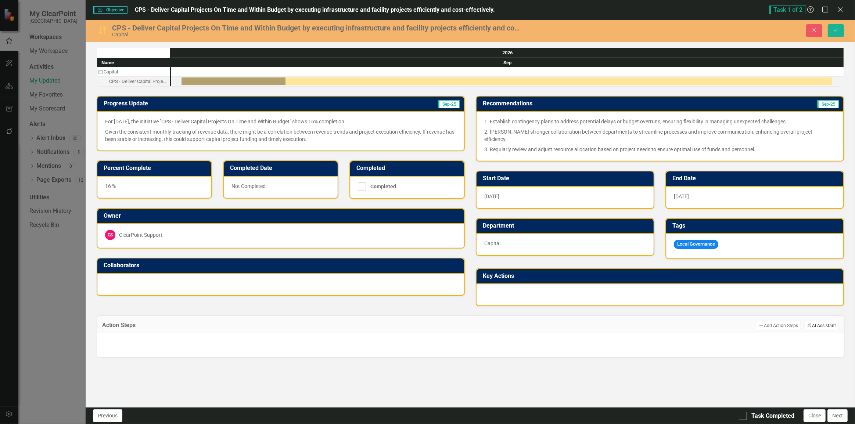
click at [825, 321] on button "ClearPoint AI AI Assistant" at bounding box center [822, 326] width 34 height 10
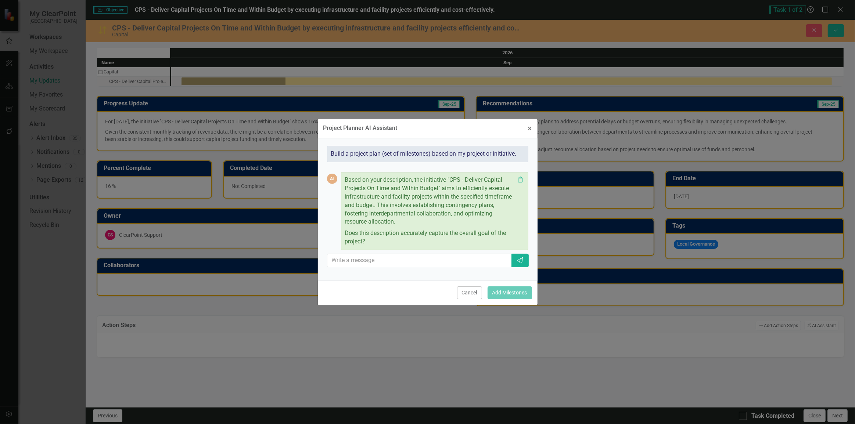
click at [396, 254] on div "AI Based on your description, the initiative "CPS - Deliver Capital Projects On…" at bounding box center [427, 217] width 201 height 111
click at [388, 257] on input "text" at bounding box center [419, 261] width 185 height 14
type input "yes"
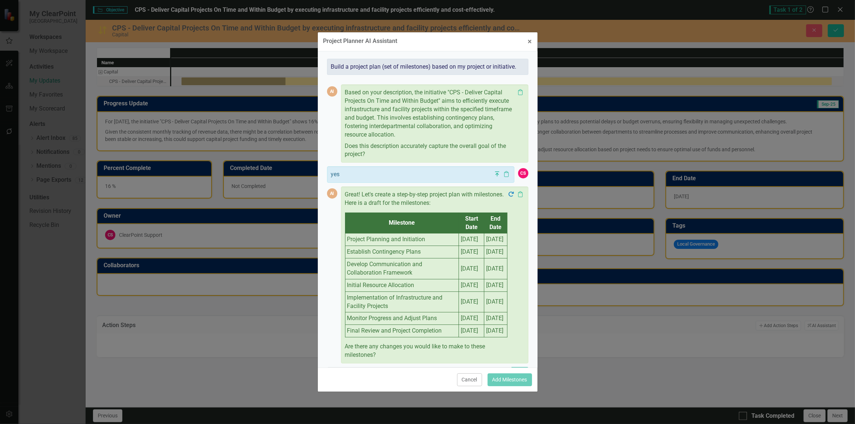
scroll to position [61, 0]
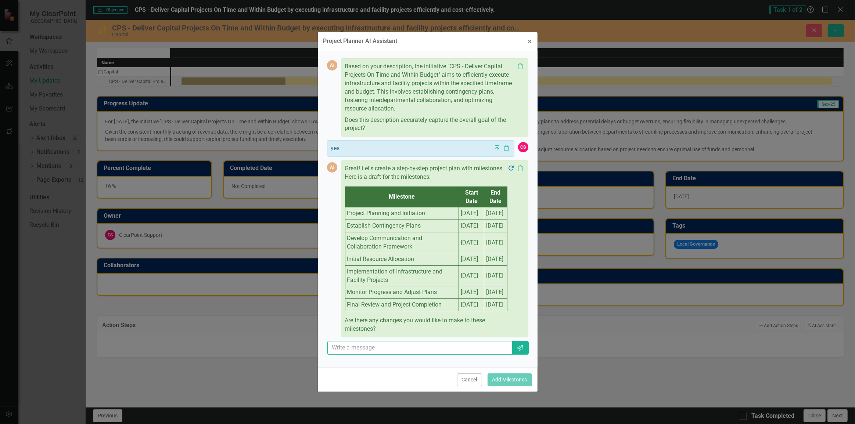
click at [412, 352] on input "text" at bounding box center [419, 348] width 185 height 14
type input "no"
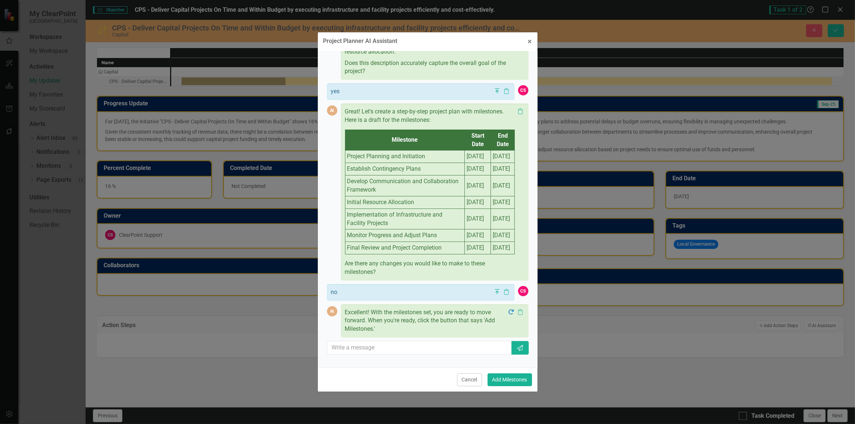
scroll to position [118, 0]
click at [507, 382] on button "Add Milestones" at bounding box center [510, 380] width 44 height 13
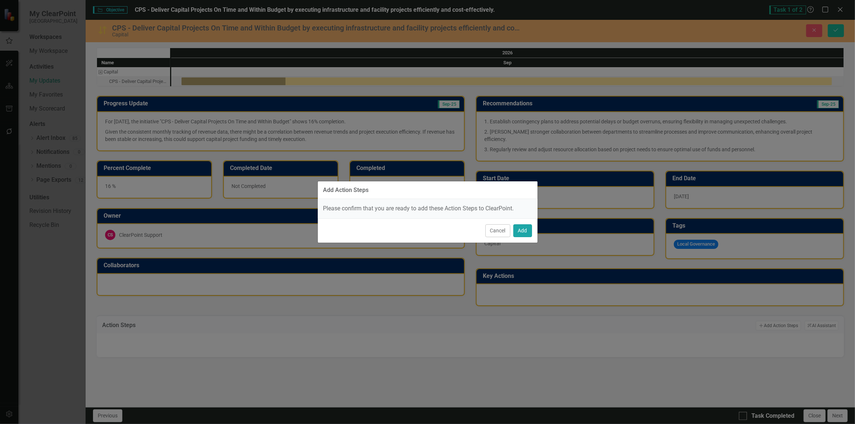
click at [521, 231] on button "Add" at bounding box center [522, 231] width 19 height 13
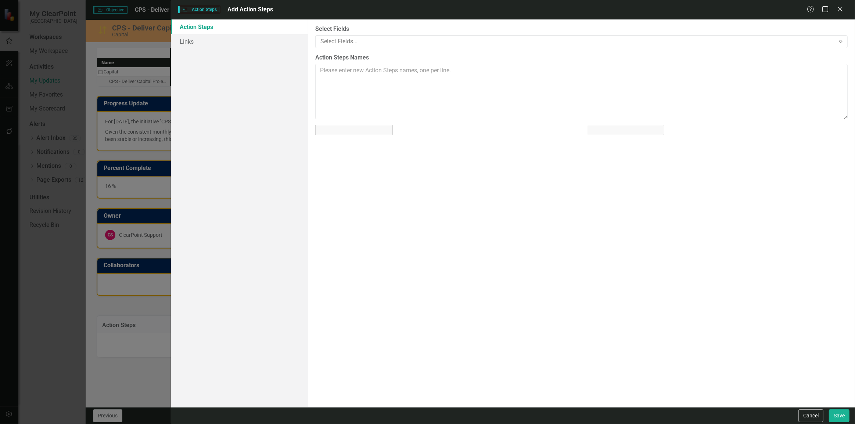
scroll to position [0, 0]
type textarea "Project Planning and Initiation | [DATE] | [DATE] Establish Contingency Plans |…"
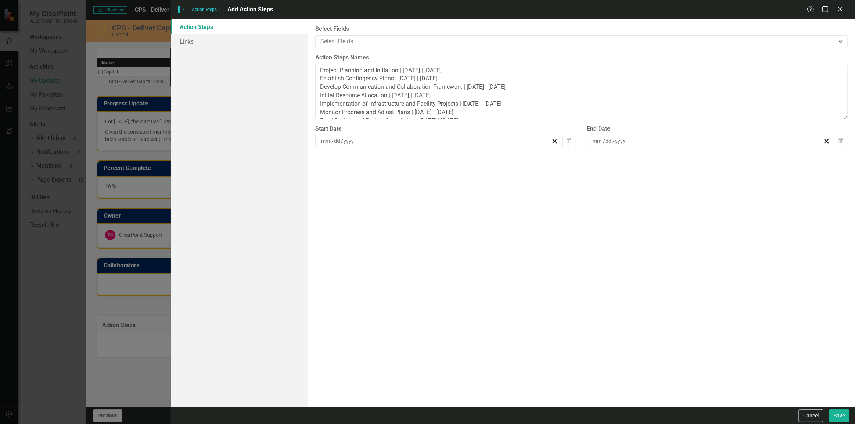
type input "9"
type input "1"
type input "2025"
type input "9"
type input "30"
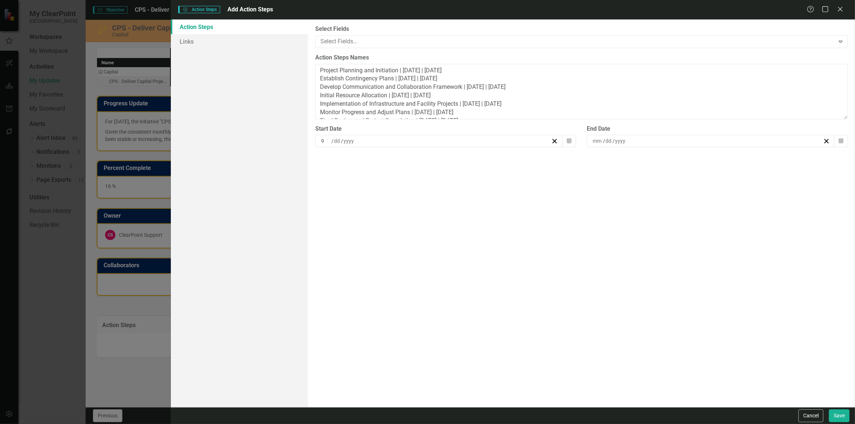
type input "2025"
click at [844, 412] on button "Save" at bounding box center [839, 416] width 21 height 13
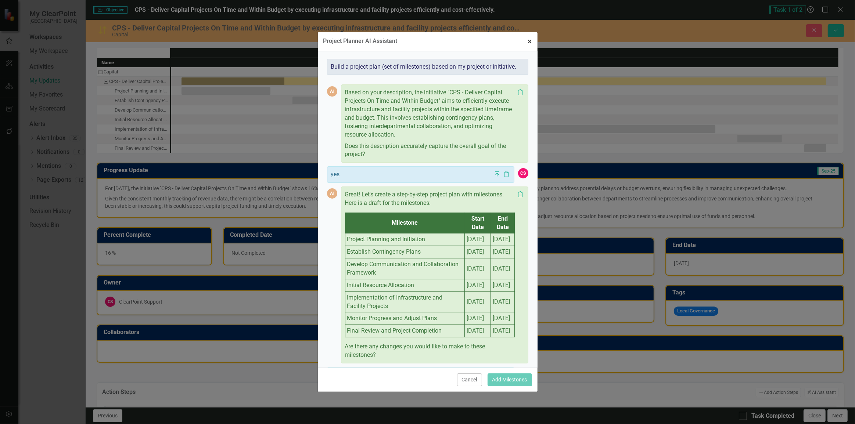
drag, startPoint x: 530, startPoint y: 42, endPoint x: 522, endPoint y: 64, distance: 23.0
click at [530, 42] on span "×" at bounding box center [530, 41] width 4 height 9
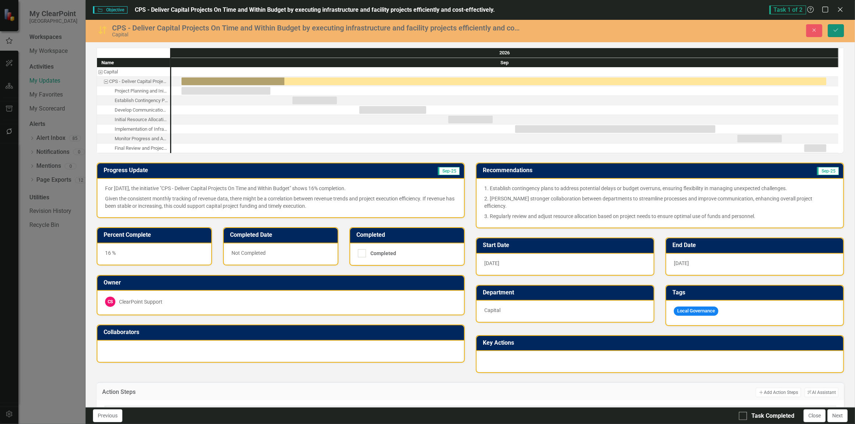
click at [840, 32] on button "Save" at bounding box center [836, 30] width 16 height 13
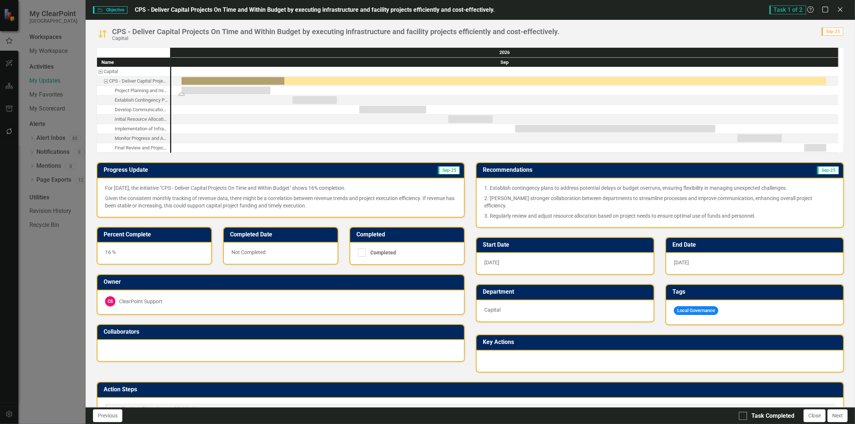
click at [239, 90] on div "Task: Start date: 2026-09-01 End date: 2026-09-05" at bounding box center [226, 91] width 89 height 8
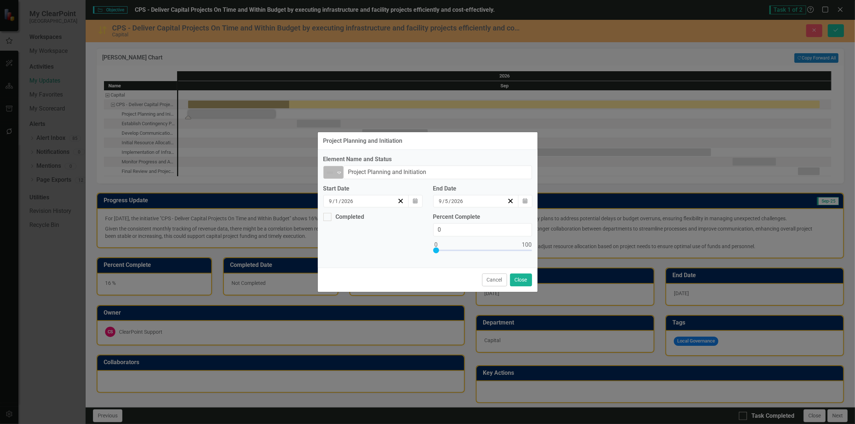
click at [332, 169] on img at bounding box center [330, 172] width 9 height 9
click at [351, 197] on div "On Target" at bounding box center [355, 198] width 25 height 8
click at [495, 249] on div at bounding box center [482, 252] width 99 height 9
type input "64"
click at [519, 277] on button "Close" at bounding box center [521, 280] width 22 height 13
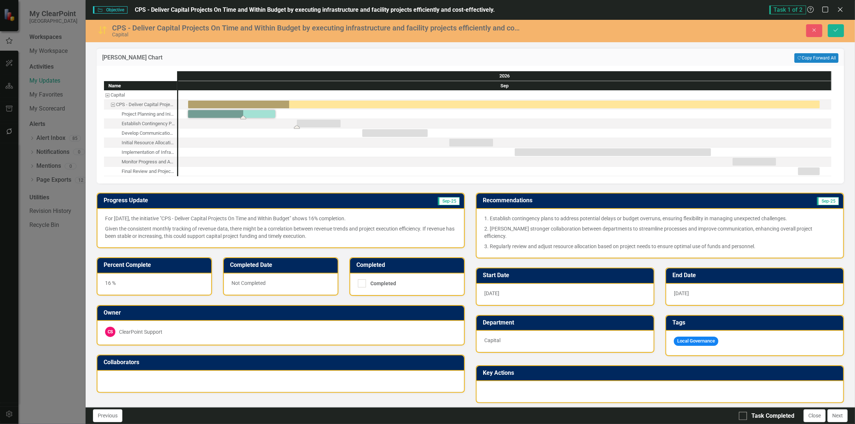
click at [326, 123] on div "Task: Start date: 2026-09-06 End date: 2026-09-08" at bounding box center [319, 124] width 44 height 8
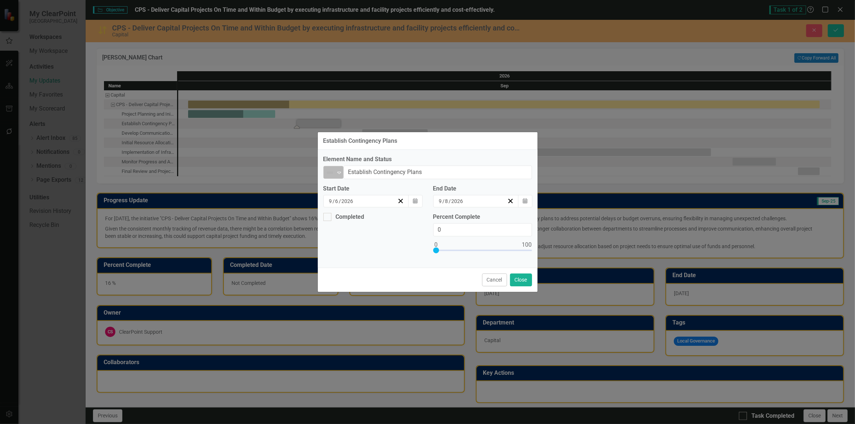
drag, startPoint x: 331, startPoint y: 176, endPoint x: 336, endPoint y: 178, distance: 4.6
click at [332, 176] on img at bounding box center [330, 172] width 9 height 9
click at [362, 236] on div "No Information" at bounding box center [362, 236] width 39 height 8
click at [522, 280] on button "Close" at bounding box center [521, 280] width 22 height 13
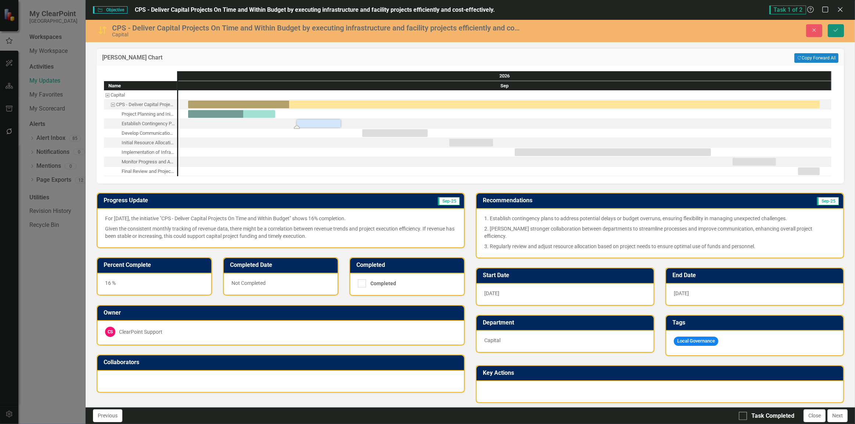
click at [831, 28] on button "Save" at bounding box center [836, 30] width 16 height 13
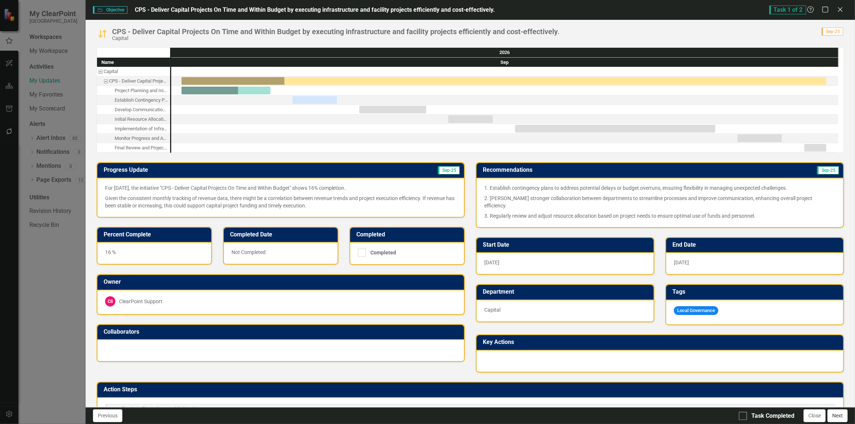
click at [832, 419] on button "Next" at bounding box center [838, 416] width 20 height 13
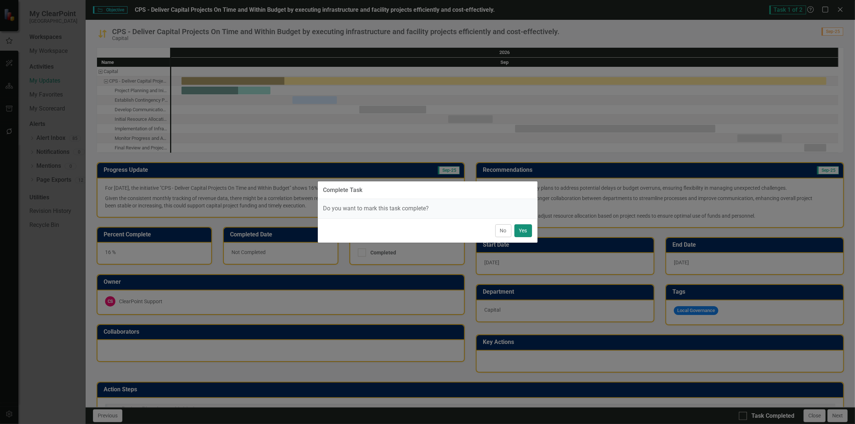
drag, startPoint x: 523, startPoint y: 228, endPoint x: 525, endPoint y: 234, distance: 6.2
click at [523, 228] on button "Yes" at bounding box center [524, 231] width 18 height 13
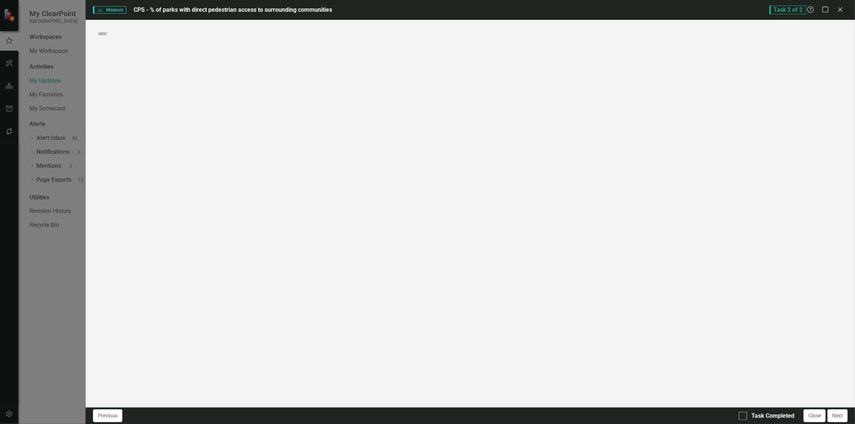
checkbox input "true"
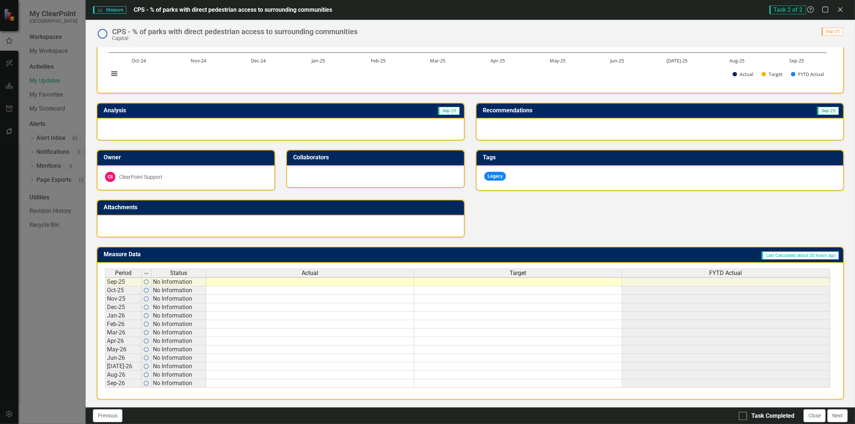
scroll to position [0, 0]
click at [249, 278] on td at bounding box center [310, 282] width 208 height 9
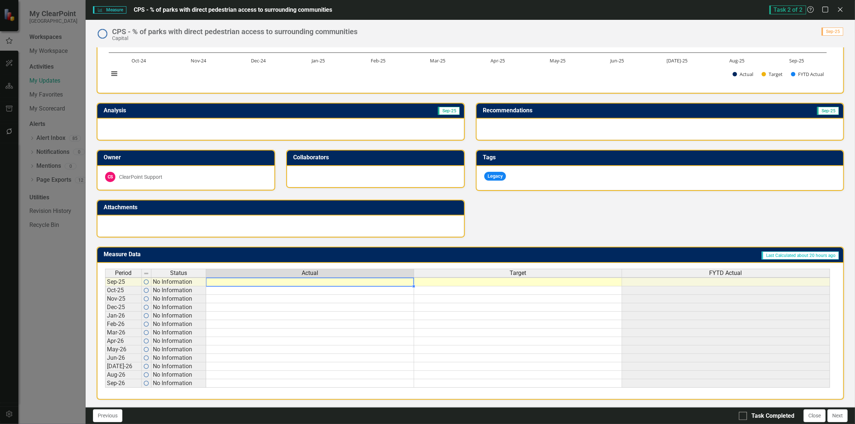
click at [444, 278] on td at bounding box center [518, 282] width 208 height 9
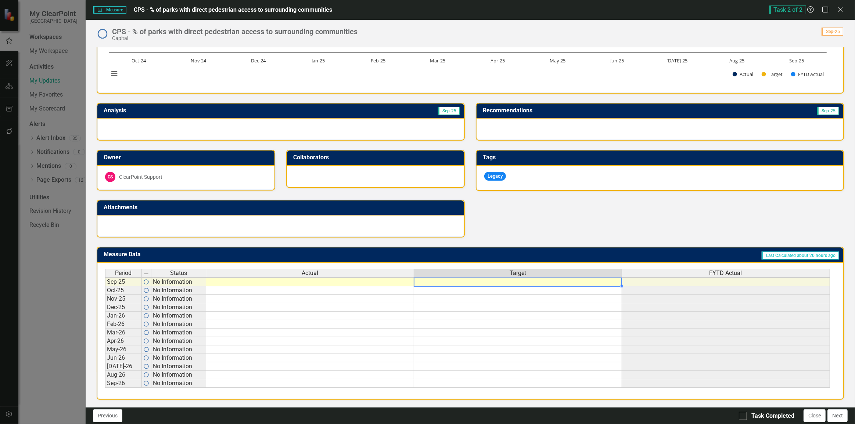
click at [477, 278] on td at bounding box center [518, 282] width 208 height 9
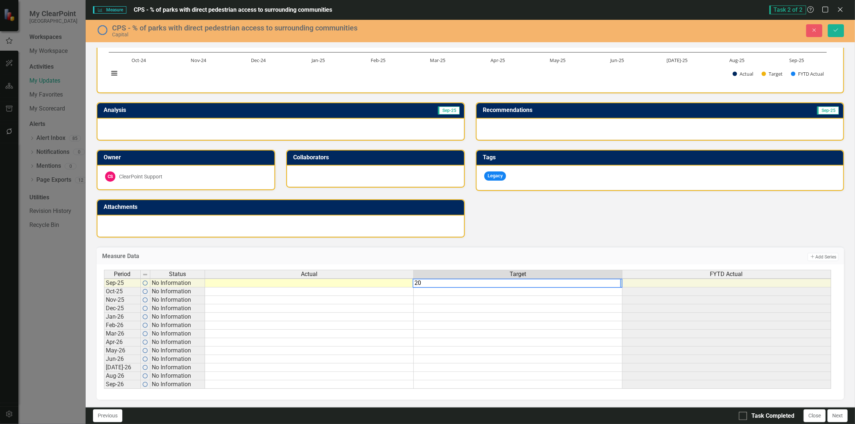
type textarea "2"
type textarea "100"
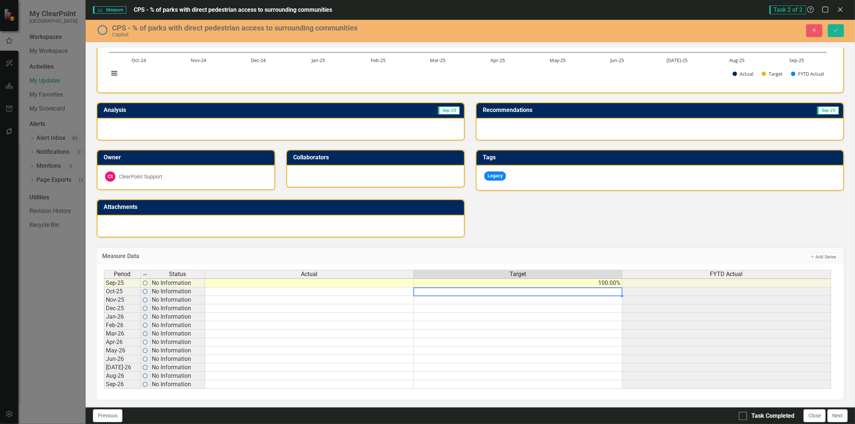
click at [522, 279] on td "100.00%" at bounding box center [518, 283] width 209 height 9
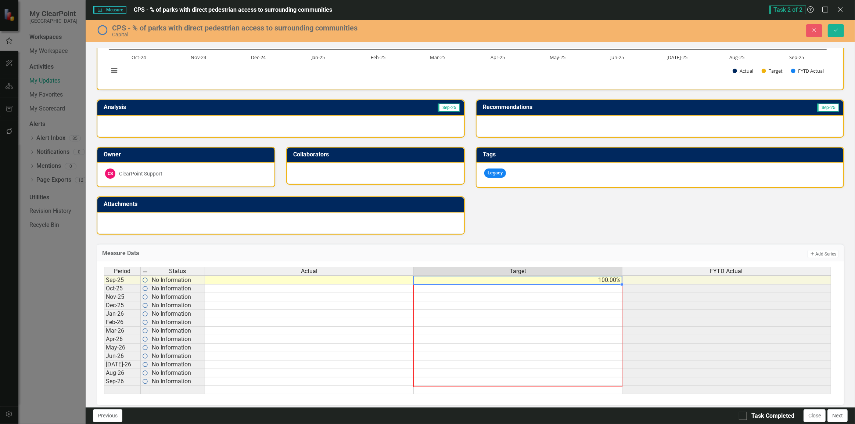
drag, startPoint x: 622, startPoint y: 283, endPoint x: 606, endPoint y: 381, distance: 100.2
click at [104, 381] on div "Period Status Actual Target FYTD Actual Sep-25 No Information 100.00% Oct-25 No…" at bounding box center [104, 331] width 0 height 128
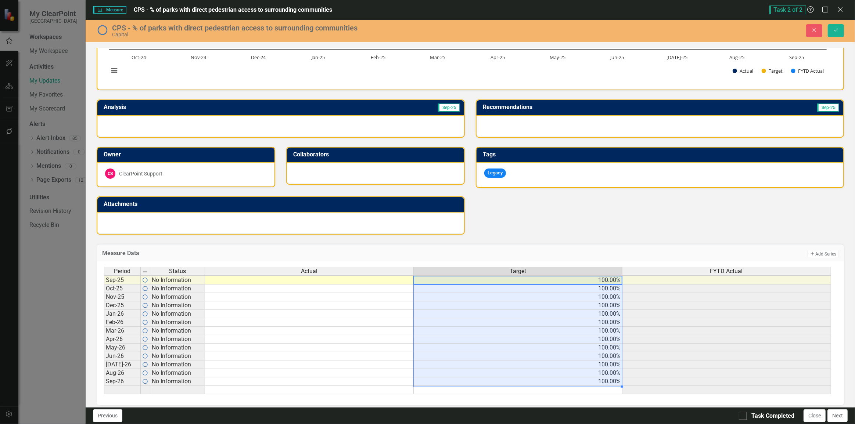
click at [522, 198] on div "Analysis Sep-25 Owner CS ClearPoint Support Collaborators Attachments Recommend…" at bounding box center [470, 162] width 759 height 144
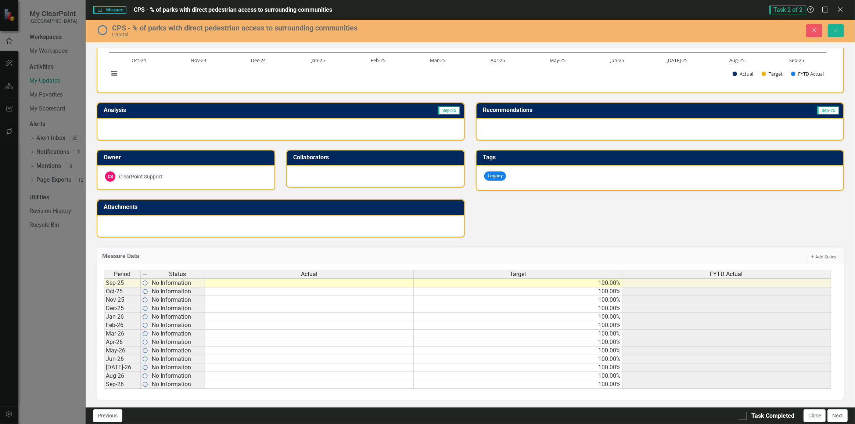
drag, startPoint x: 115, startPoint y: 279, endPoint x: 206, endPoint y: 277, distance: 91.2
click at [115, 279] on td "Sep-25" at bounding box center [122, 283] width 37 height 9
click at [281, 279] on td at bounding box center [309, 283] width 209 height 9
click at [309, 279] on td at bounding box center [309, 283] width 209 height 9
type textarea "75"
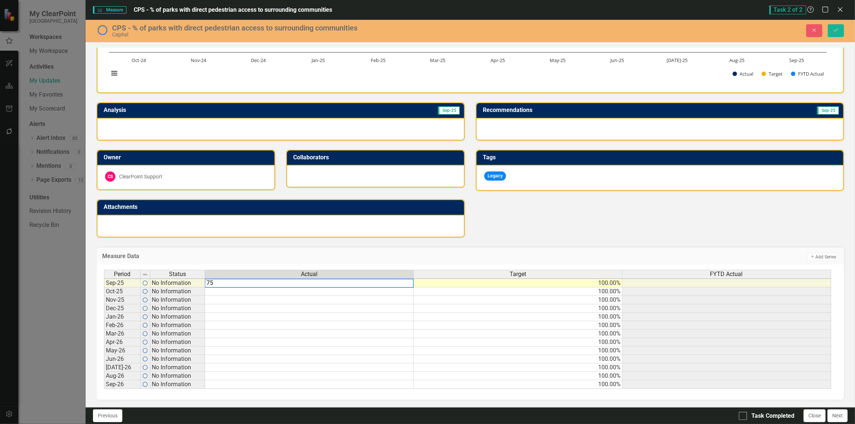
click at [356, 324] on td at bounding box center [309, 326] width 209 height 8
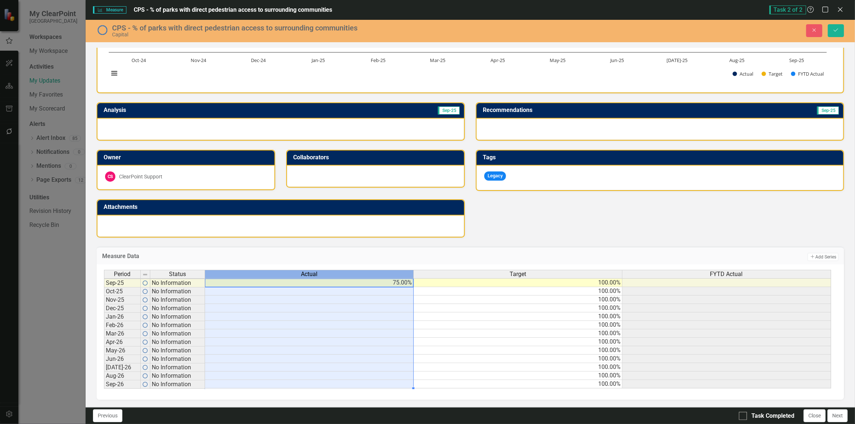
click at [322, 274] on div "Actual" at bounding box center [309, 274] width 208 height 8
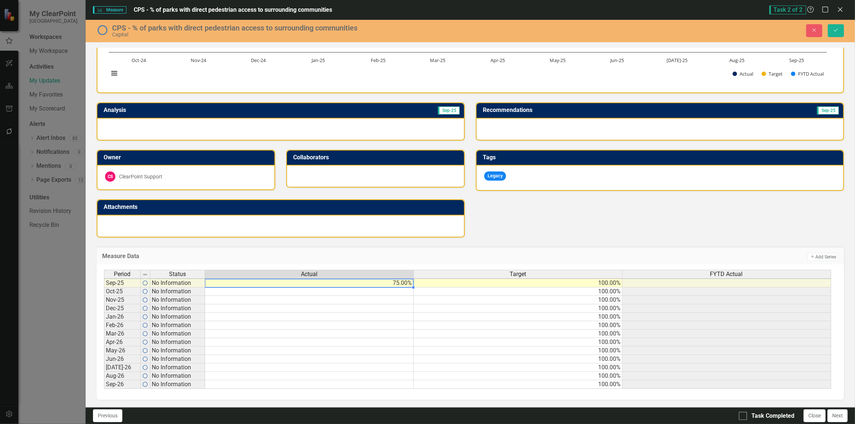
click at [318, 279] on td "75.00%" at bounding box center [309, 283] width 209 height 9
click at [372, 288] on td at bounding box center [309, 292] width 209 height 8
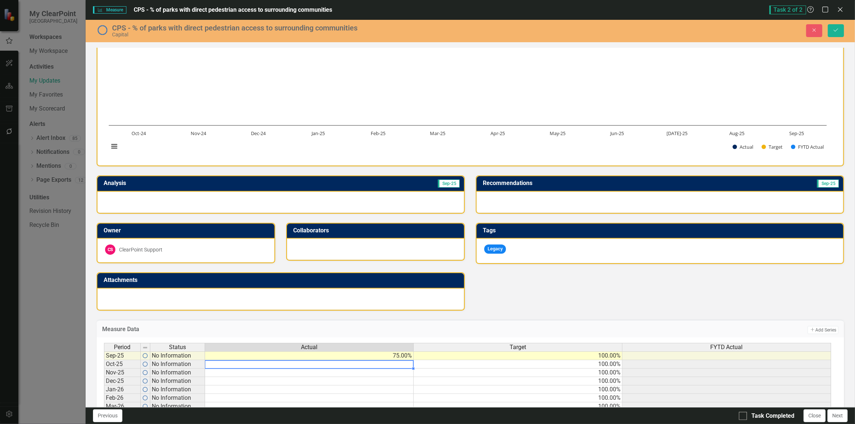
scroll to position [0, 0]
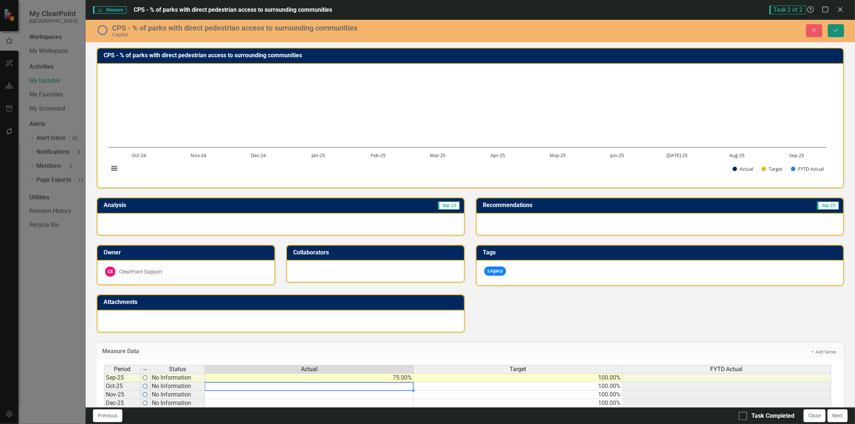
click at [838, 28] on icon "Save" at bounding box center [836, 30] width 7 height 5
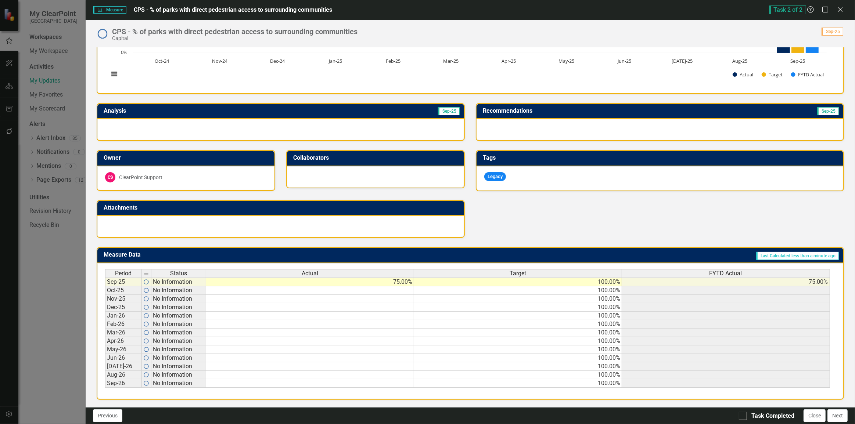
scroll to position [0, 5]
click at [442, 383] on td "100.00%" at bounding box center [518, 384] width 208 height 8
click at [699, 279] on td "75.00%" at bounding box center [726, 282] width 208 height 9
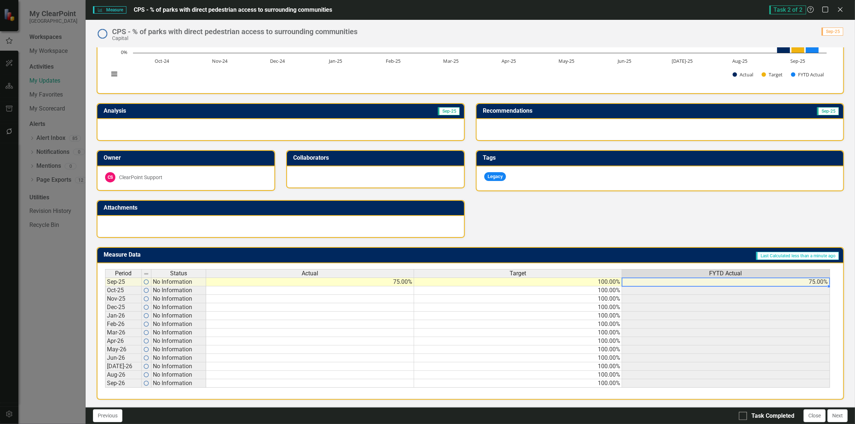
click at [727, 270] on span "FYTD Actual" at bounding box center [726, 273] width 33 height 7
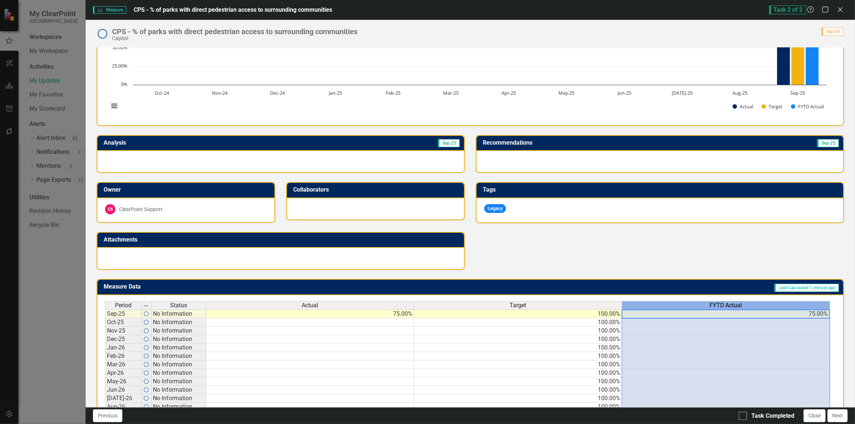
scroll to position [0, 0]
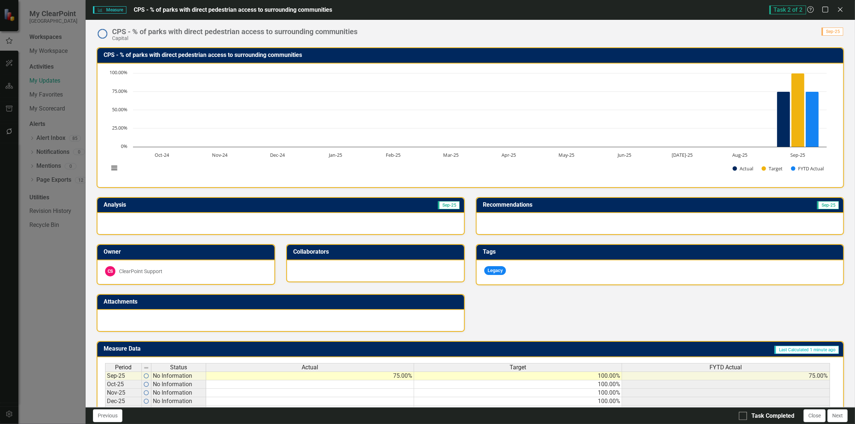
click at [522, 262] on div "Legacy" at bounding box center [660, 273] width 367 height 25
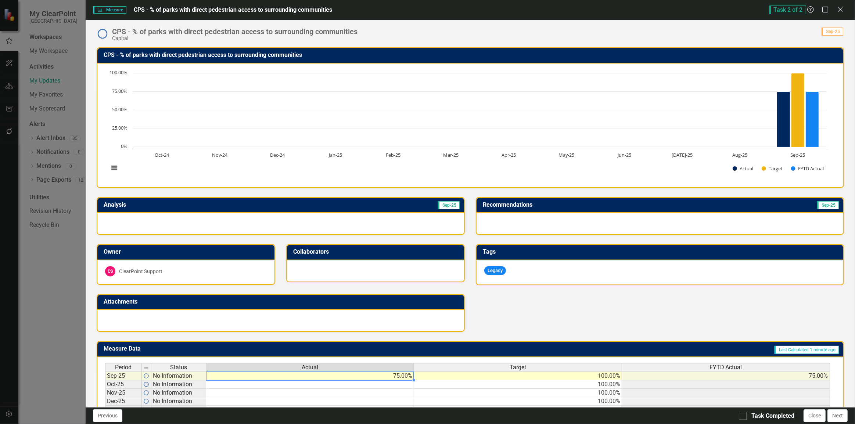
click at [358, 374] on td "75.00%" at bounding box center [310, 376] width 208 height 9
click at [198, 218] on div at bounding box center [280, 223] width 367 height 21
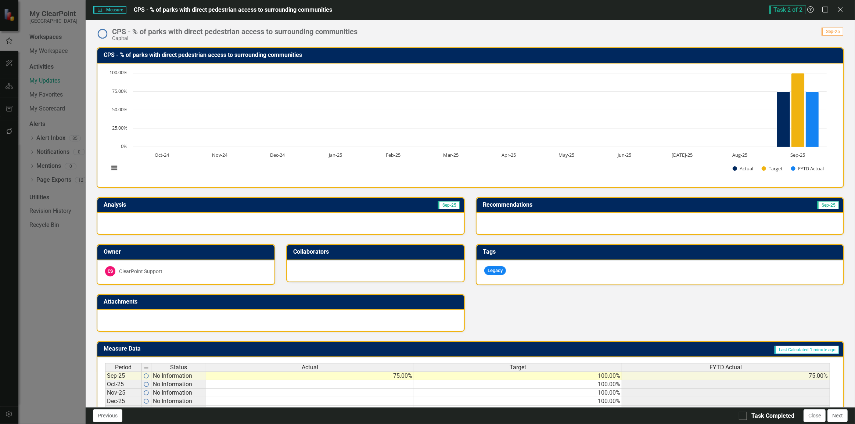
click at [198, 218] on div at bounding box center [280, 223] width 367 height 21
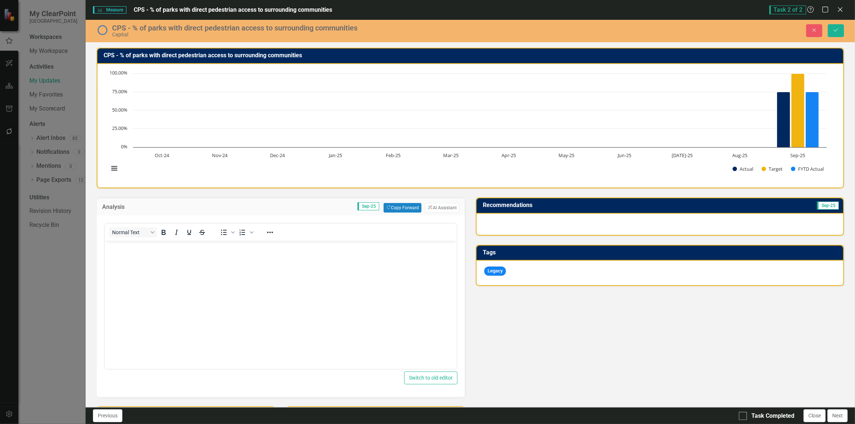
click at [526, 219] on div at bounding box center [660, 224] width 367 height 21
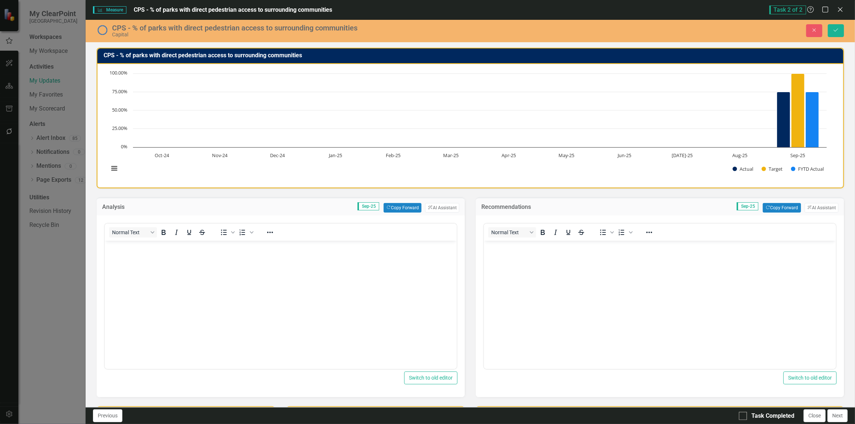
click at [295, 276] on body "Rich Text Area. Press ALT-0 for help." at bounding box center [280, 296] width 352 height 110
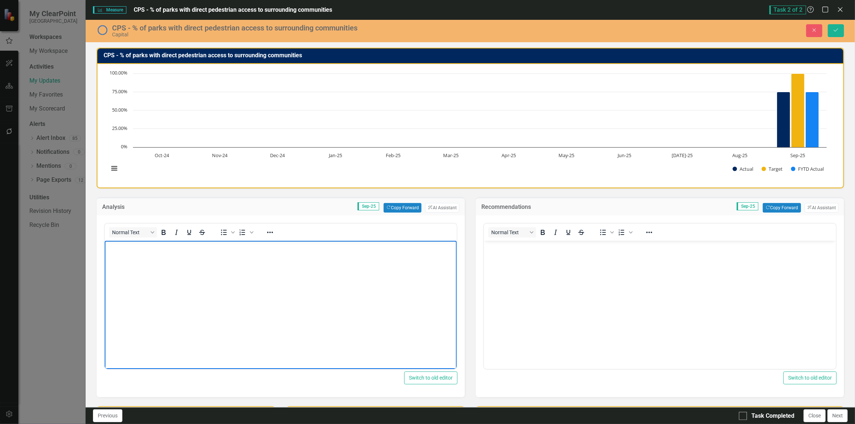
click at [673, 277] on body "Rich Text Area. Press ALT-0 for help." at bounding box center [660, 296] width 352 height 110
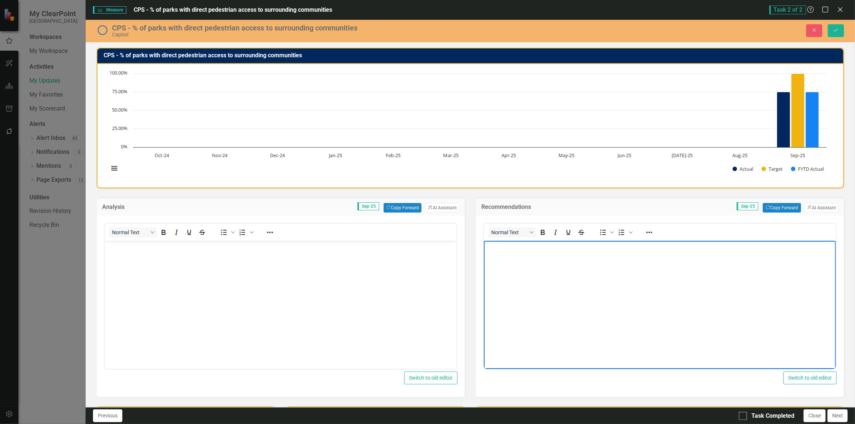
click at [441, 212] on div "Analysis Sep-25 Copy Forward Copy Forward ClearPoint AI AI Assistant" at bounding box center [281, 207] width 368 height 18
click at [442, 208] on button "ClearPoint AI AI Assistant" at bounding box center [442, 208] width 34 height 10
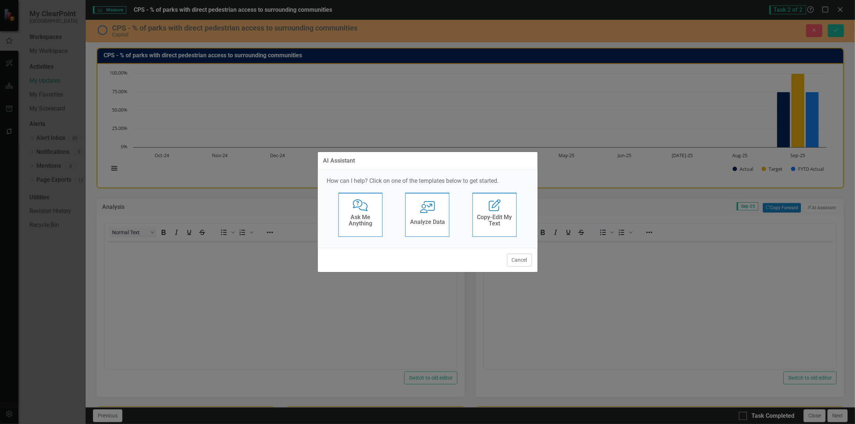
click at [431, 217] on div "Analyze Data" at bounding box center [427, 223] width 35 height 12
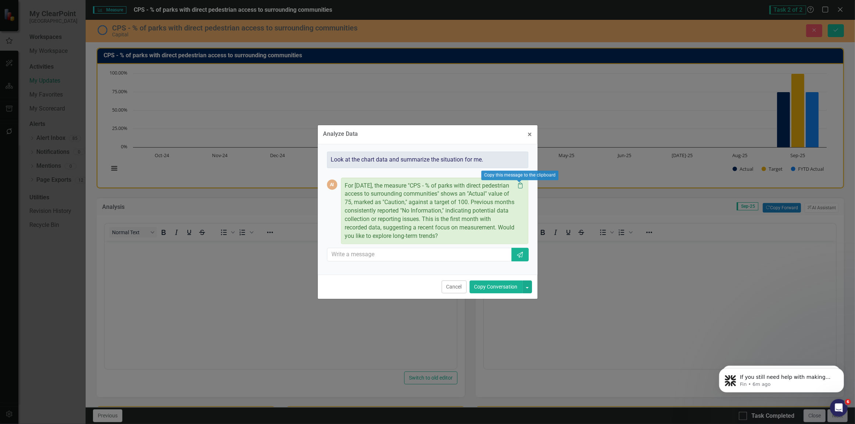
click at [520, 186] on icon "Clipboard" at bounding box center [520, 186] width 7 height 6
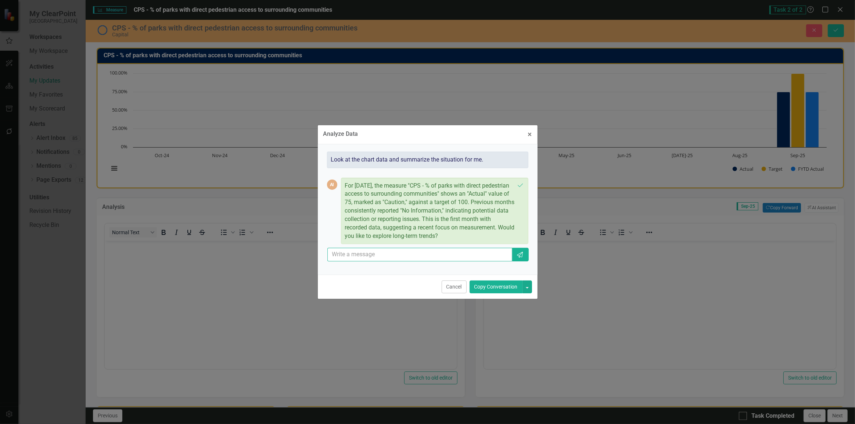
click at [408, 255] on input "text" at bounding box center [419, 255] width 185 height 14
click at [531, 135] on span "×" at bounding box center [530, 134] width 4 height 9
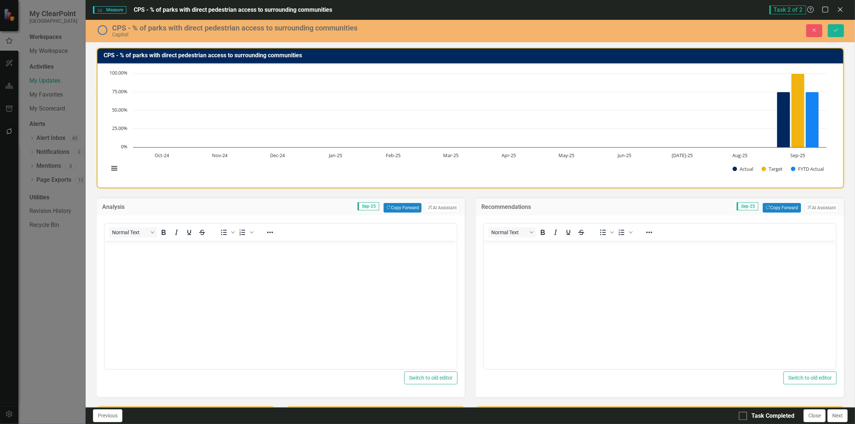
click at [247, 299] on body "Rich Text Area. Press ALT-0 for help." at bounding box center [280, 296] width 352 height 110
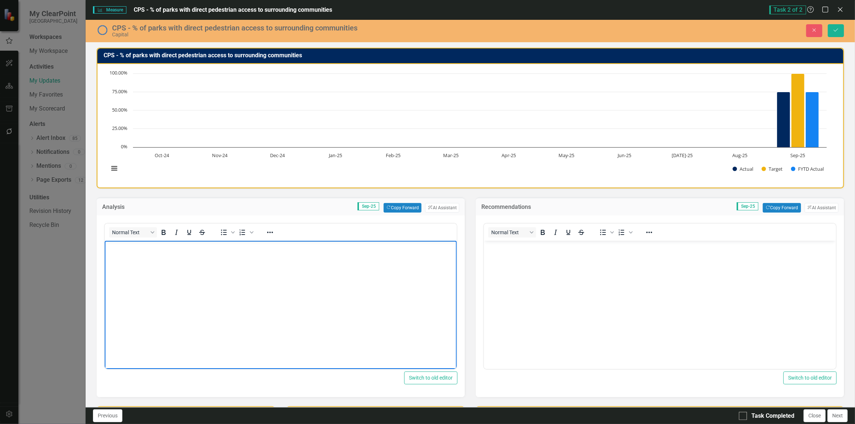
click at [202, 274] on body "Rich Text Area. Press ALT-0 for help." at bounding box center [280, 296] width 352 height 110
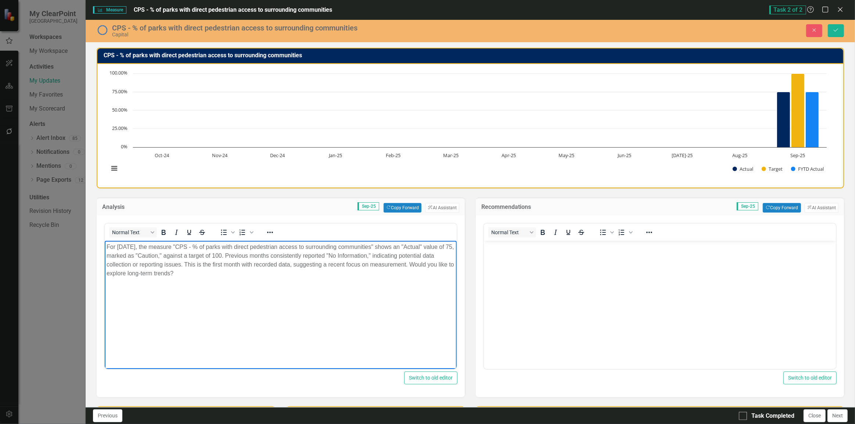
drag, startPoint x: 312, startPoint y: 280, endPoint x: 223, endPoint y: 265, distance: 90.6
click at [223, 265] on body "For September 2025, the measure "CPS - % of parks with direct pedestrian access…" at bounding box center [280, 296] width 352 height 110
click at [688, 269] on body "Rich Text Area. Press ALT-0 for help." at bounding box center [660, 296] width 352 height 110
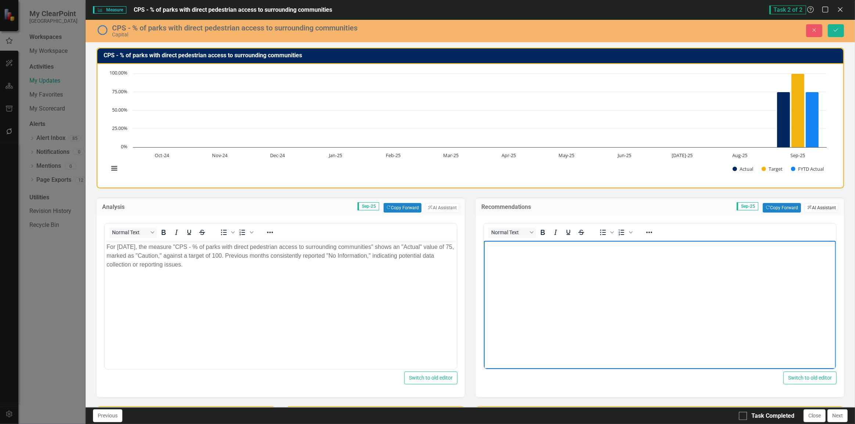
click at [824, 207] on button "ClearPoint AI AI Assistant" at bounding box center [822, 208] width 34 height 10
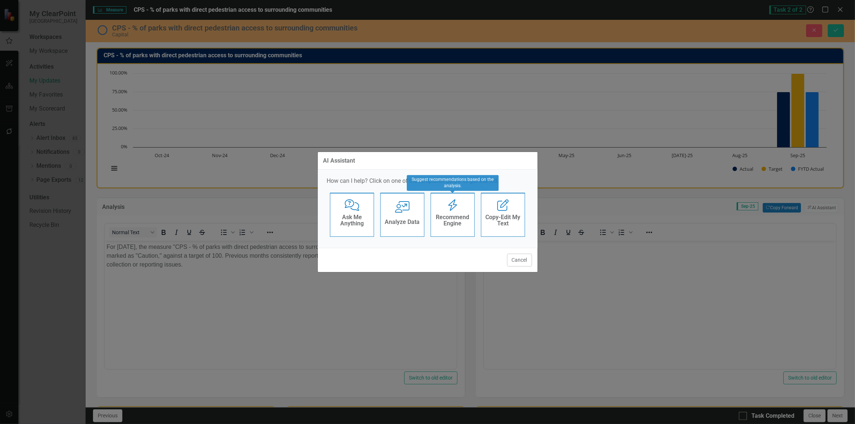
click at [451, 215] on h4 "Recommend Engine" at bounding box center [453, 220] width 36 height 13
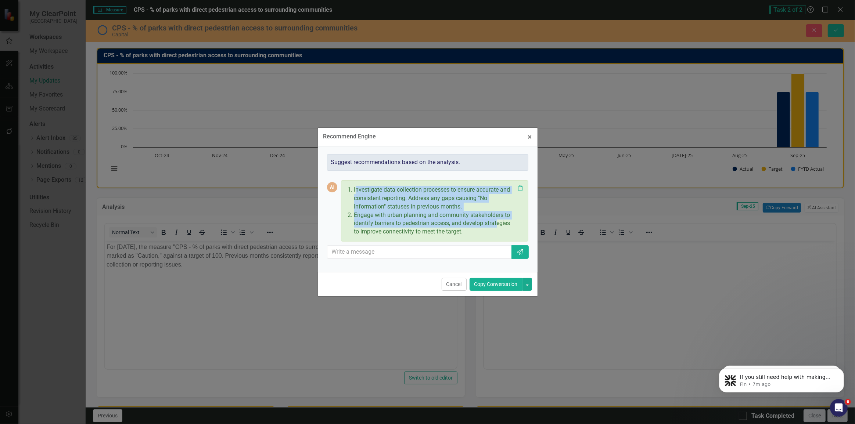
drag, startPoint x: 356, startPoint y: 188, endPoint x: 499, endPoint y: 221, distance: 146.7
click at [499, 221] on ol "Investigate data collection processes to ensure accurate and consistent reporti…" at bounding box center [433, 211] width 165 height 50
click at [495, 218] on p "Engage with urban planning and community stakeholders to identify barriers to p…" at bounding box center [434, 223] width 161 height 25
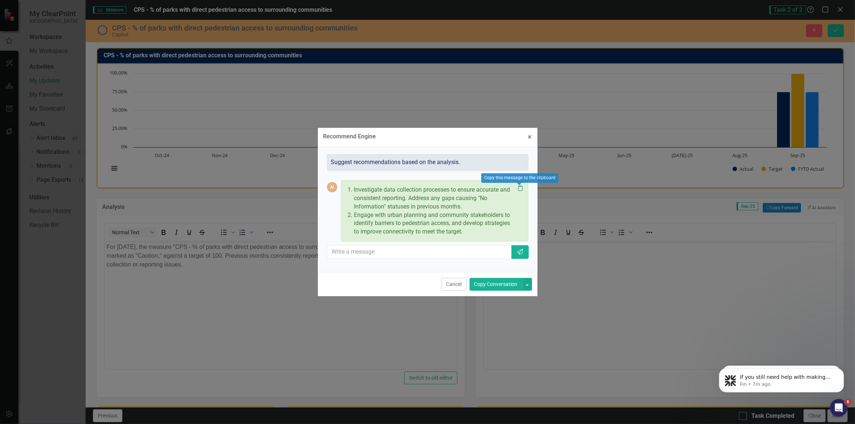
click at [518, 191] on icon "Clipboard" at bounding box center [520, 188] width 7 height 6
click at [530, 138] on span "×" at bounding box center [530, 137] width 4 height 9
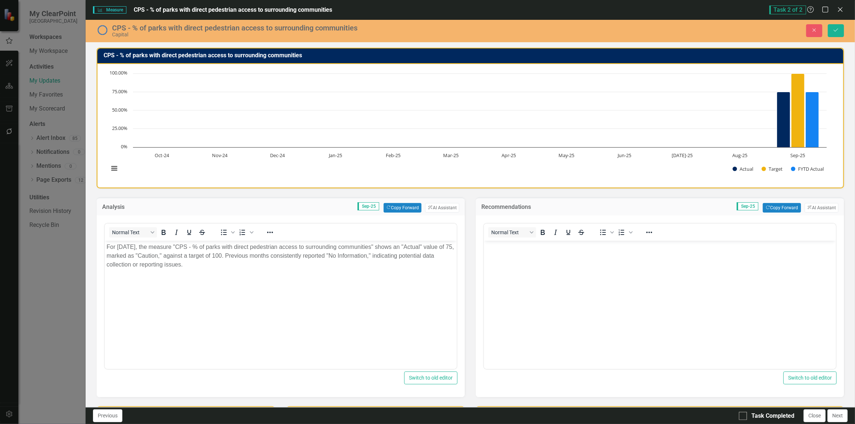
click at [569, 263] on body "Rich Text Area. Press ALT-0 for help." at bounding box center [660, 296] width 352 height 110
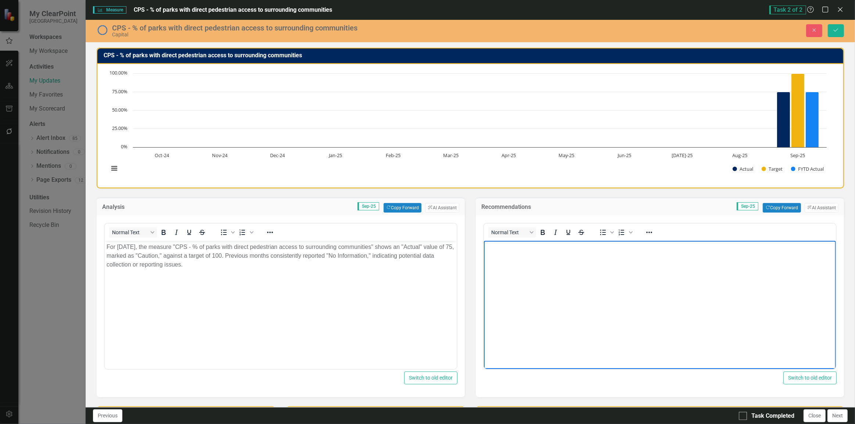
paste body "Rich Text Area. Press ALT-0 for help."
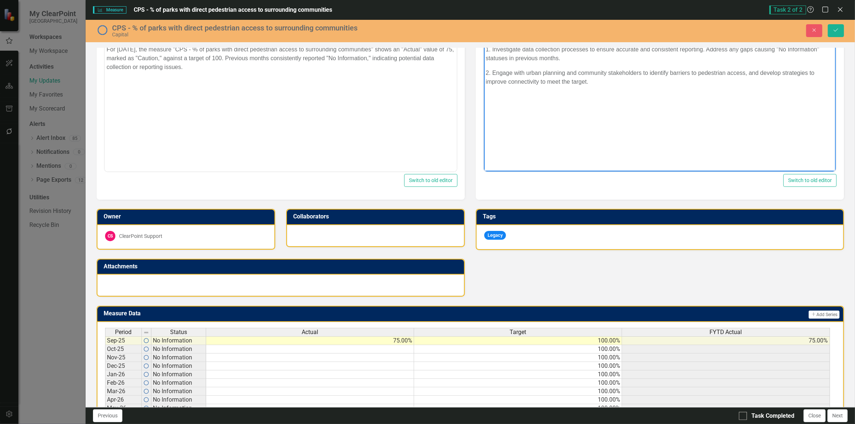
scroll to position [260, 0]
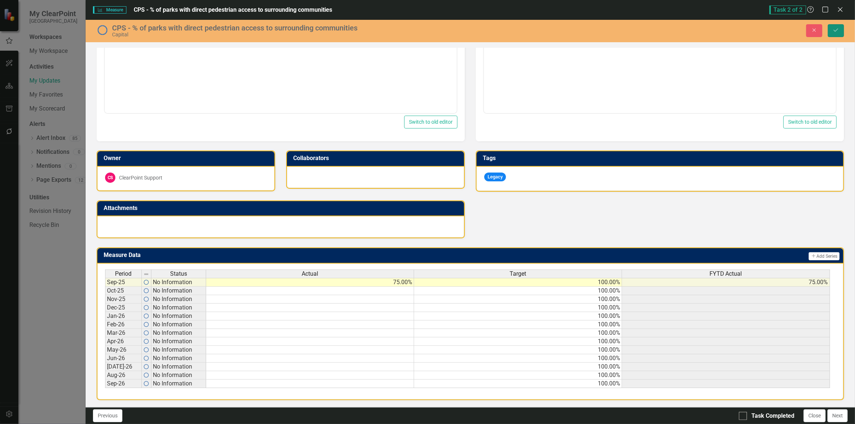
click at [837, 32] on icon "Save" at bounding box center [836, 30] width 7 height 5
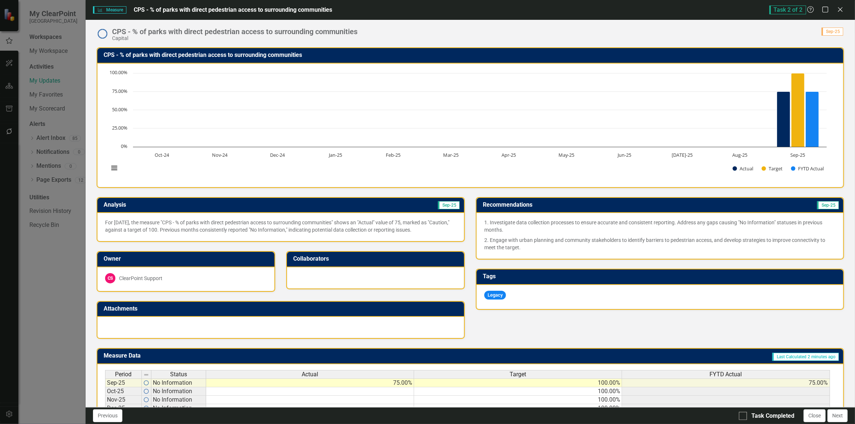
click at [103, 35] on img at bounding box center [103, 34] width 12 height 12
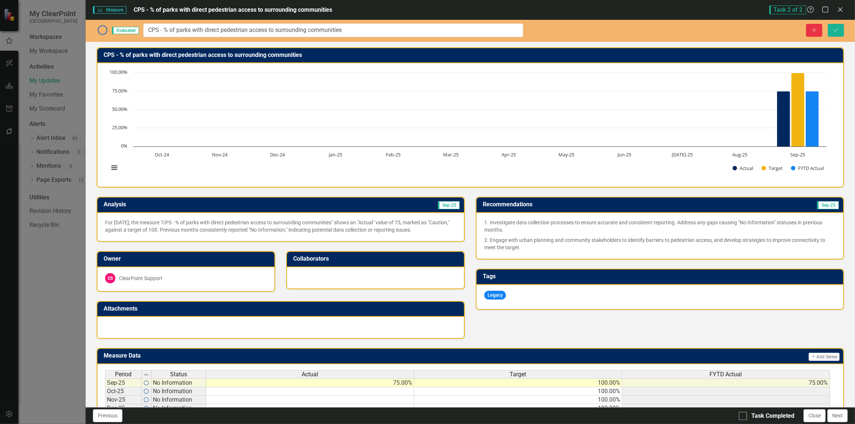
click at [816, 28] on icon "Close" at bounding box center [814, 30] width 7 height 5
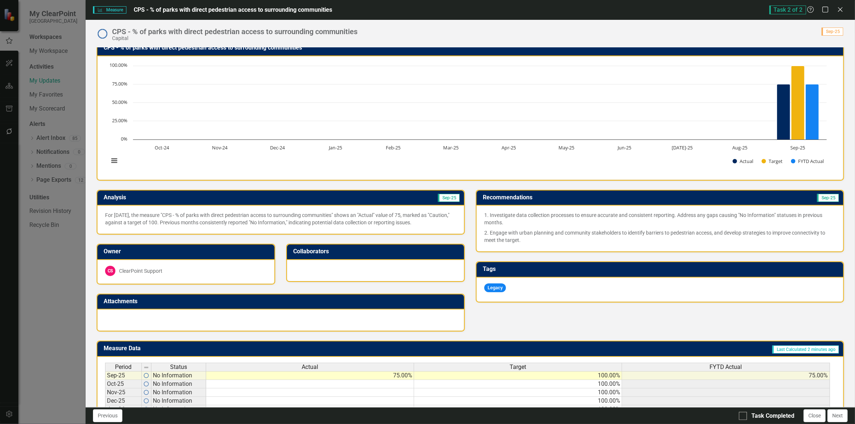
scroll to position [0, 0]
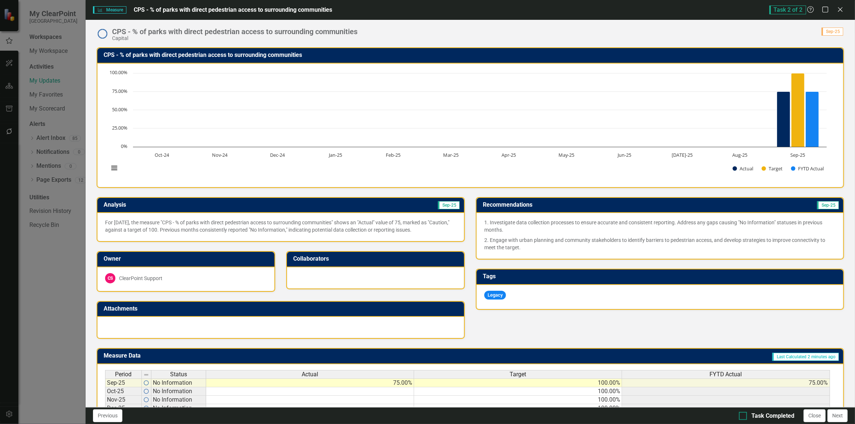
click at [745, 413] on div at bounding box center [743, 416] width 8 height 8
click at [744, 413] on input "Task Completed" at bounding box center [741, 414] width 5 height 5
checkbox input "true"
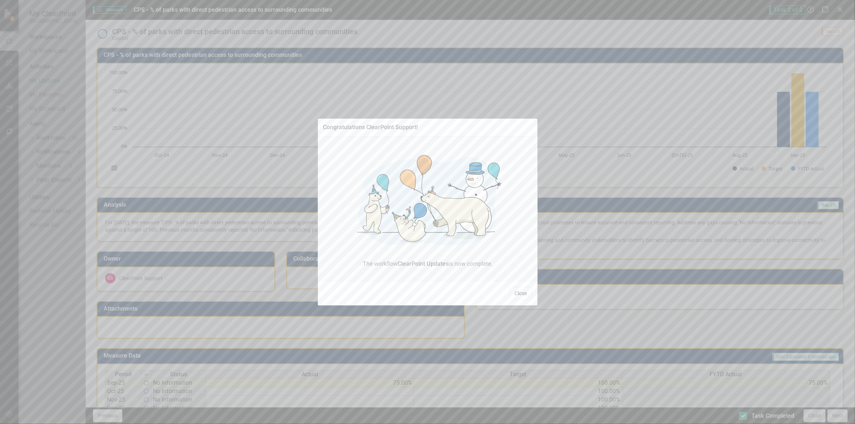
click at [518, 294] on button "Close" at bounding box center [521, 293] width 22 height 13
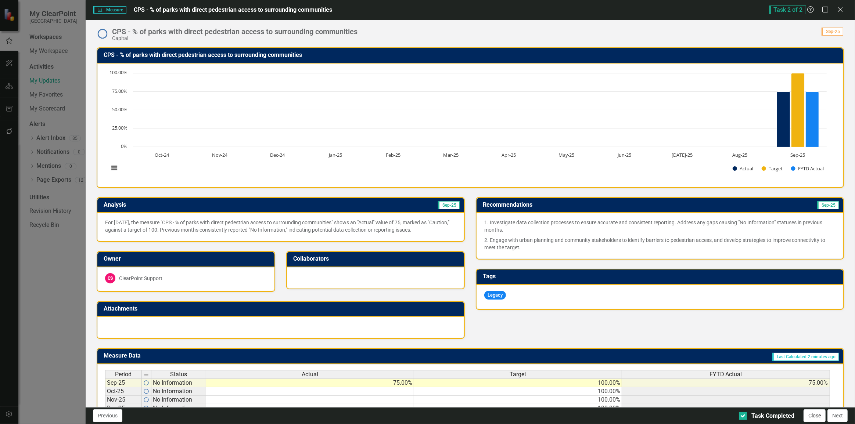
click at [820, 419] on button "Close" at bounding box center [815, 416] width 22 height 13
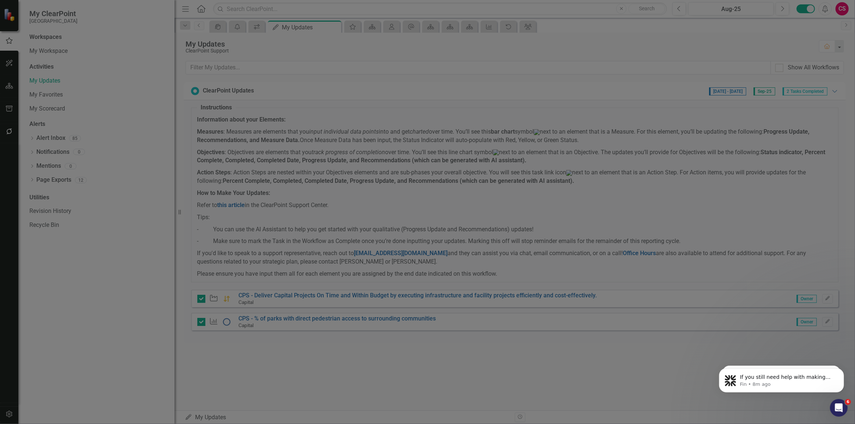
checkbox input "true"
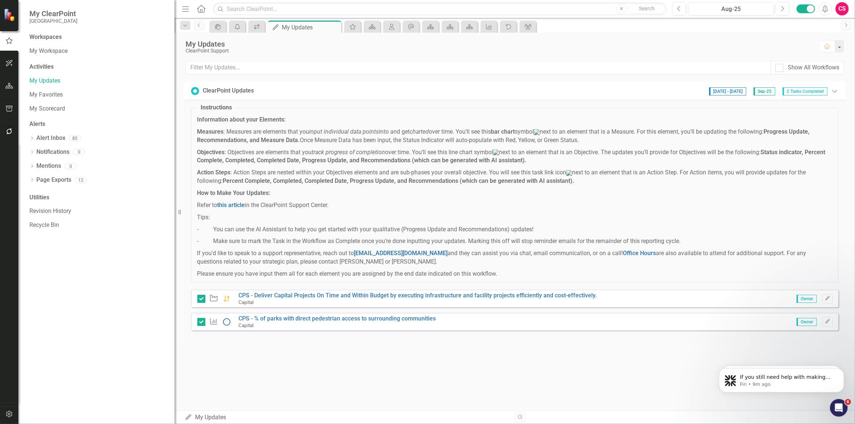
click at [260, 353] on div "ClearPoint Updates 9/22/25 - 10/14/25 Sep-25 2 Tasks Completed Expanded Instruc…" at bounding box center [515, 217] width 681 height 271
click at [841, 369] on icon "Dismiss notification" at bounding box center [841, 370] width 3 height 3
click at [840, 368] on icon "Dismiss notification" at bounding box center [842, 370] width 4 height 4
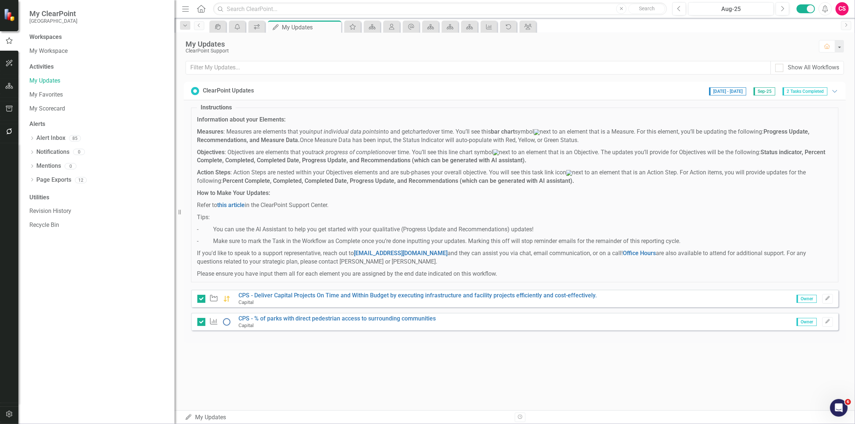
click at [650, 390] on div "My Updates ClearPoint Support Home Show All Workflows ClearPoint Updates 9/22/2…" at bounding box center [515, 222] width 681 height 378
click at [53, 51] on link "My Workspace" at bounding box center [98, 51] width 138 height 8
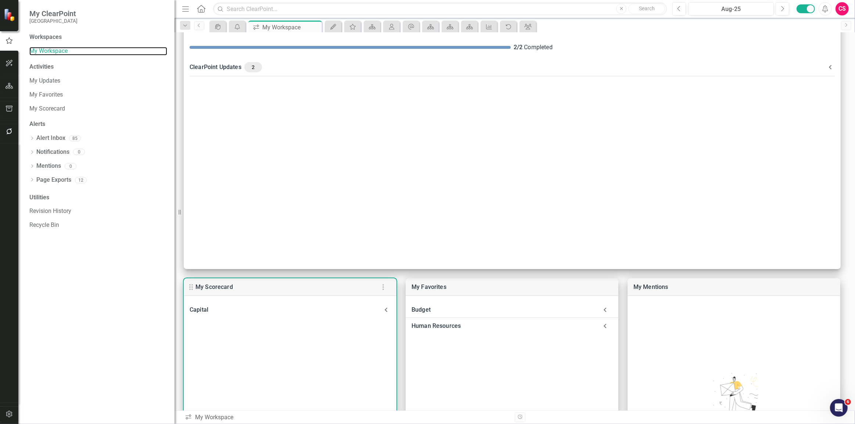
scroll to position [133, 0]
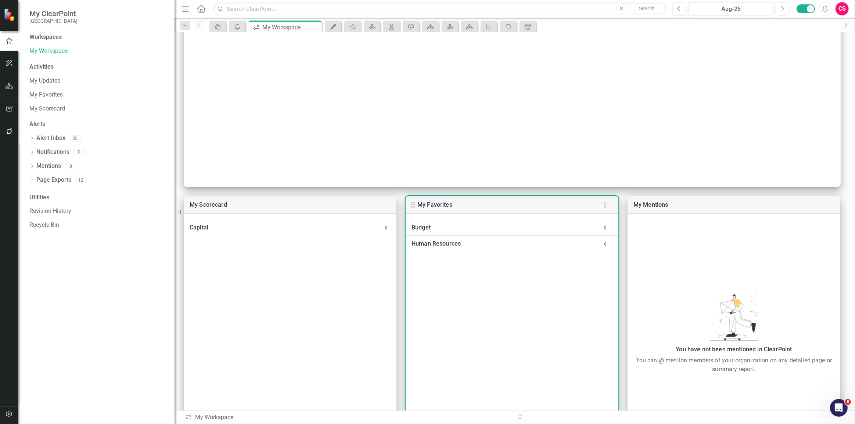
click at [454, 242] on div "Human Resources" at bounding box center [505, 244] width 186 height 10
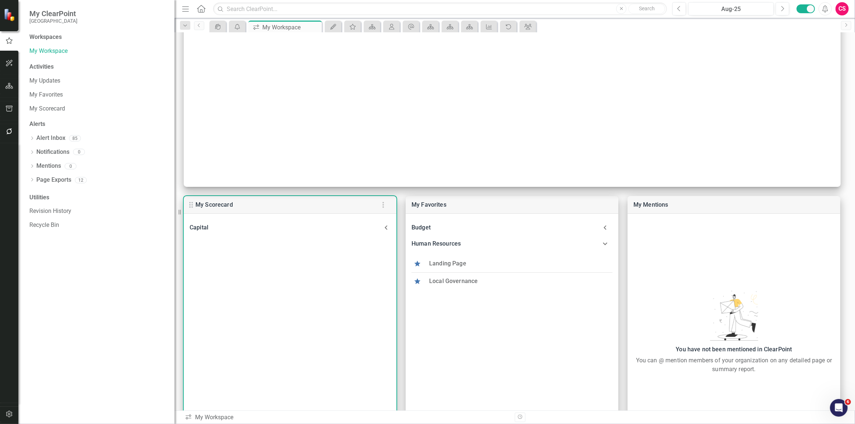
click at [349, 232] on div "Capital" at bounding box center [286, 228] width 192 height 10
click at [218, 257] on link "CPS - Deliver Capital Projects On Time and Within Budget by executing infrastru…" at bounding box center [384, 255] width 367 height 7
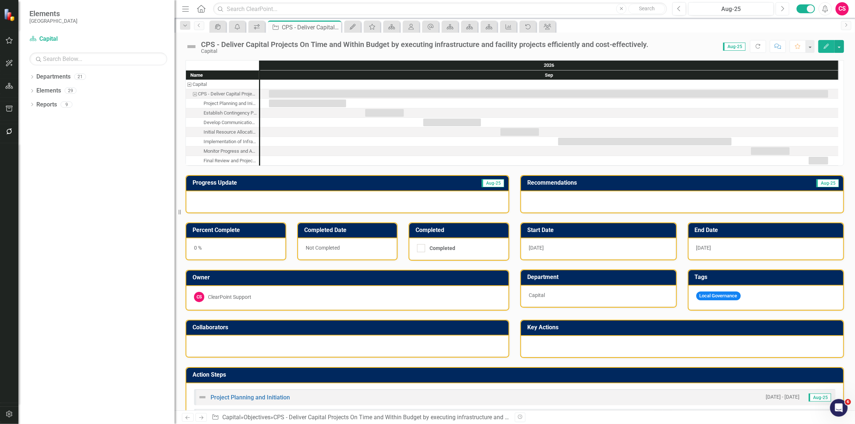
click at [787, 11] on button "Next" at bounding box center [783, 8] width 14 height 13
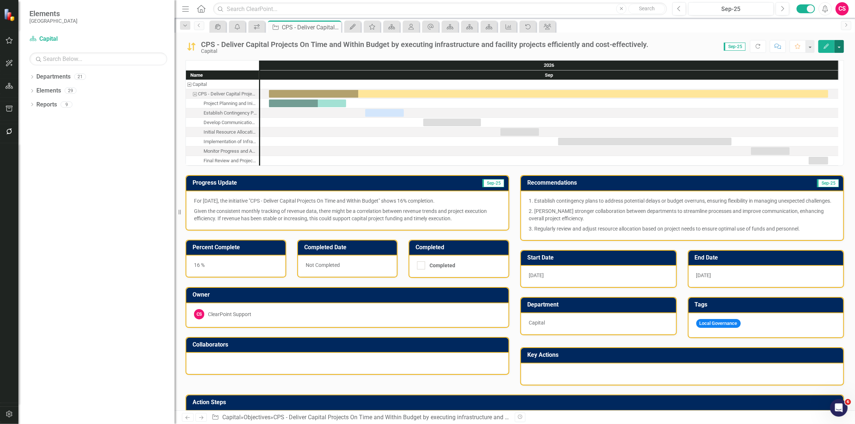
click at [838, 44] on button "button" at bounding box center [840, 46] width 10 height 13
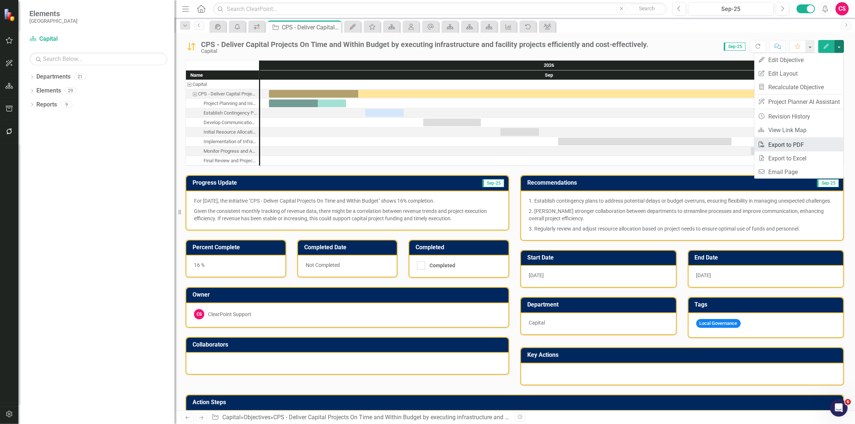
click link "PDF Export to PDF"
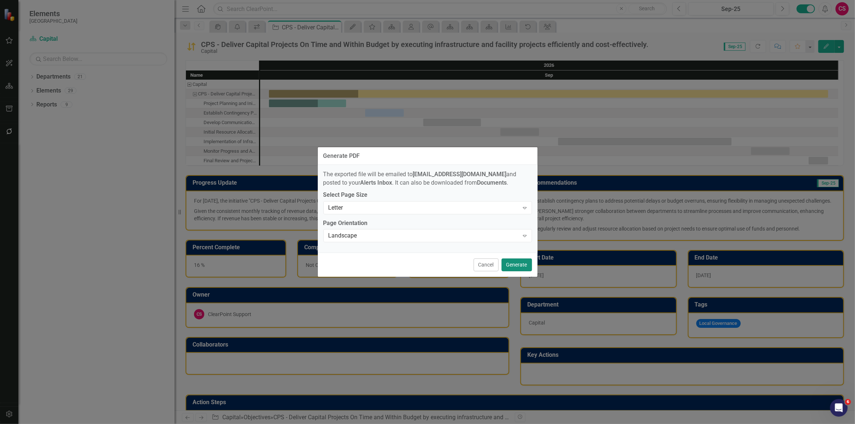
click button "Generate"
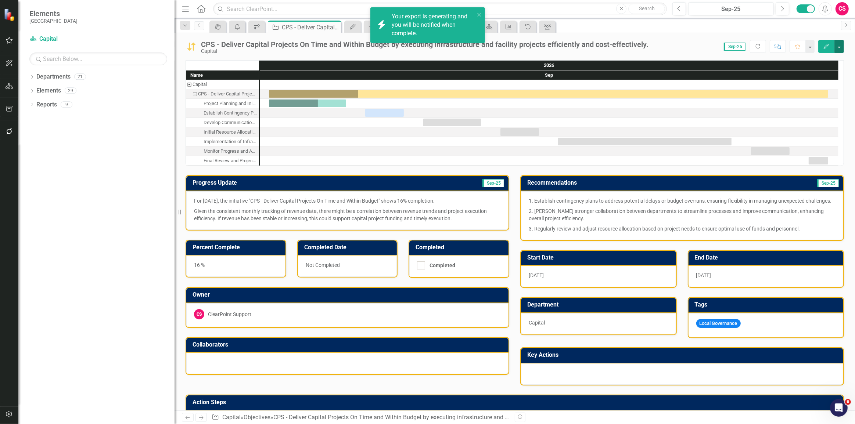
click button "button"
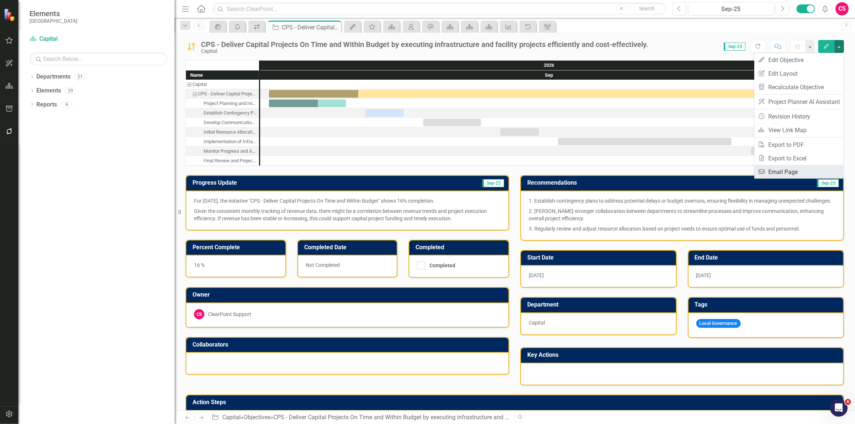
click link "Email Email Page"
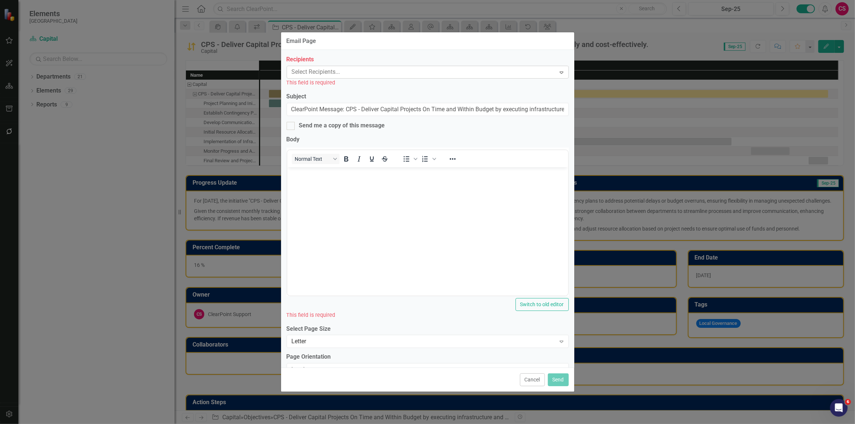
click div
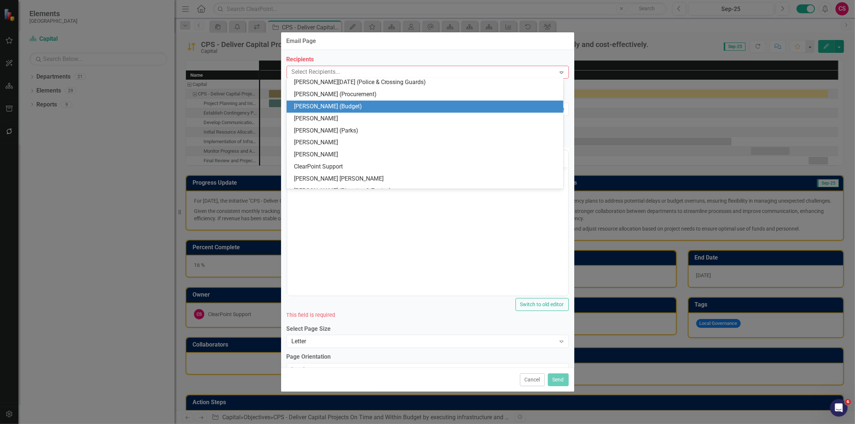
scroll to position [240, 0]
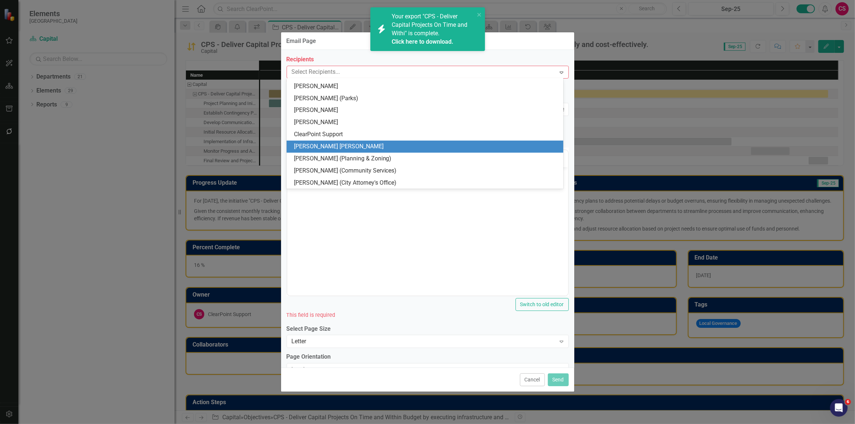
click div "[PERSON_NAME] [PERSON_NAME]"
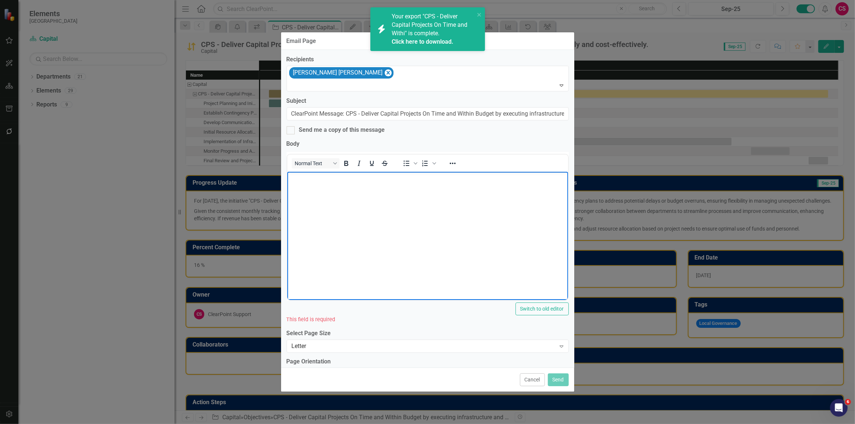
click body "Rich Text Area. Press ALT-0 for help."
drag, startPoint x: 64, startPoint y: 13, endPoint x: 314, endPoint y: 134, distance: 277.1
click html "please take a look!"
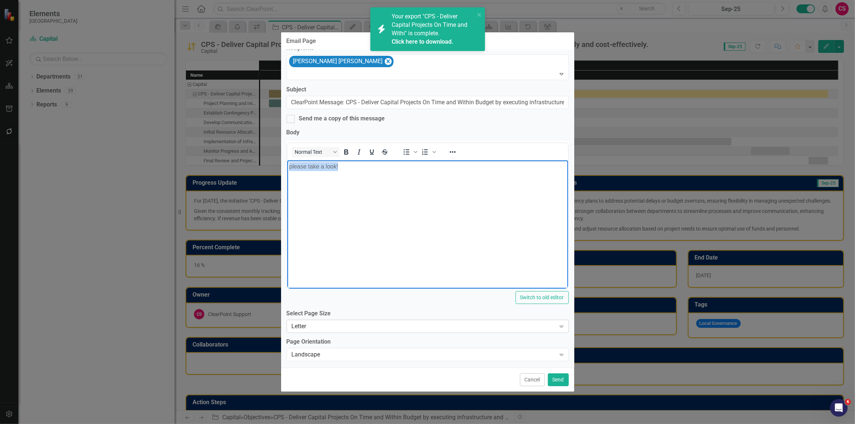
scroll to position [15, 0]
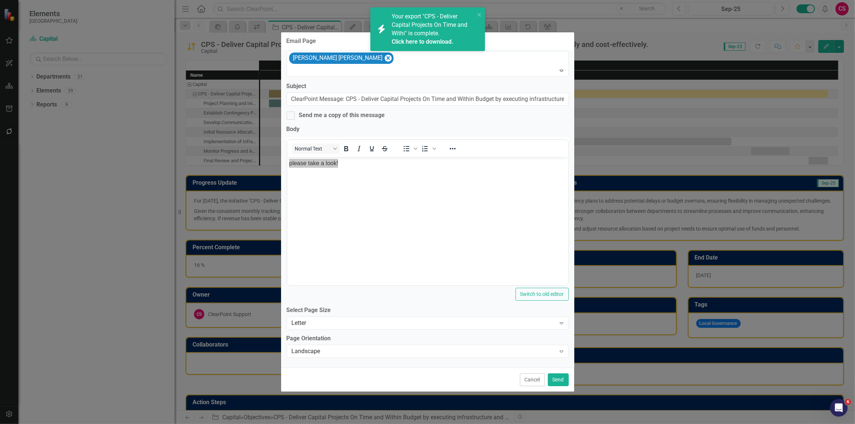
click link "Click here to download."
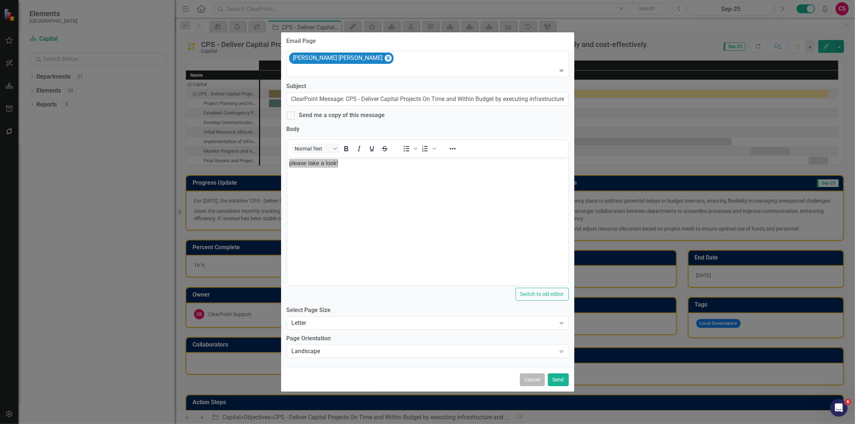
click button "Cancel"
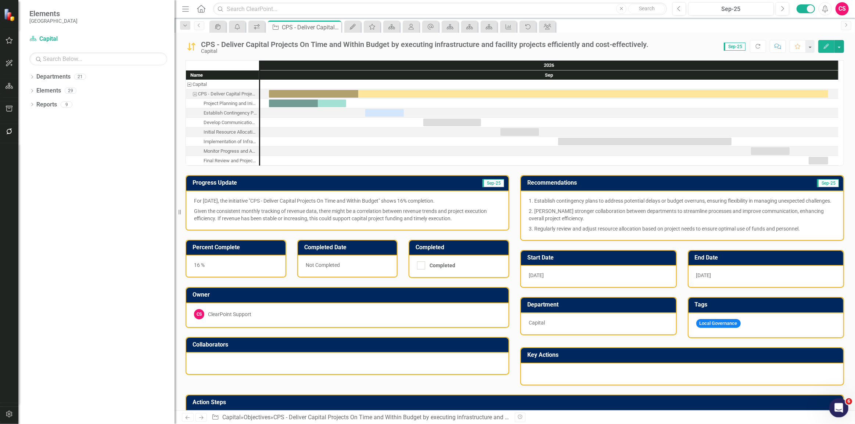
click html
click icon "Open Intercom Messenger"
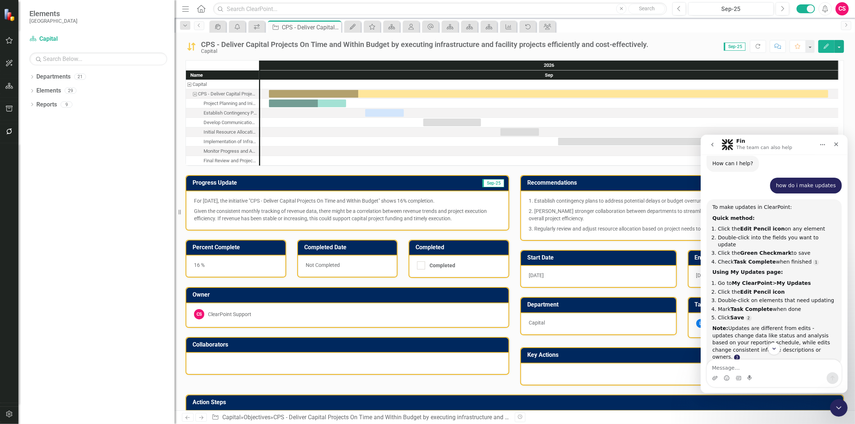
scroll to position [108, 0]
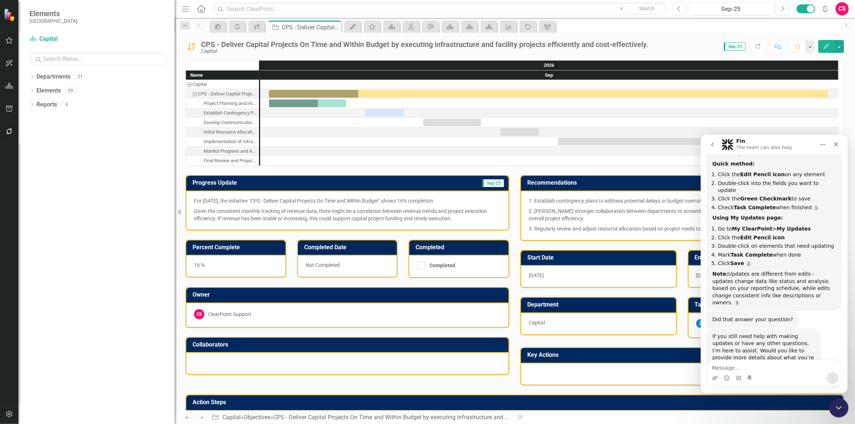
click div "Close Intercom Messenger"
